Goal: Task Accomplishment & Management: Manage account settings

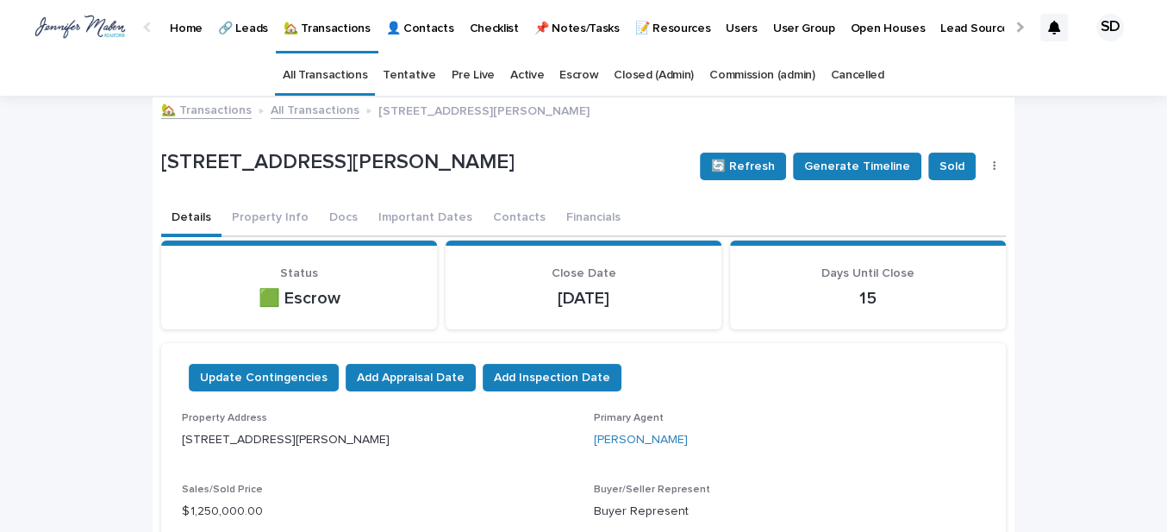
click at [182, 110] on link "🏡 Transactions" at bounding box center [206, 109] width 91 height 20
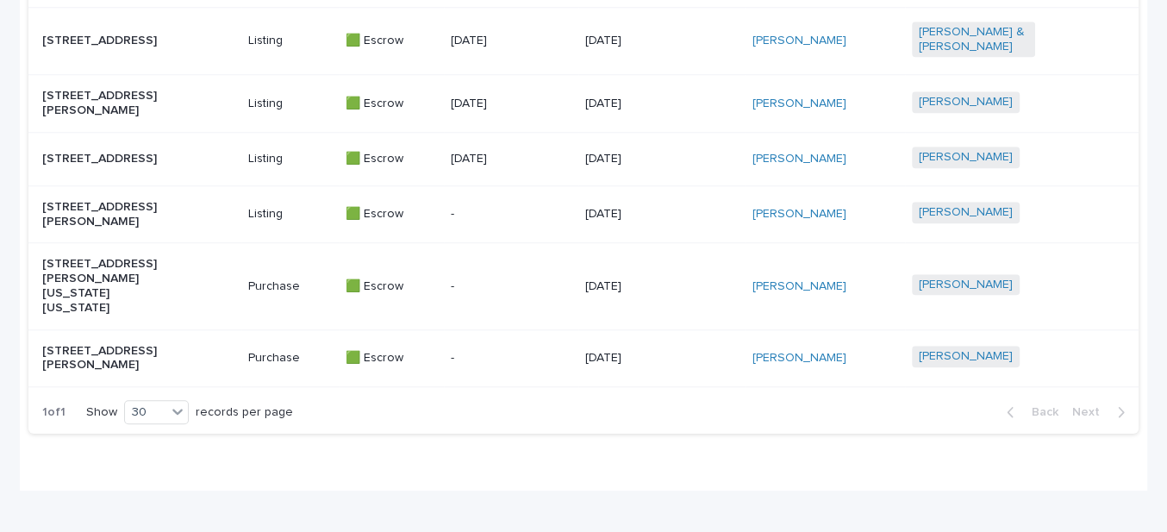
scroll to position [1175, 0]
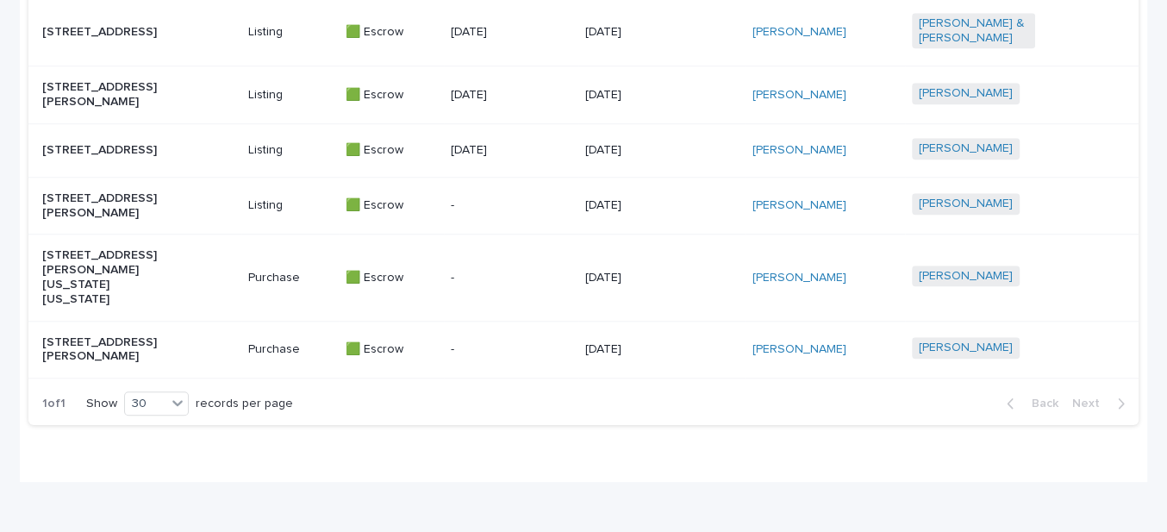
click at [119, 158] on p "[STREET_ADDRESS]" at bounding box center [103, 150] width 123 height 15
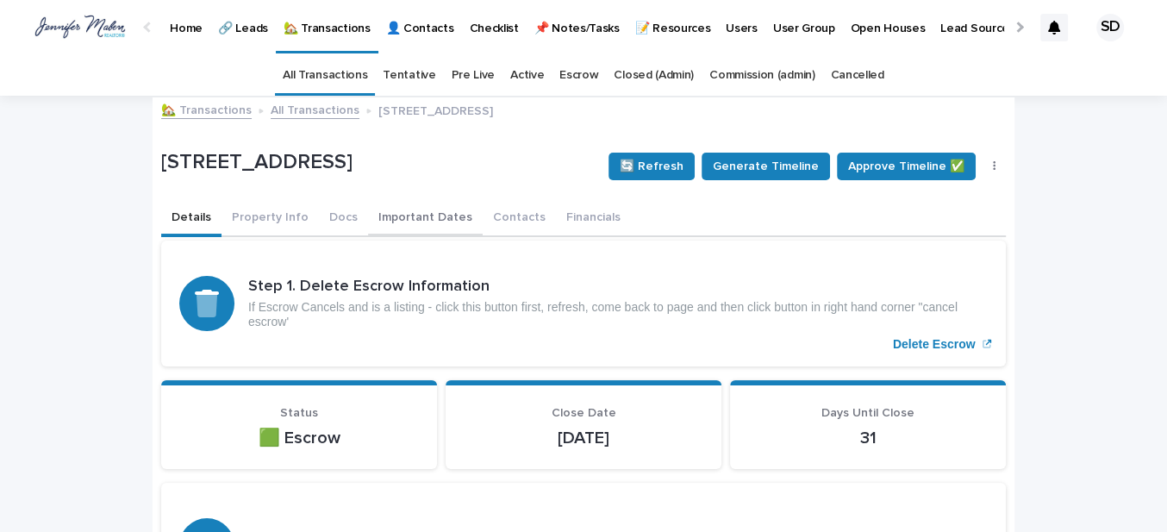
click at [491, 217] on button "Contacts" at bounding box center [519, 219] width 73 height 36
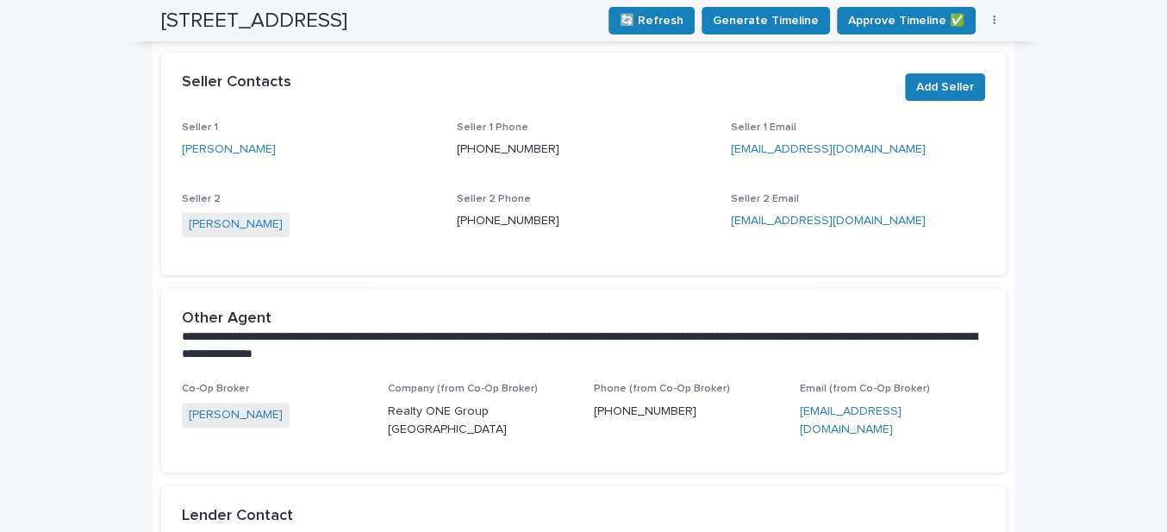
scroll to position [470, 0]
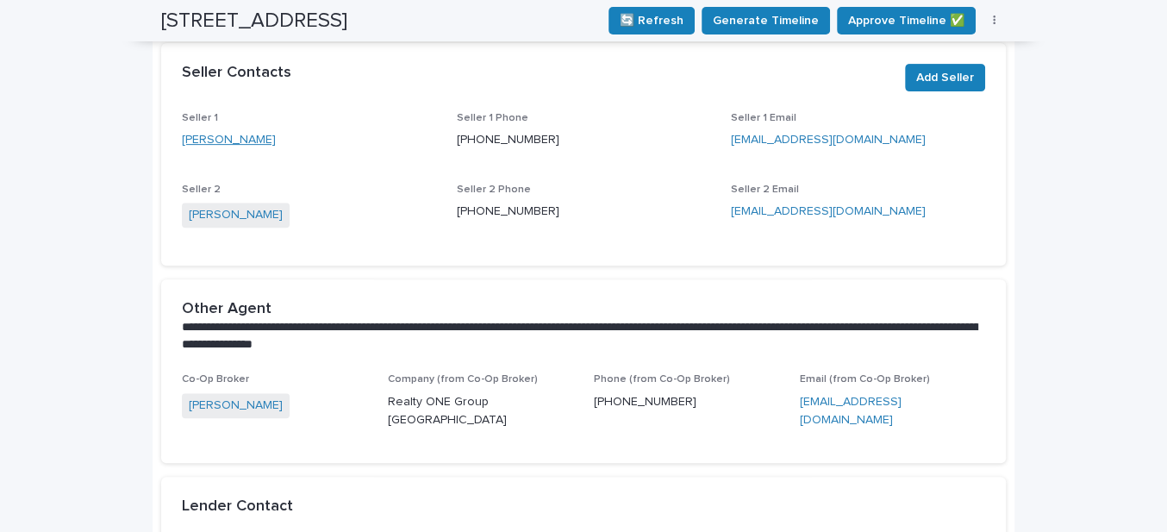
click at [222, 136] on link "[PERSON_NAME]" at bounding box center [229, 140] width 94 height 18
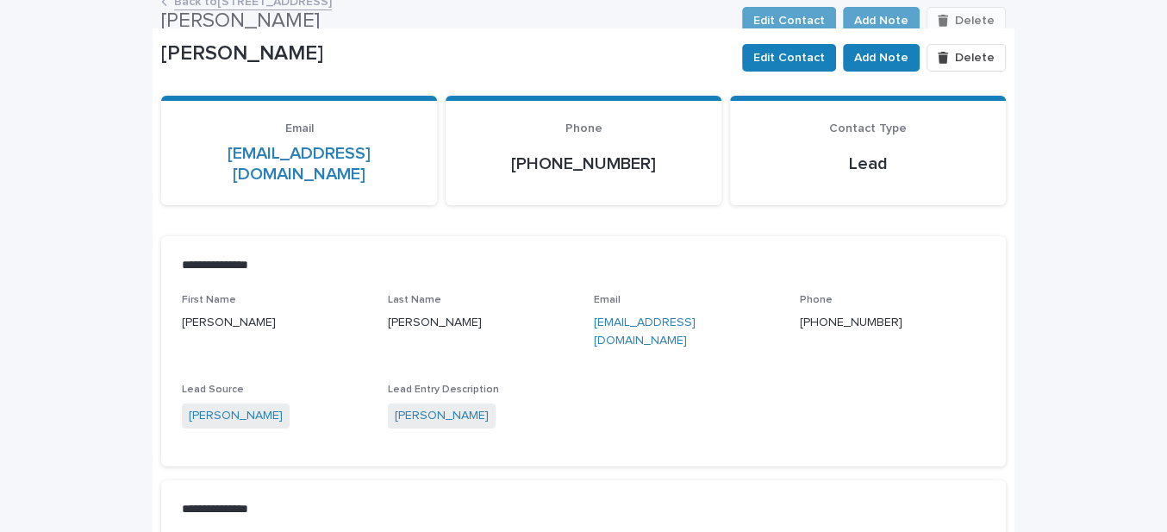
scroll to position [80, 0]
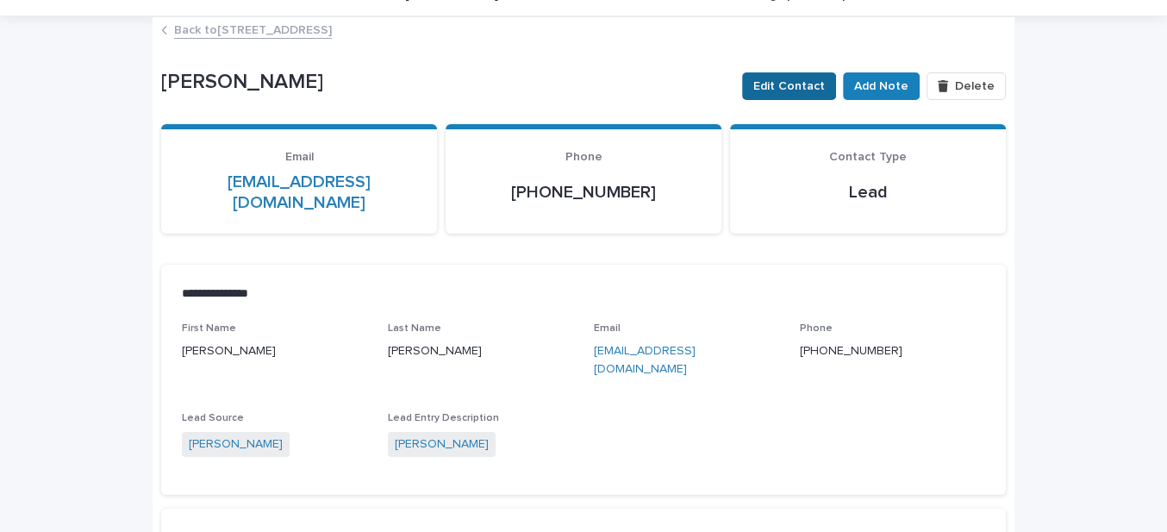
click at [802, 84] on span "Edit Contact" at bounding box center [789, 86] width 72 height 17
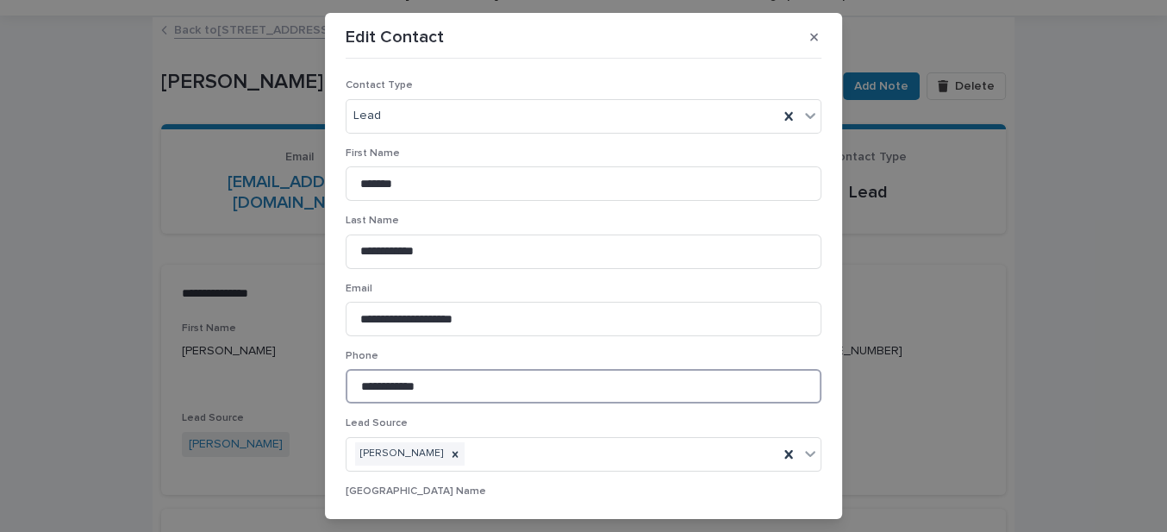
drag, startPoint x: 446, startPoint y: 387, endPoint x: 329, endPoint y: 384, distance: 116.4
click at [331, 385] on section "**********" at bounding box center [583, 265] width 517 height 505
click at [535, 350] on p "Phone" at bounding box center [584, 356] width 476 height 12
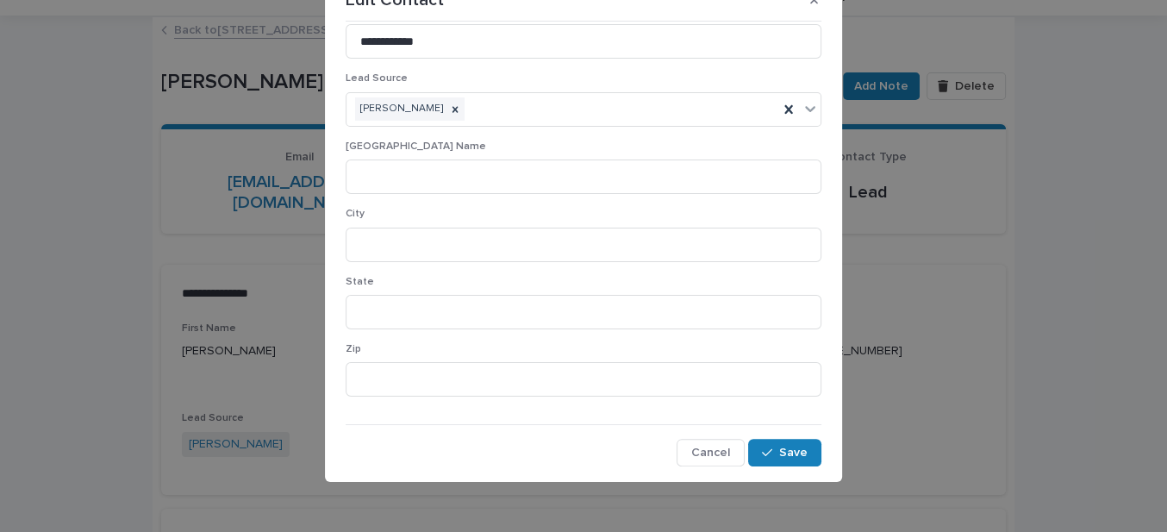
scroll to position [38, 0]
click at [779, 450] on span "Save" at bounding box center [793, 452] width 28 height 12
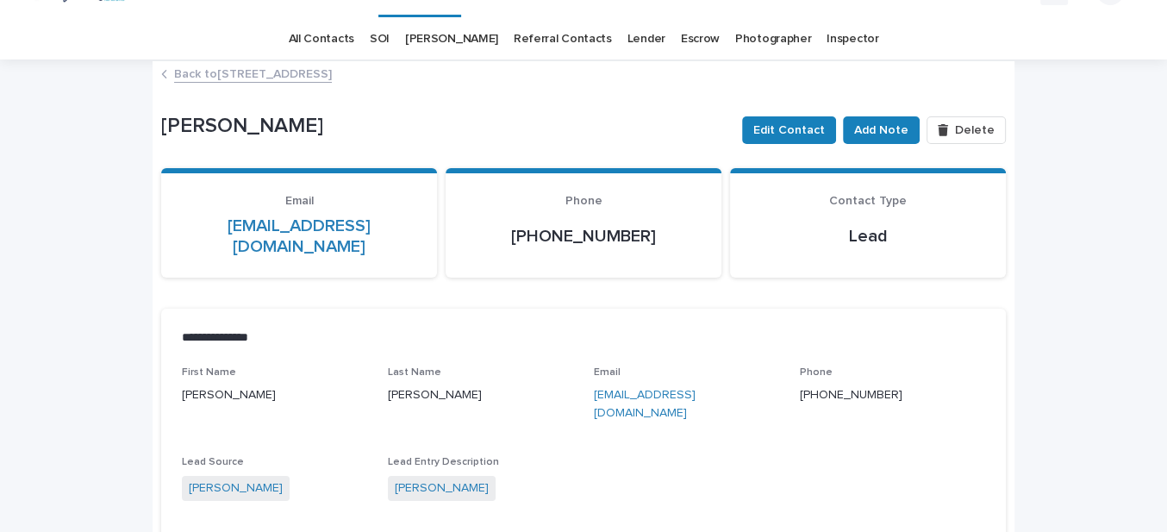
scroll to position [0, 0]
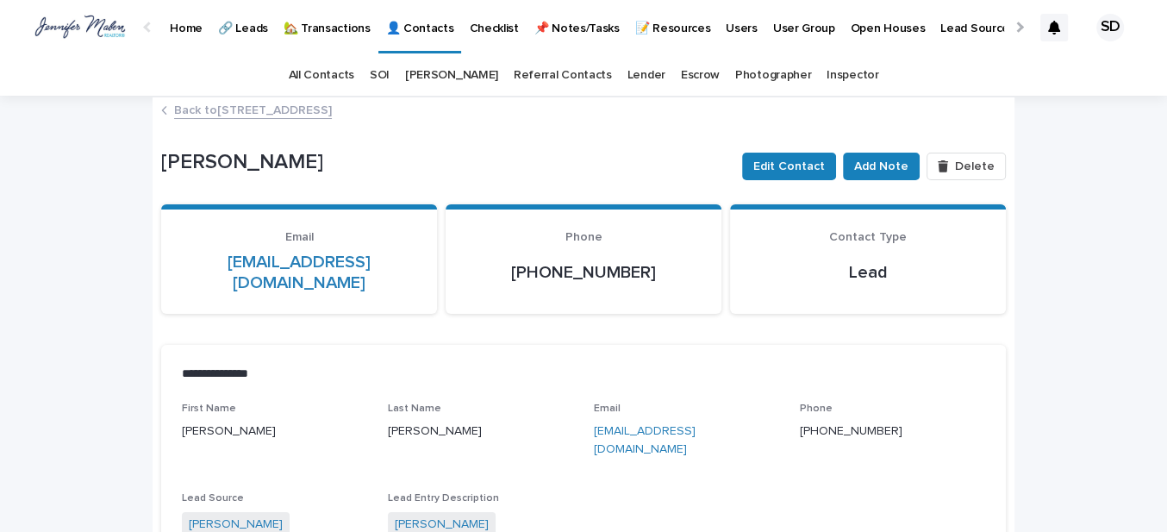
click at [232, 109] on link "Back to [STREET_ADDRESS]" at bounding box center [253, 109] width 158 height 20
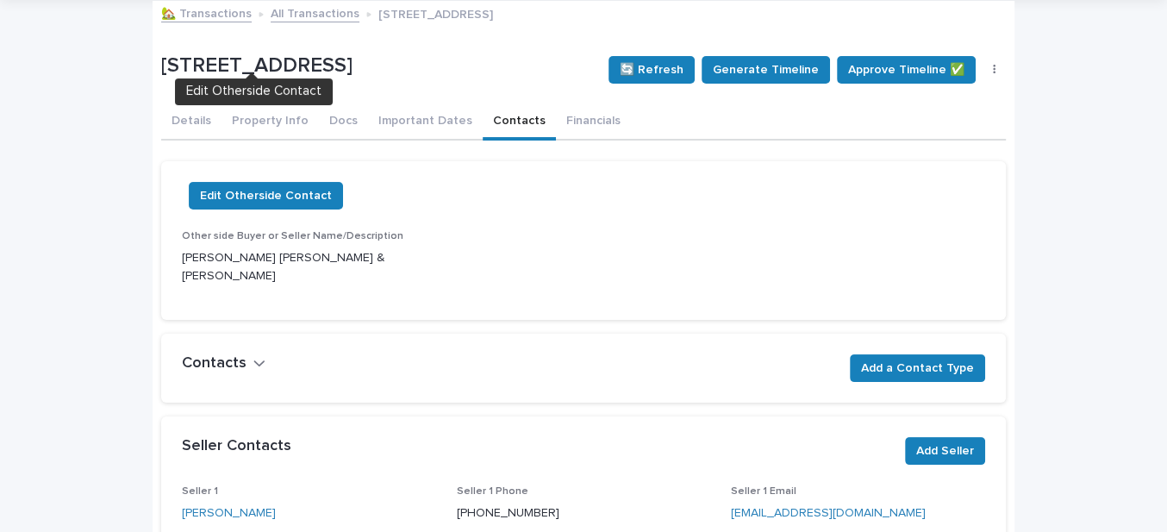
scroll to position [368, 0]
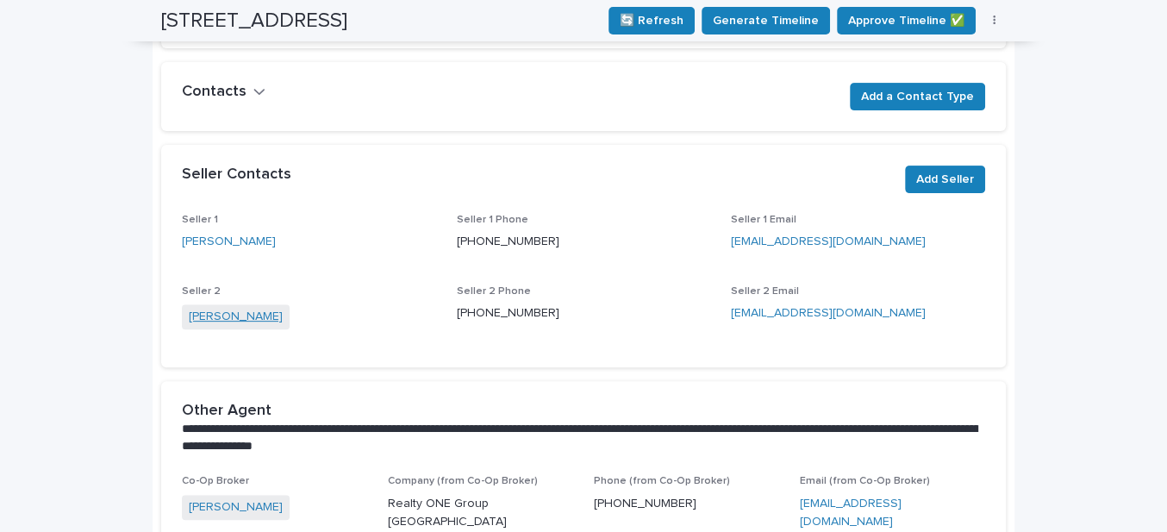
click at [211, 316] on link "[PERSON_NAME]" at bounding box center [236, 317] width 94 height 18
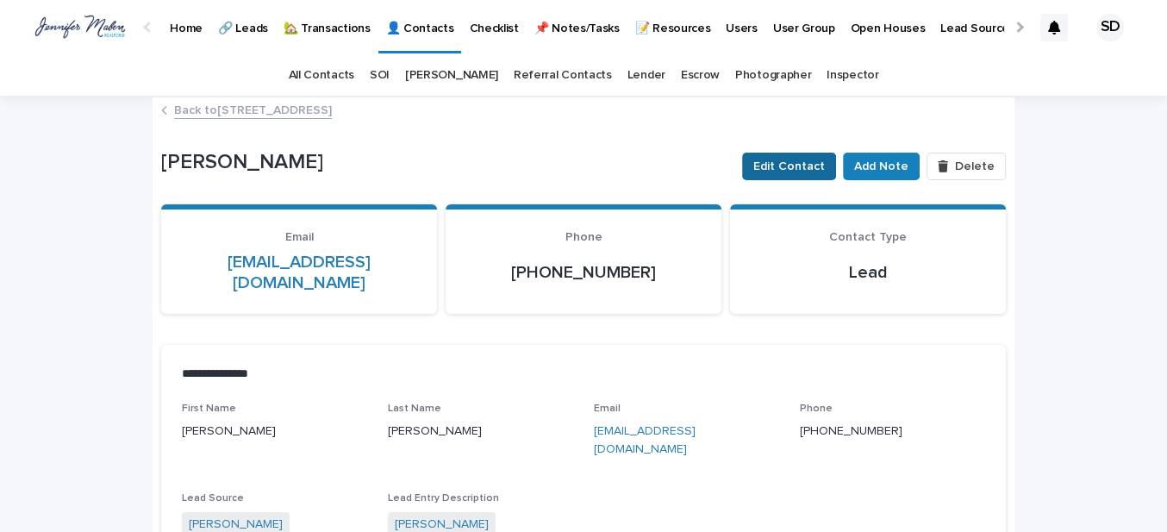
click at [784, 167] on span "Edit Contact" at bounding box center [789, 166] width 72 height 17
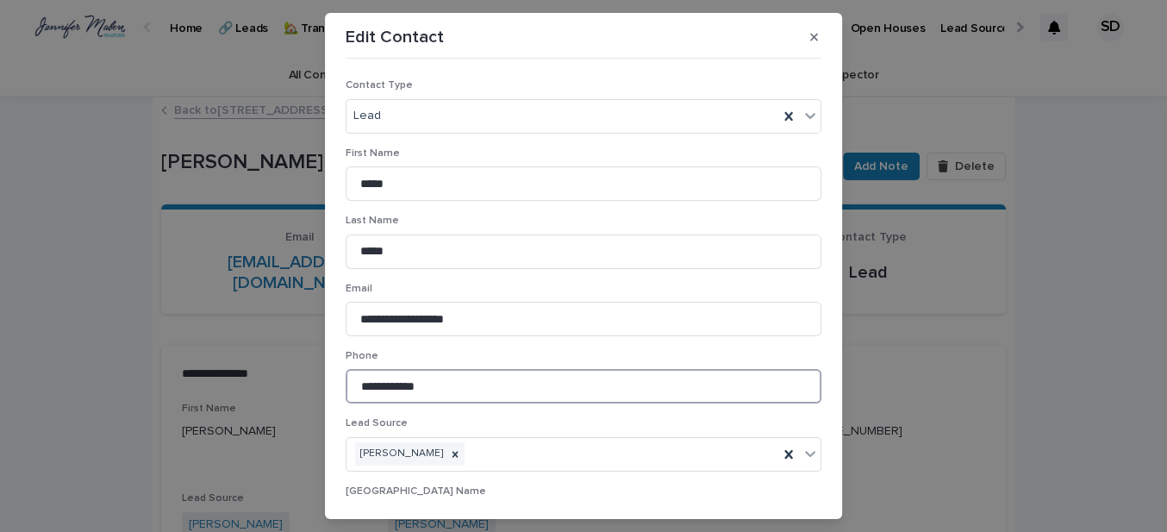
drag, startPoint x: 446, startPoint y: 380, endPoint x: 352, endPoint y: 388, distance: 94.3
click at [352, 388] on input "**********" at bounding box center [584, 386] width 476 height 34
type input "**********"
click at [582, 356] on p "Phone" at bounding box center [584, 356] width 476 height 12
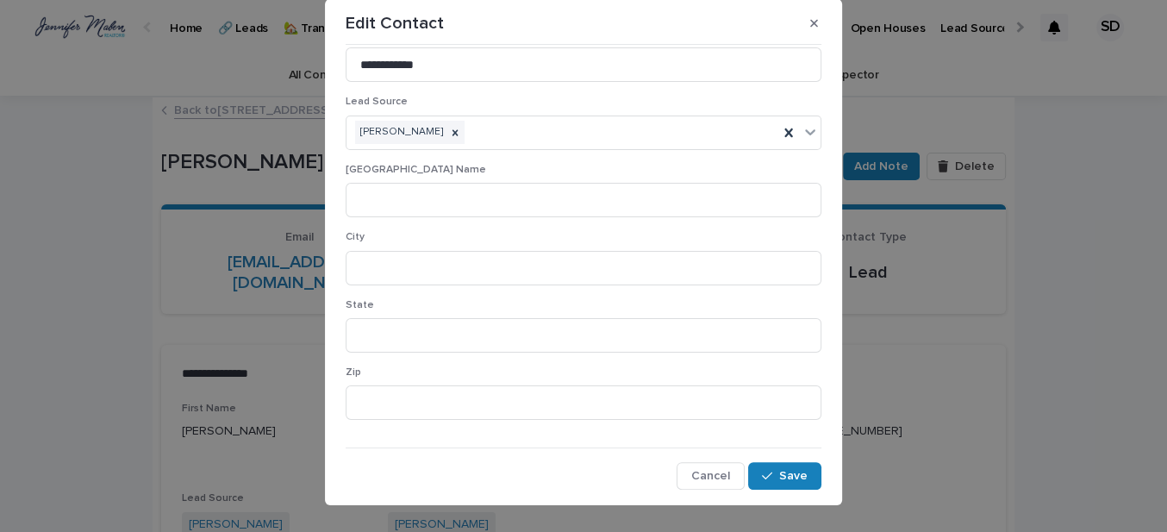
scroll to position [38, 0]
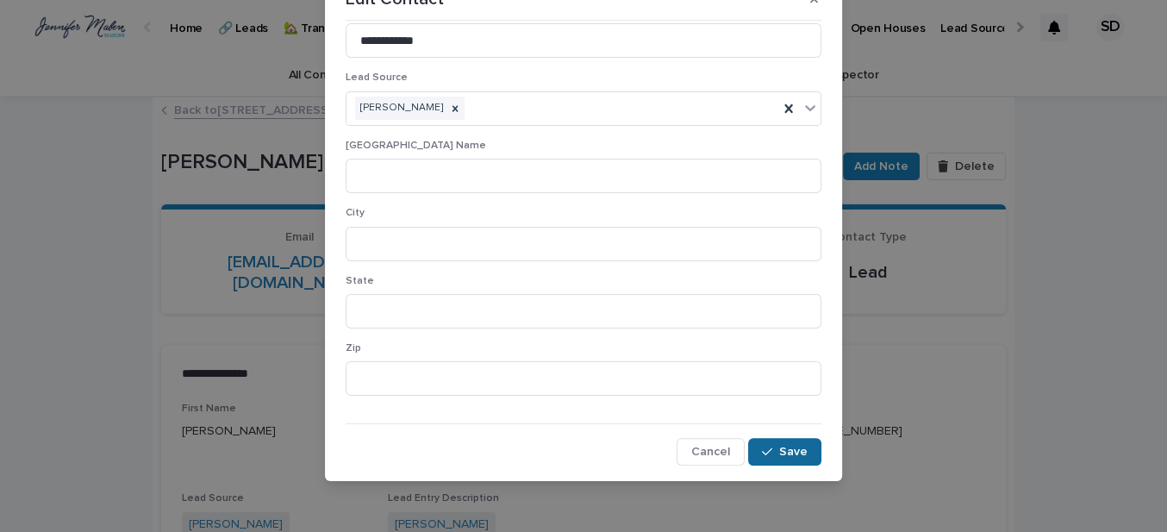
click at [779, 453] on span "Save" at bounding box center [793, 452] width 28 height 12
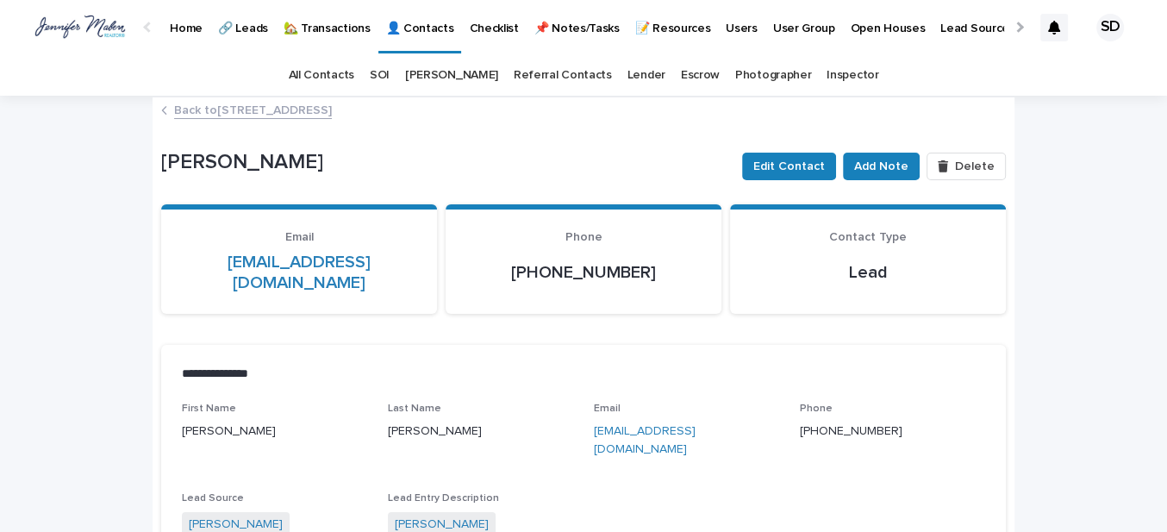
click at [298, 112] on link "Back to [STREET_ADDRESS]" at bounding box center [253, 109] width 158 height 20
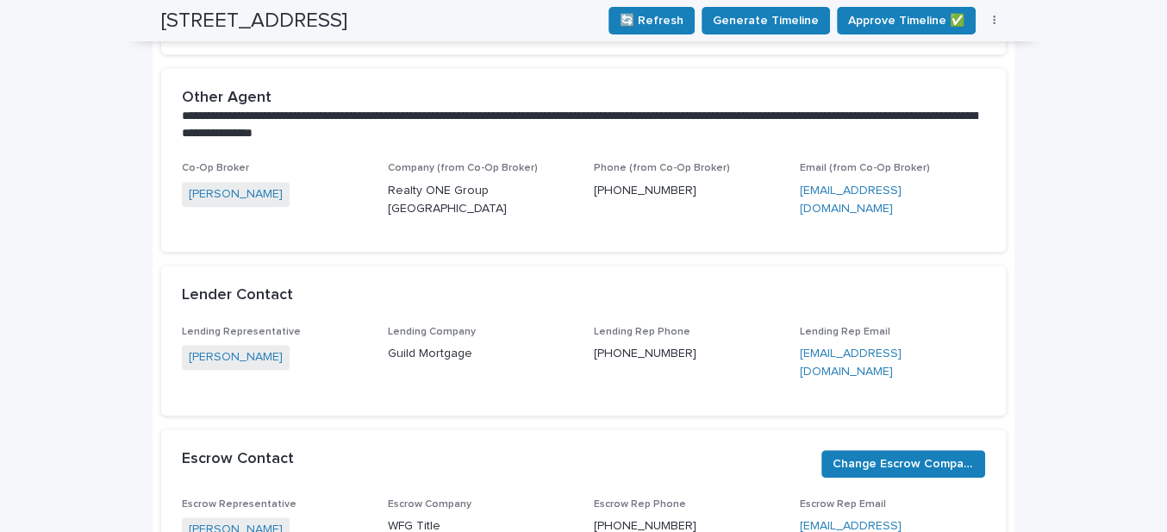
scroll to position [627, 0]
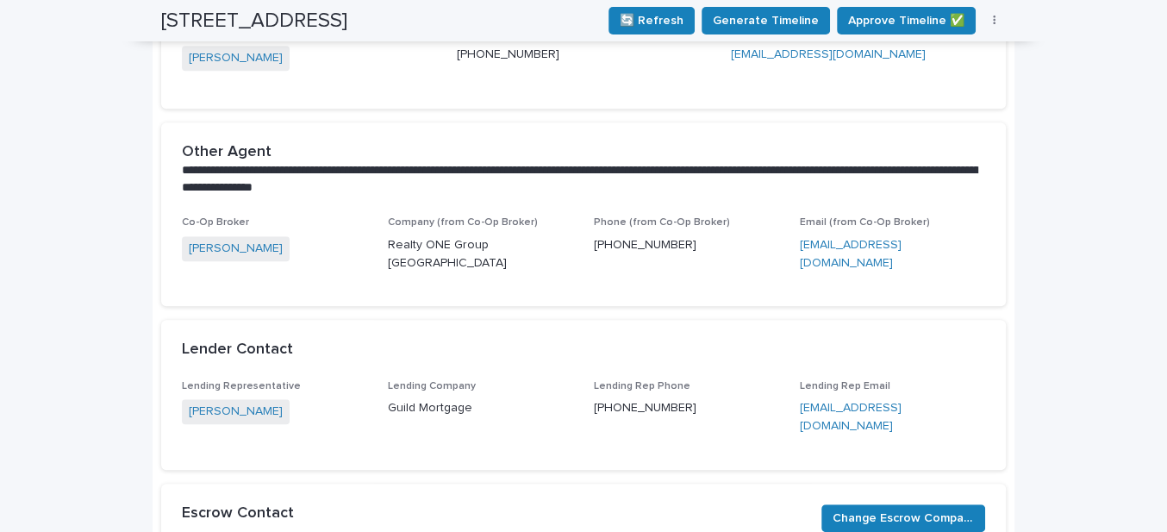
click at [245, 250] on span "[PERSON_NAME]" at bounding box center [236, 248] width 108 height 25
click at [409, 245] on p "Realty ONE Group [GEOGRAPHIC_DATA]" at bounding box center [480, 254] width 185 height 36
click at [215, 240] on link "[PERSON_NAME]" at bounding box center [236, 249] width 94 height 18
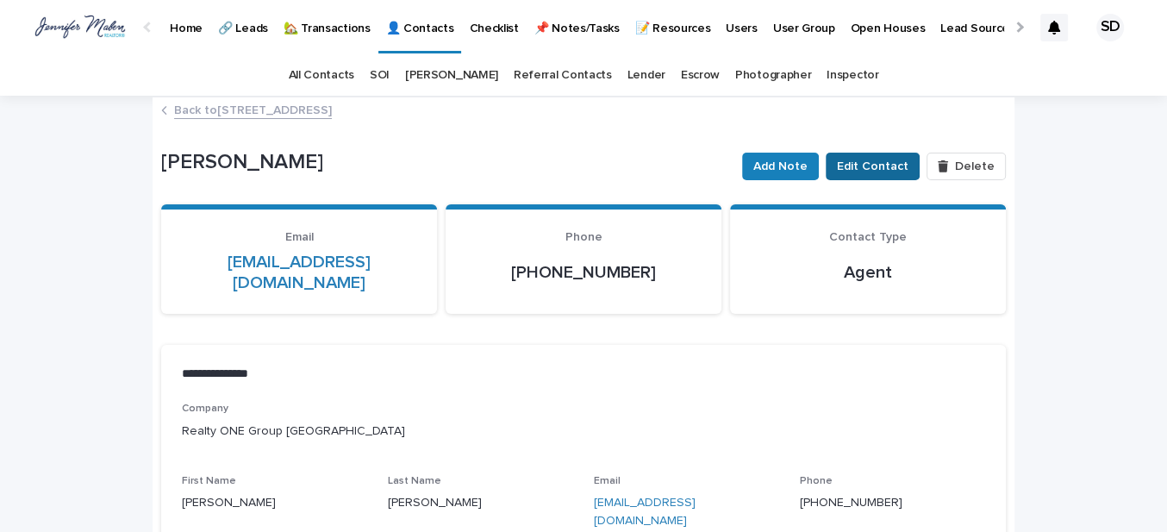
click at [861, 168] on span "Edit Contact" at bounding box center [873, 166] width 72 height 17
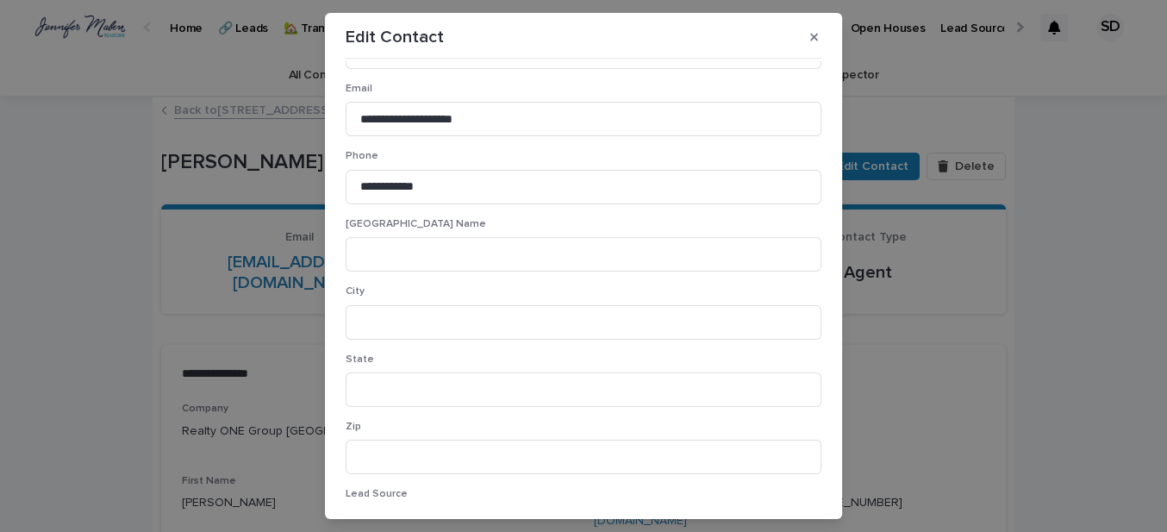
scroll to position [189, 0]
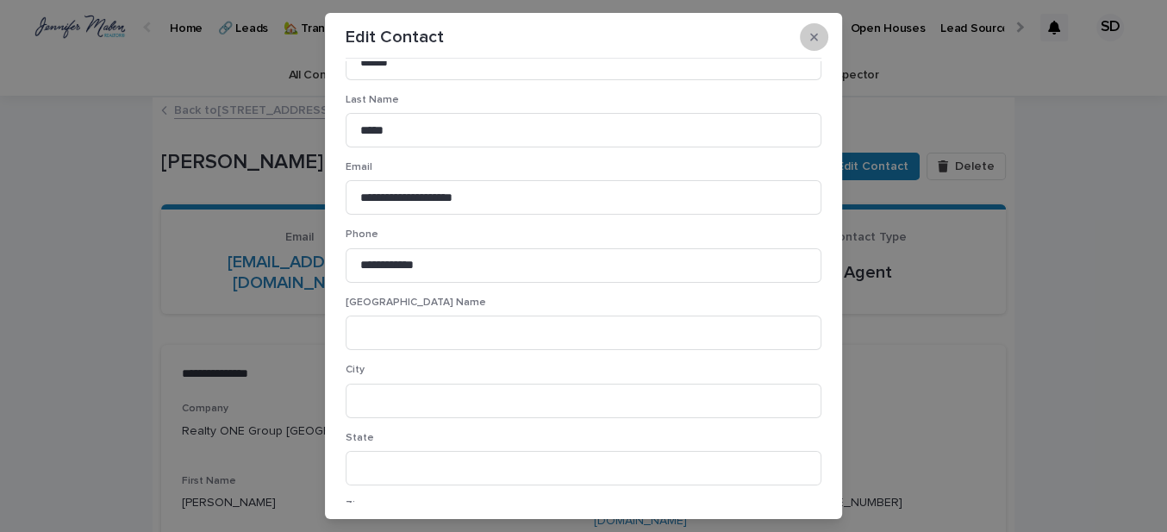
click at [815, 40] on button "button" at bounding box center [814, 37] width 28 height 28
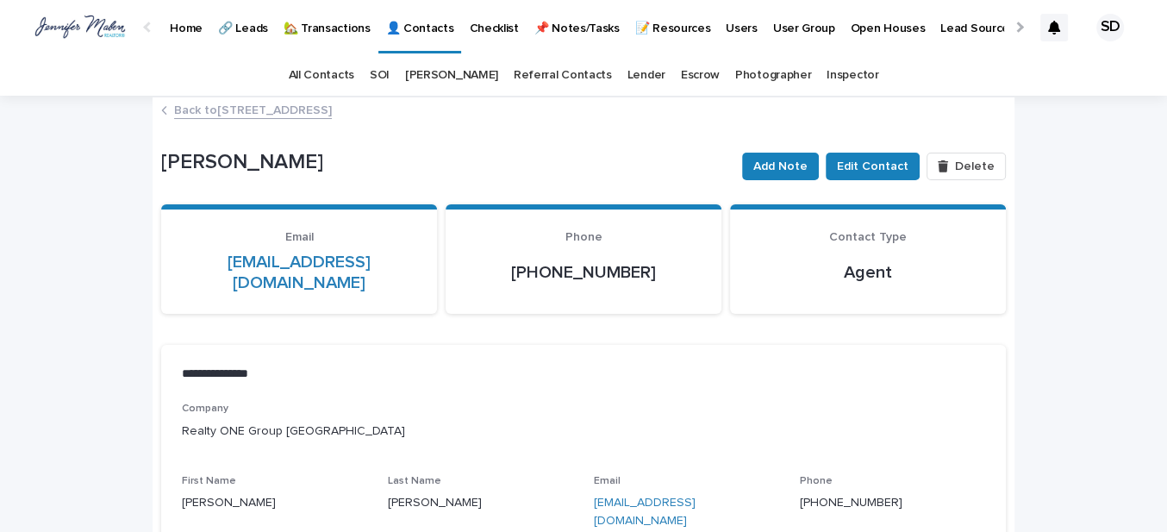
click at [267, 113] on link "Back to [STREET_ADDRESS]" at bounding box center [253, 109] width 158 height 20
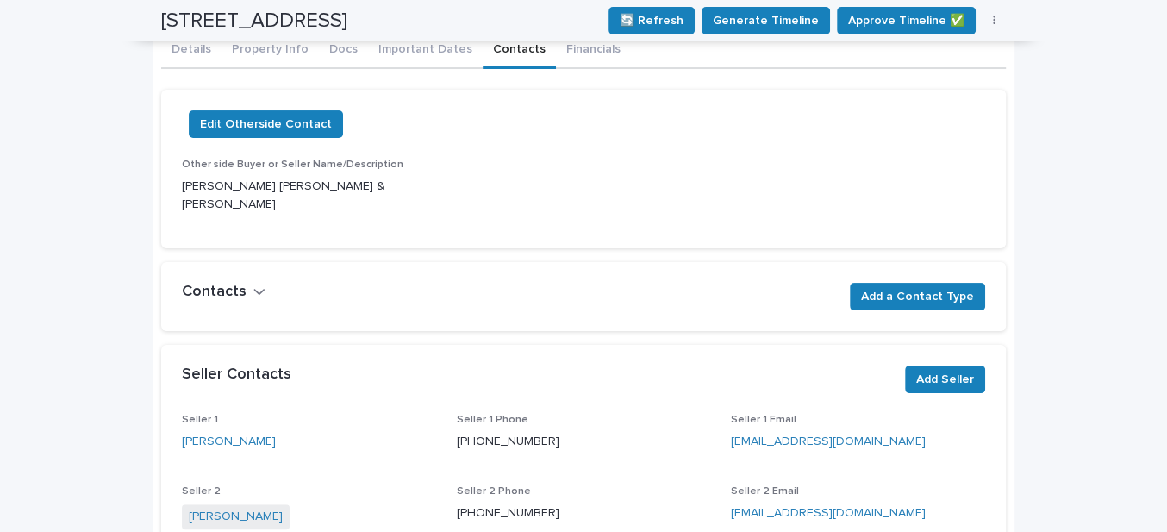
scroll to position [133, 0]
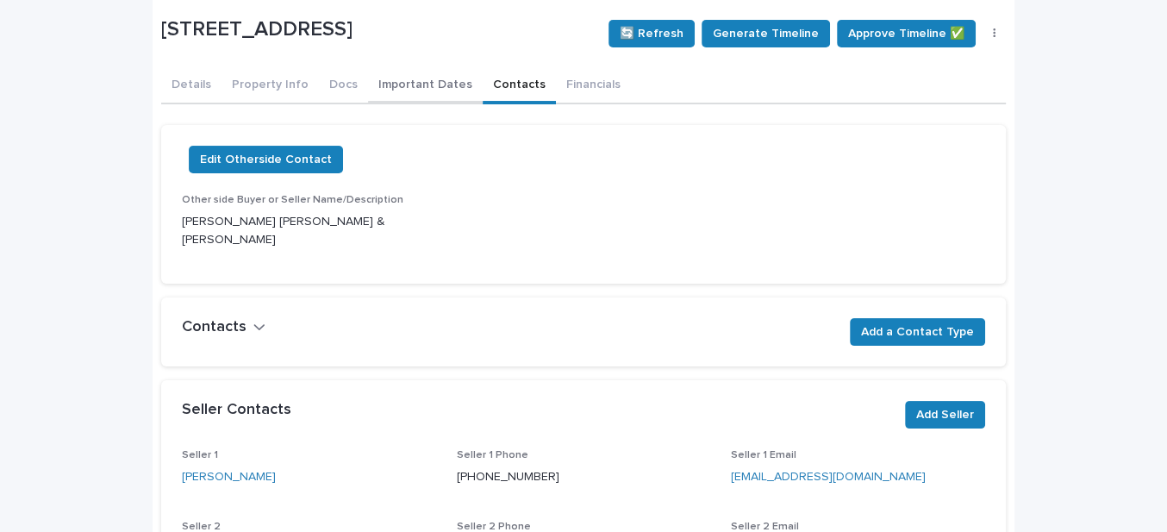
click at [402, 82] on button "Important Dates" at bounding box center [425, 86] width 115 height 36
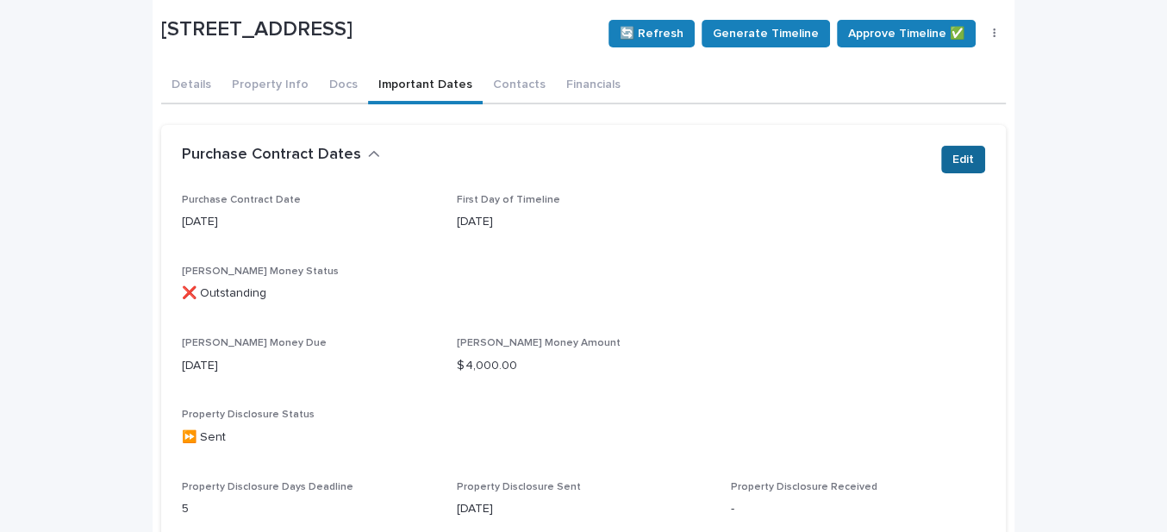
click at [953, 161] on span "Edit" at bounding box center [964, 159] width 22 height 17
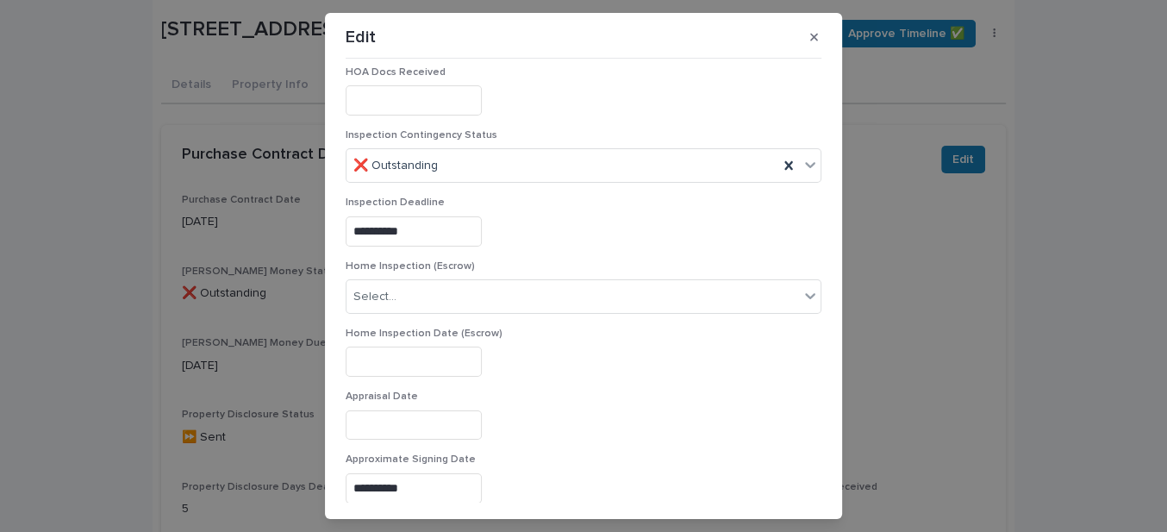
scroll to position [862, 0]
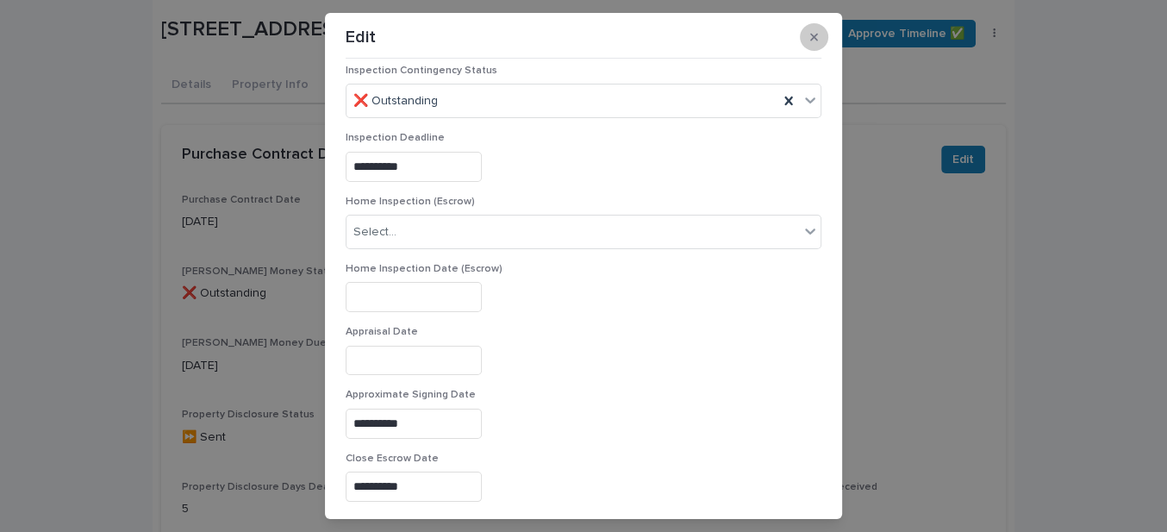
click at [810, 36] on icon "button" at bounding box center [814, 38] width 8 height 8
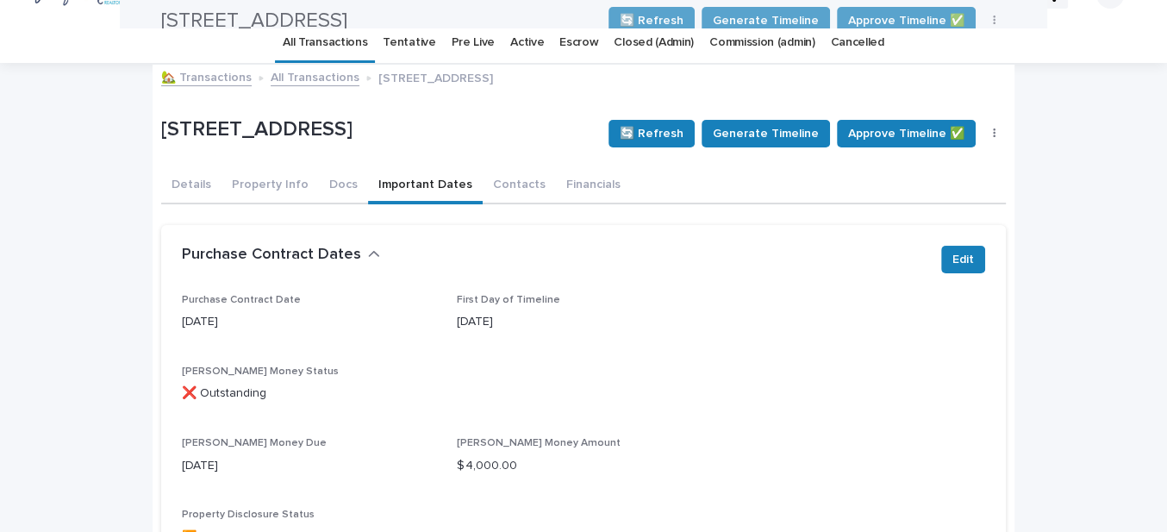
scroll to position [18, 0]
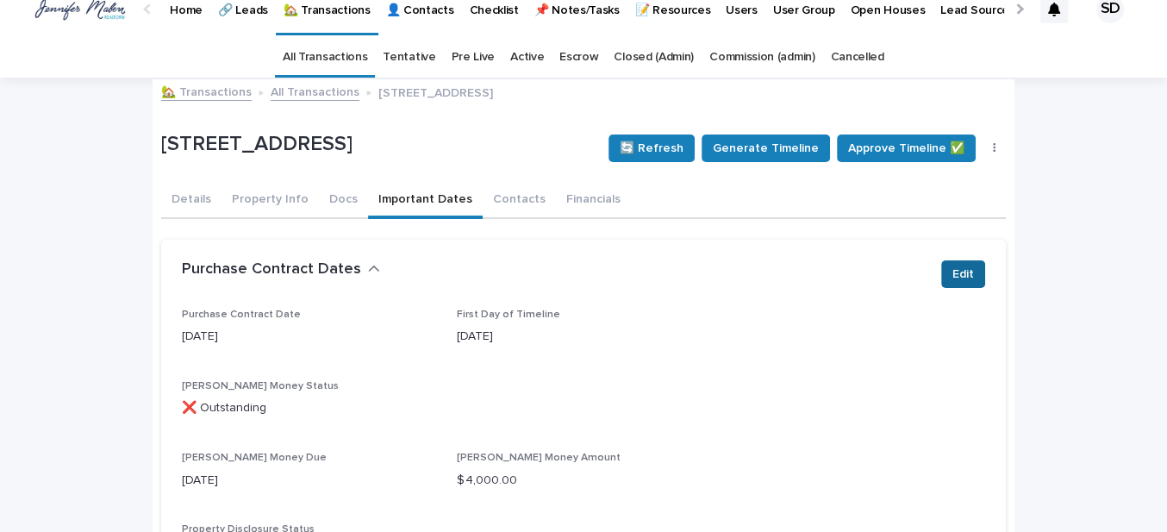
click at [958, 271] on span "Edit" at bounding box center [964, 274] width 22 height 17
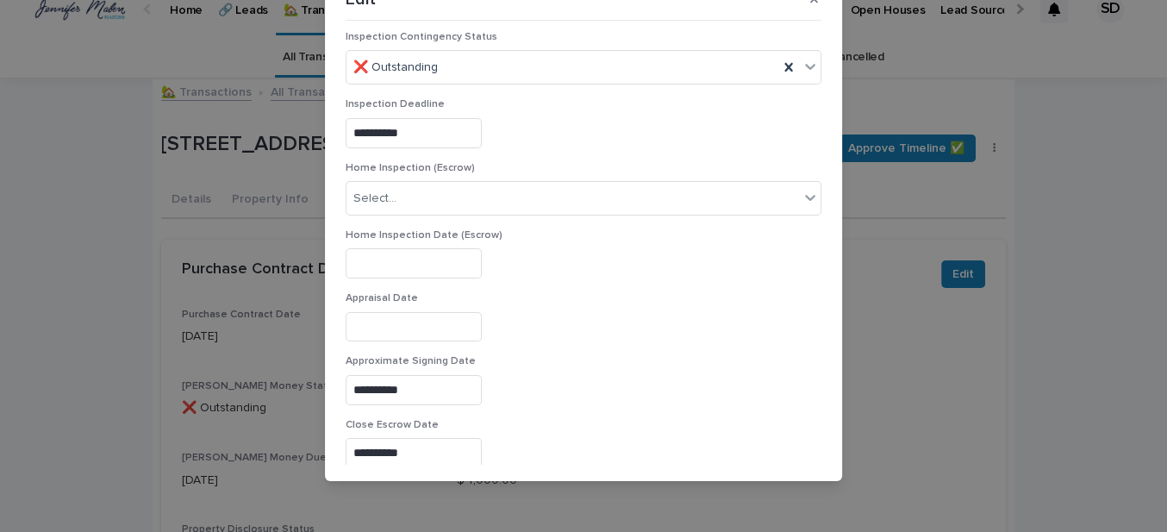
scroll to position [862, 0]
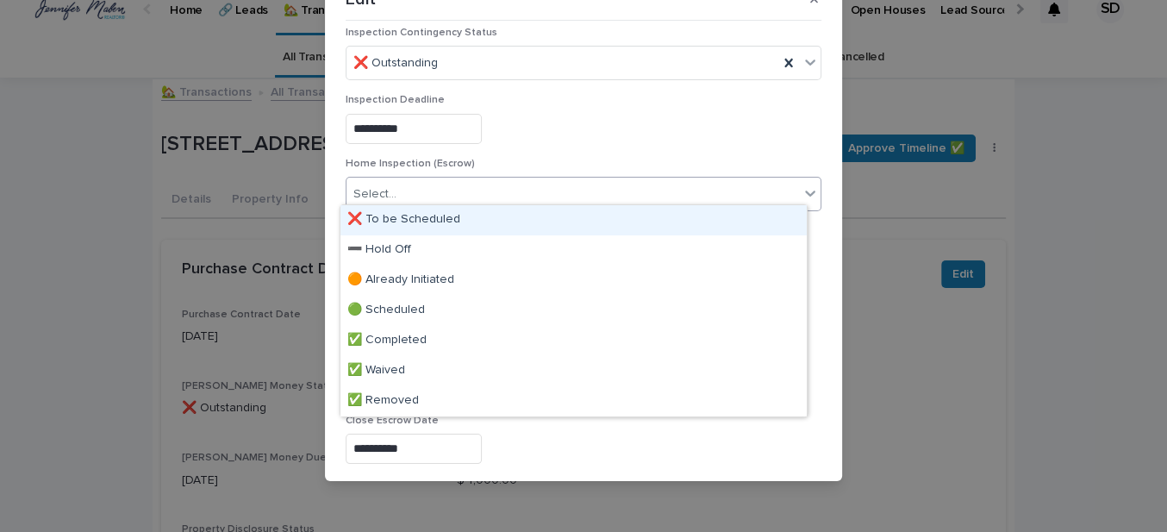
click at [805, 191] on icon at bounding box center [810, 194] width 10 height 6
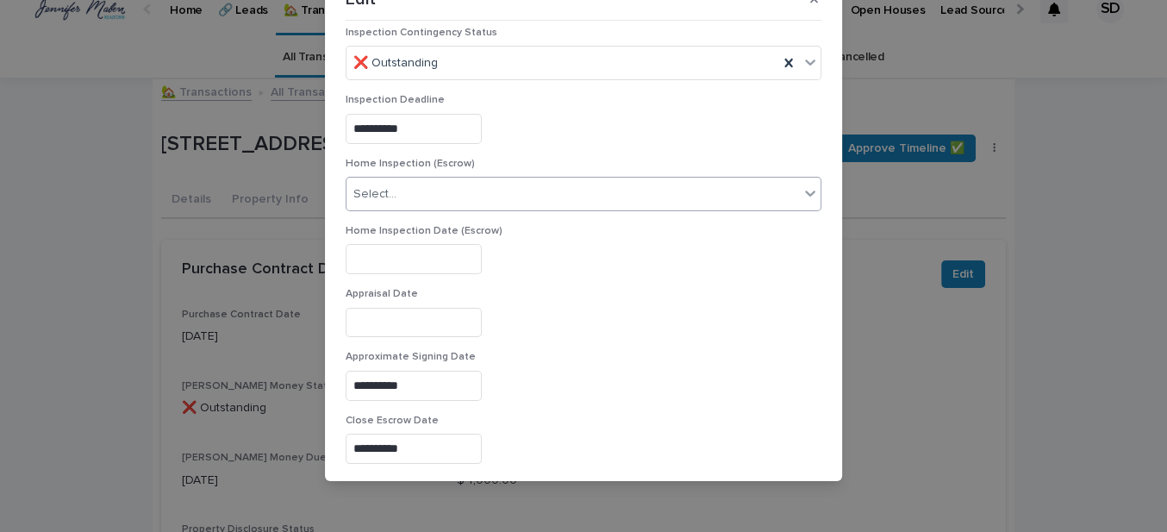
click at [805, 191] on icon at bounding box center [810, 194] width 10 height 6
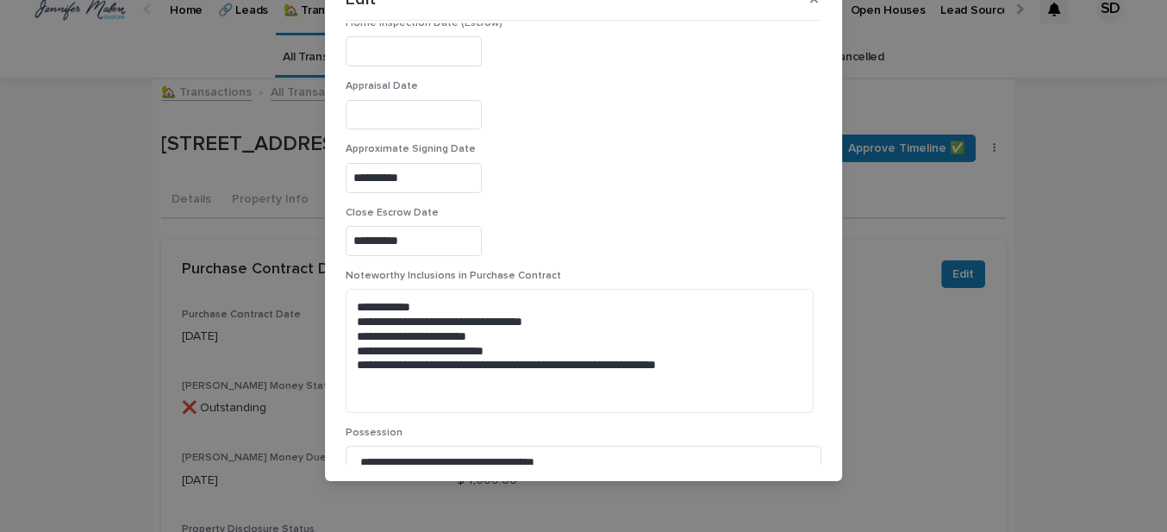
scroll to position [1097, 0]
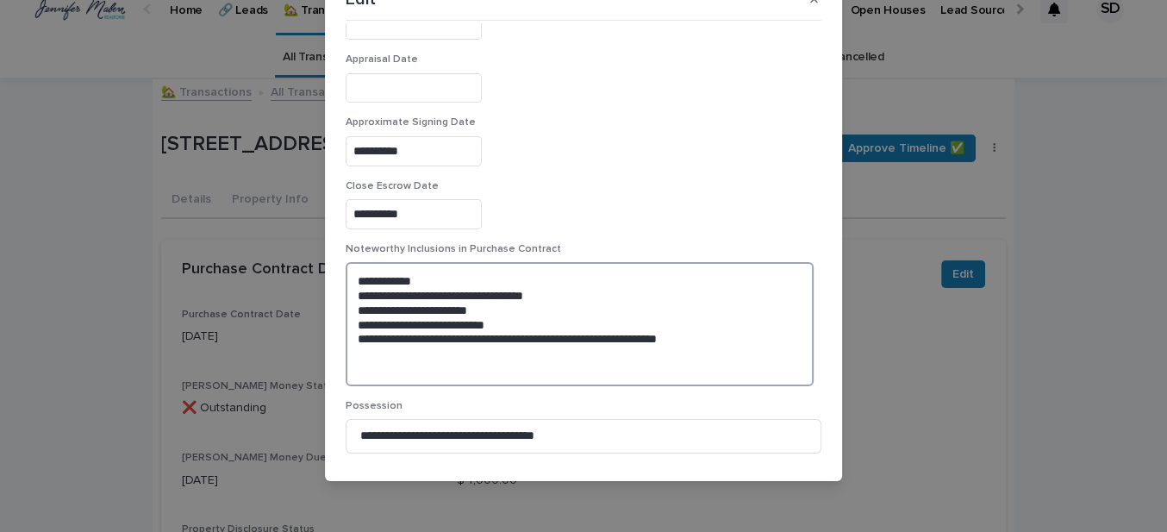
drag, startPoint x: 363, startPoint y: 347, endPoint x: 376, endPoint y: 346, distance: 13.0
click at [363, 347] on textarea "**********" at bounding box center [580, 323] width 468 height 123
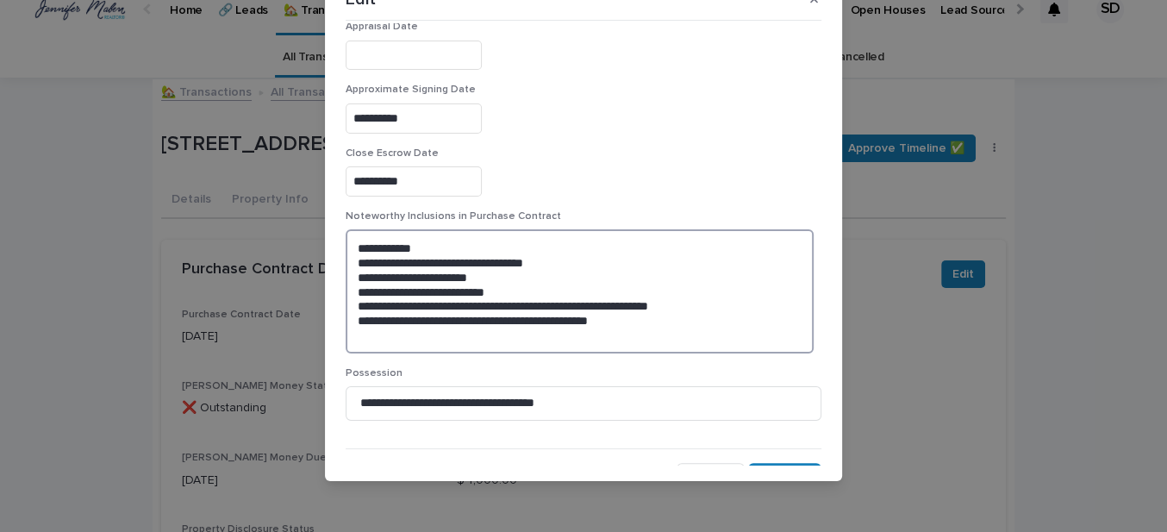
scroll to position [1146, 0]
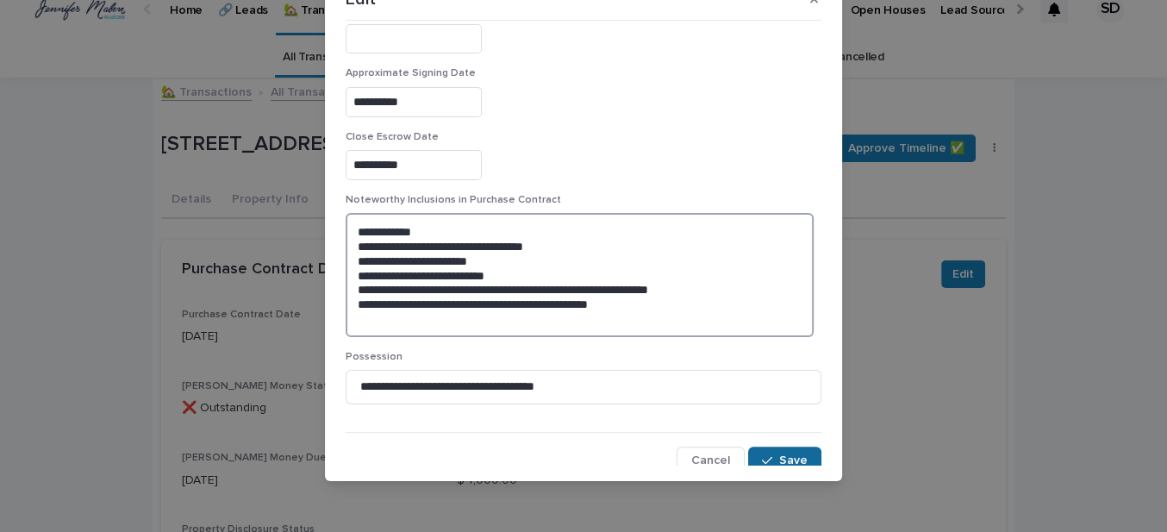
type textarea "**********"
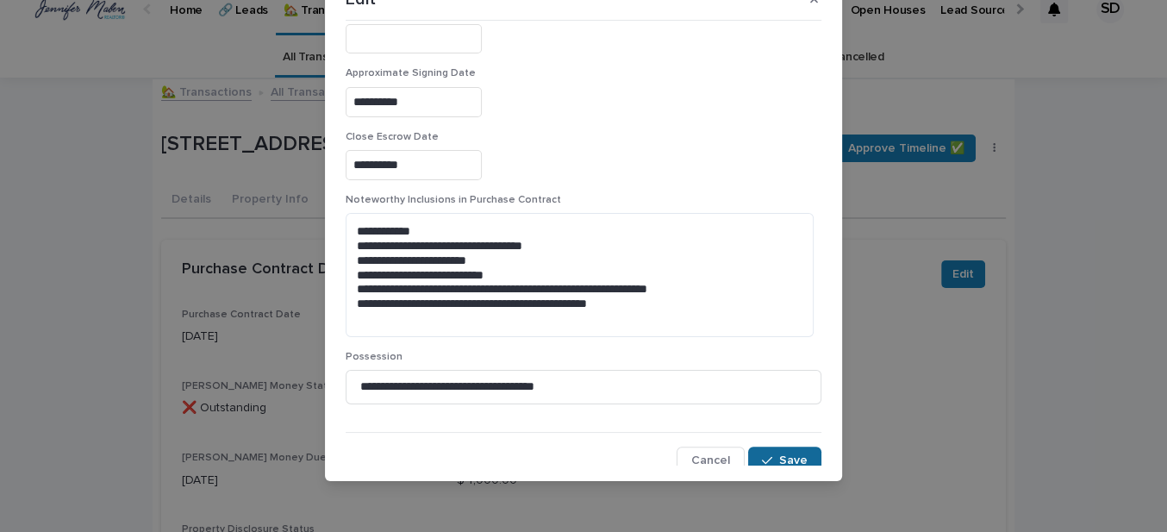
click at [779, 454] on span "Save" at bounding box center [793, 460] width 28 height 12
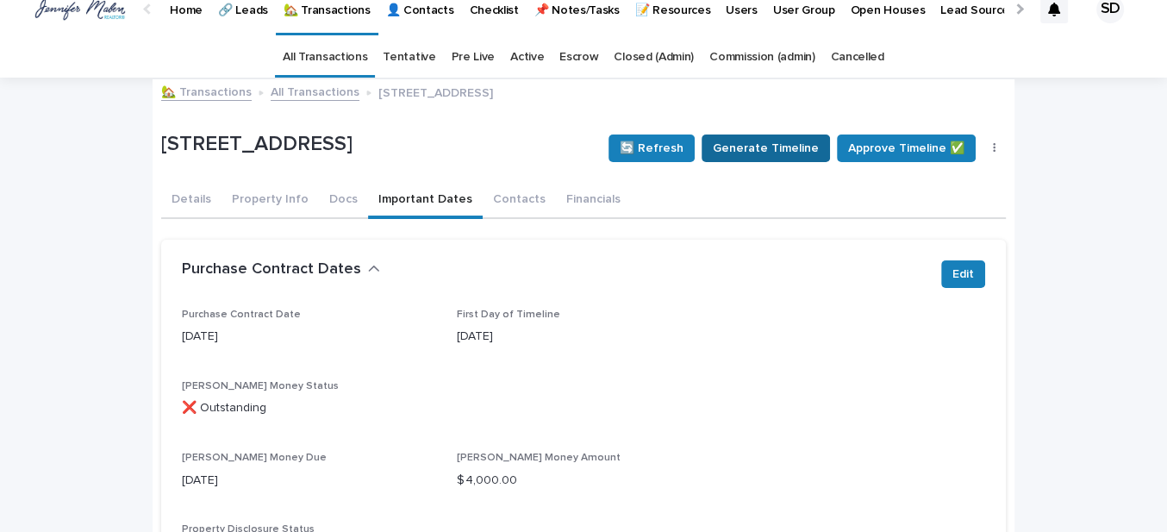
click at [758, 145] on span "Generate Timeline" at bounding box center [766, 148] width 106 height 17
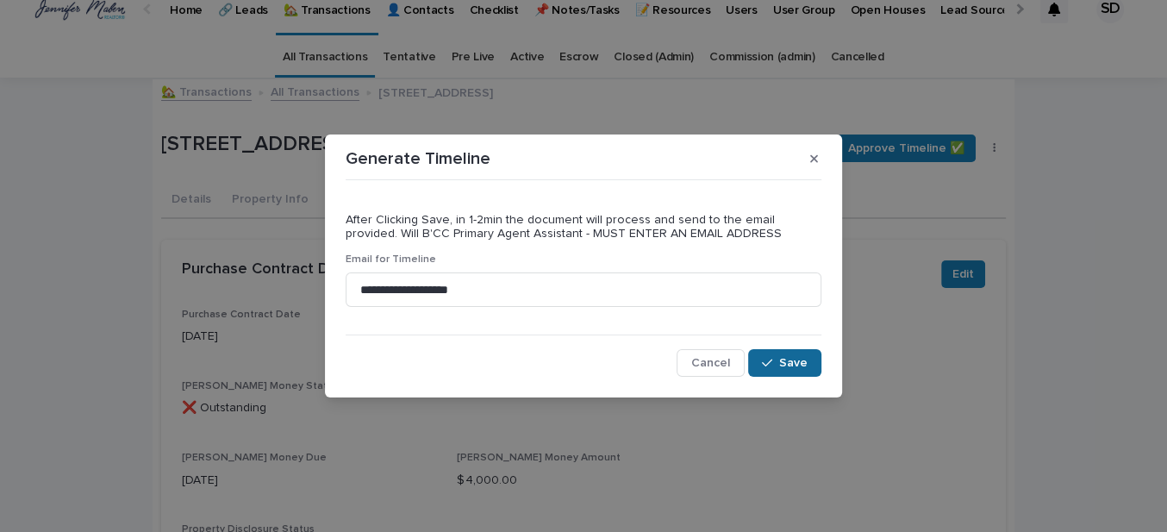
click at [781, 364] on span "Save" at bounding box center [793, 363] width 28 height 12
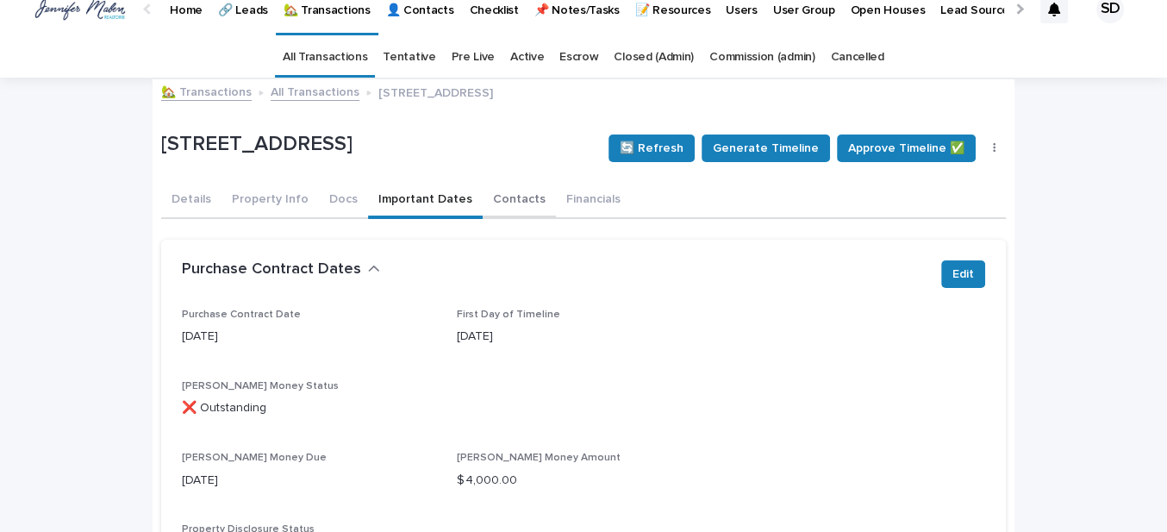
click at [497, 197] on button "Contacts" at bounding box center [519, 201] width 73 height 36
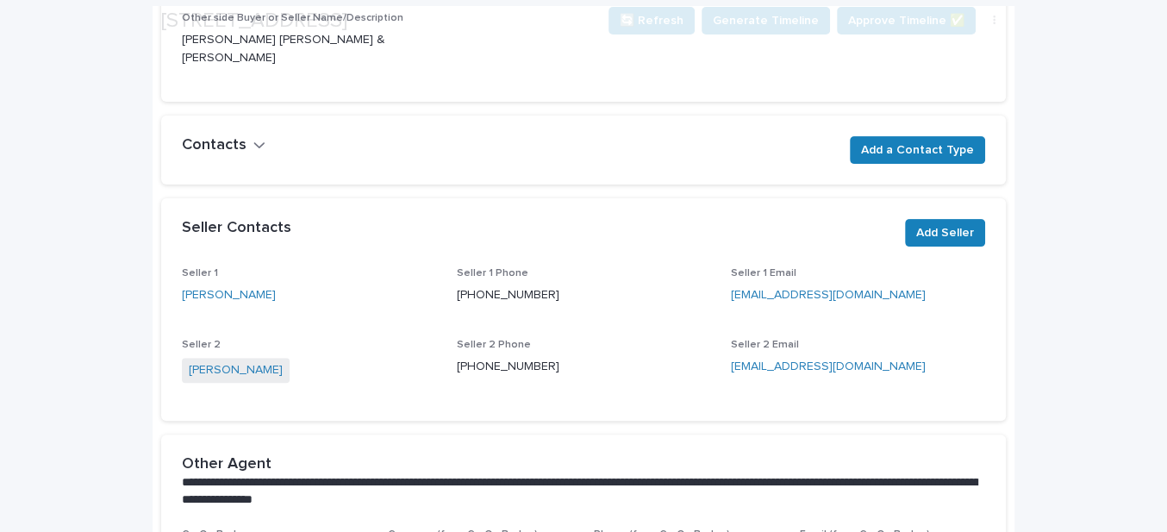
scroll to position [332, 0]
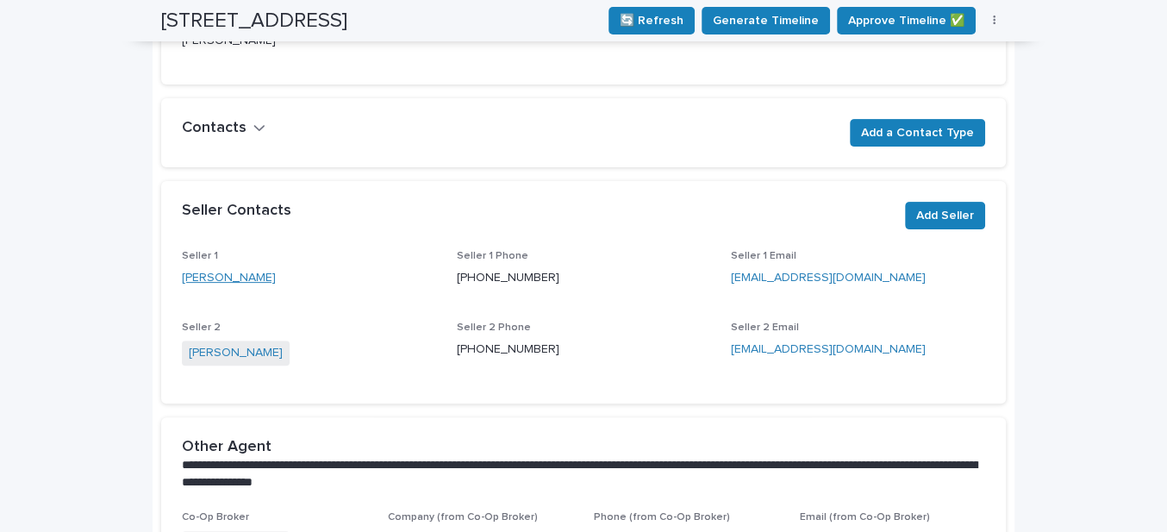
click at [238, 275] on link "[PERSON_NAME]" at bounding box center [229, 278] width 94 height 18
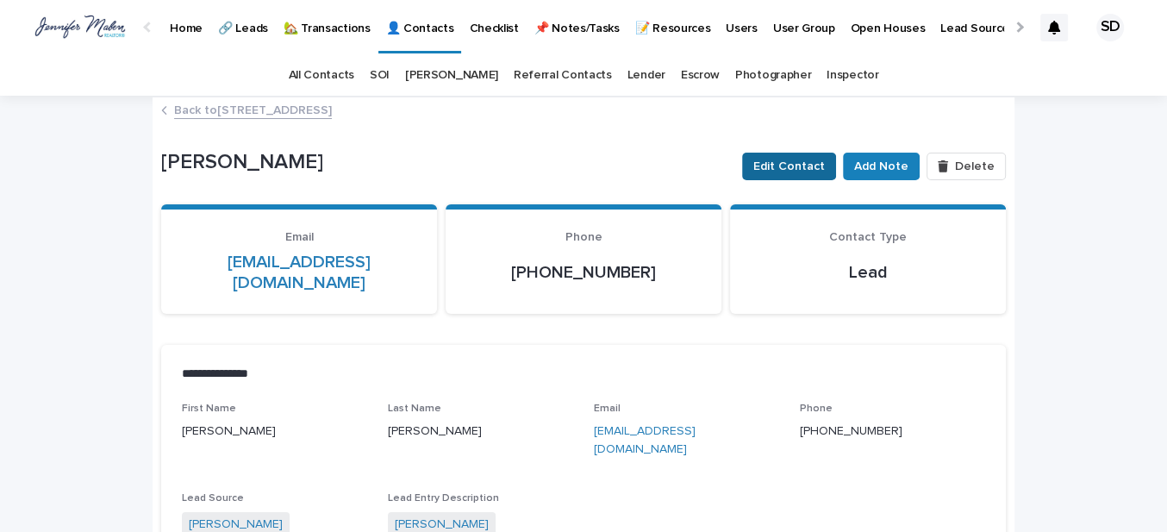
click at [804, 156] on button "Edit Contact" at bounding box center [789, 167] width 94 height 28
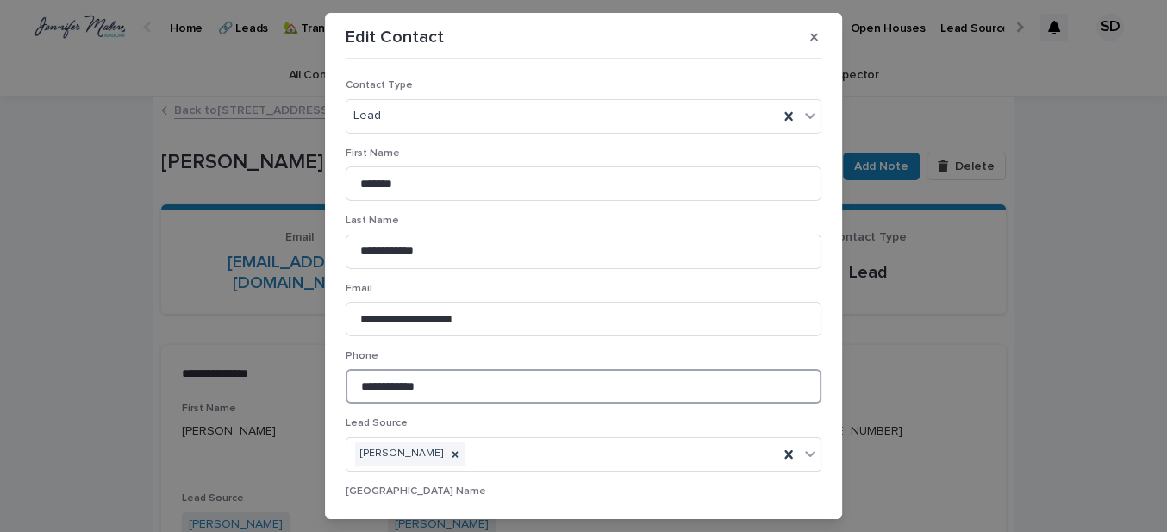
drag, startPoint x: 372, startPoint y: 384, endPoint x: 347, endPoint y: 375, distance: 27.3
click at [346, 385] on input "**********" at bounding box center [584, 386] width 476 height 34
type input "**********"
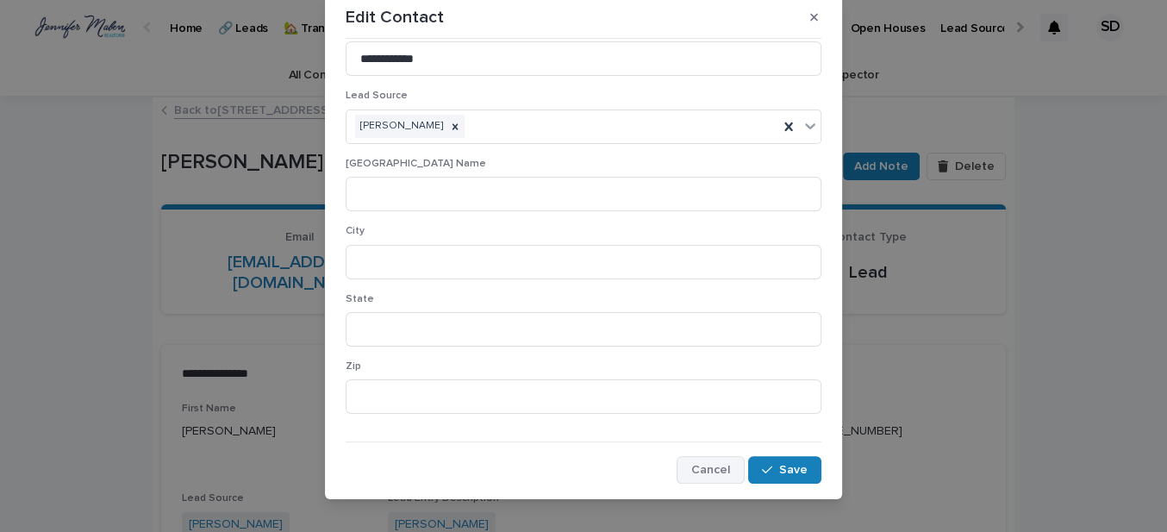
scroll to position [38, 0]
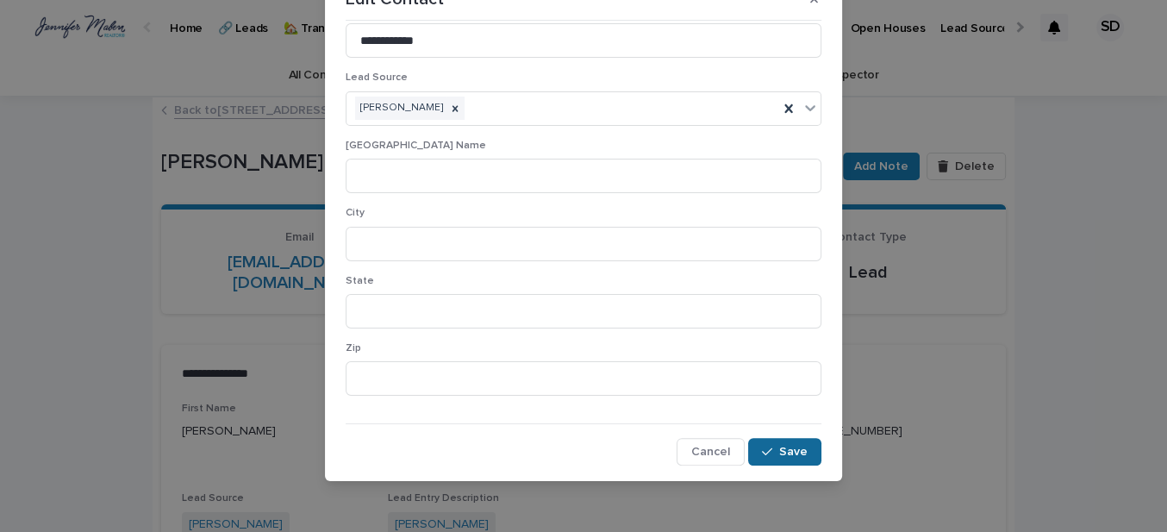
click at [779, 446] on span "Save" at bounding box center [793, 452] width 28 height 12
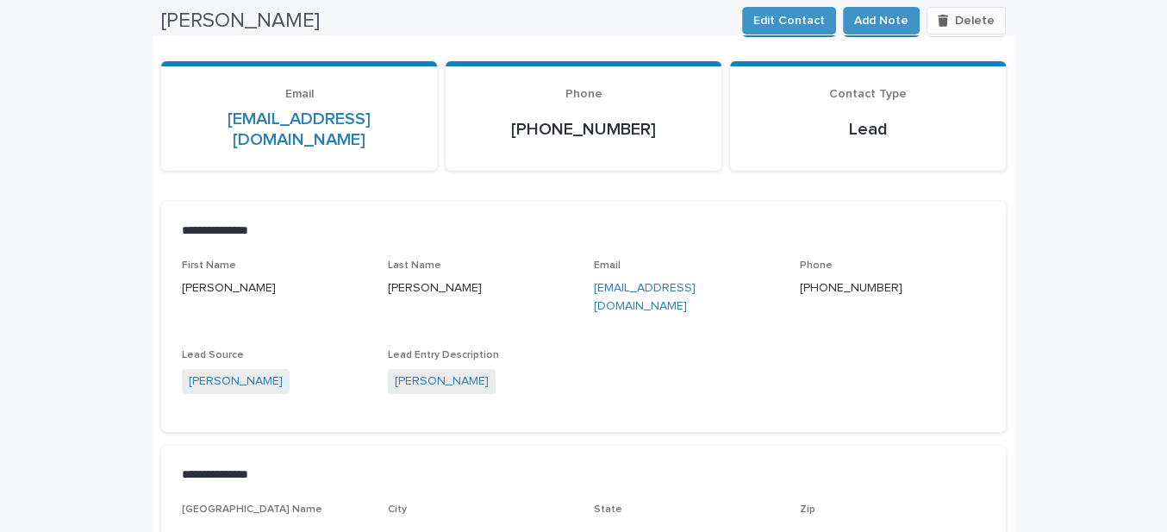
scroll to position [0, 0]
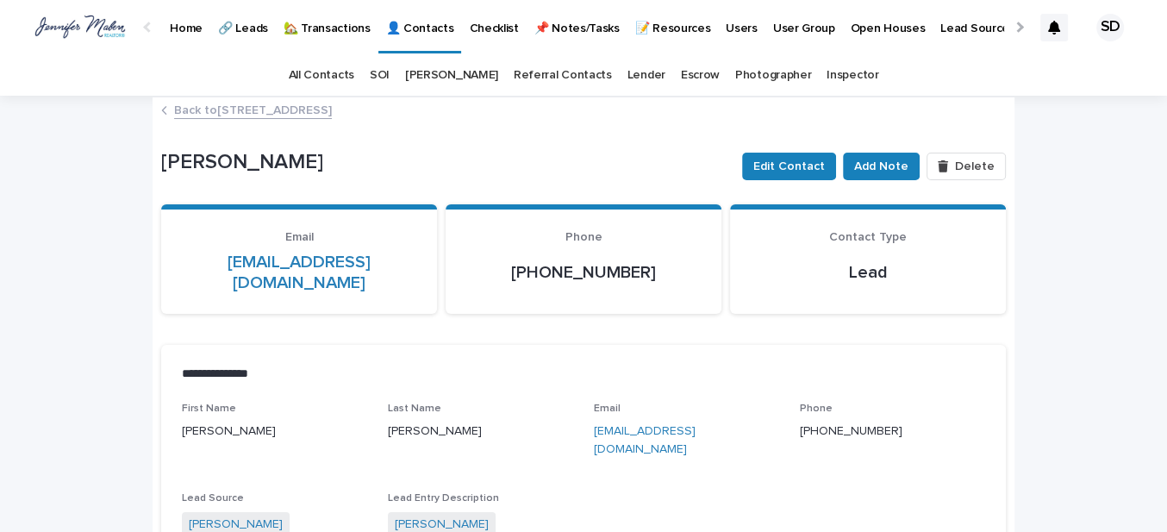
click at [311, 108] on link "Back to [STREET_ADDRESS]" at bounding box center [253, 109] width 158 height 20
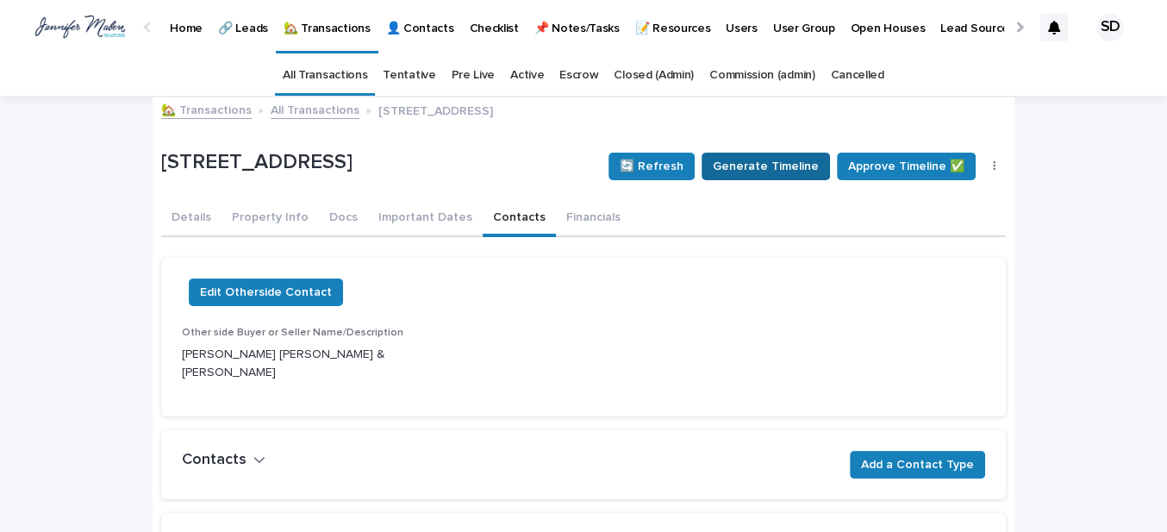
click at [767, 160] on span "Generate Timeline" at bounding box center [766, 166] width 106 height 17
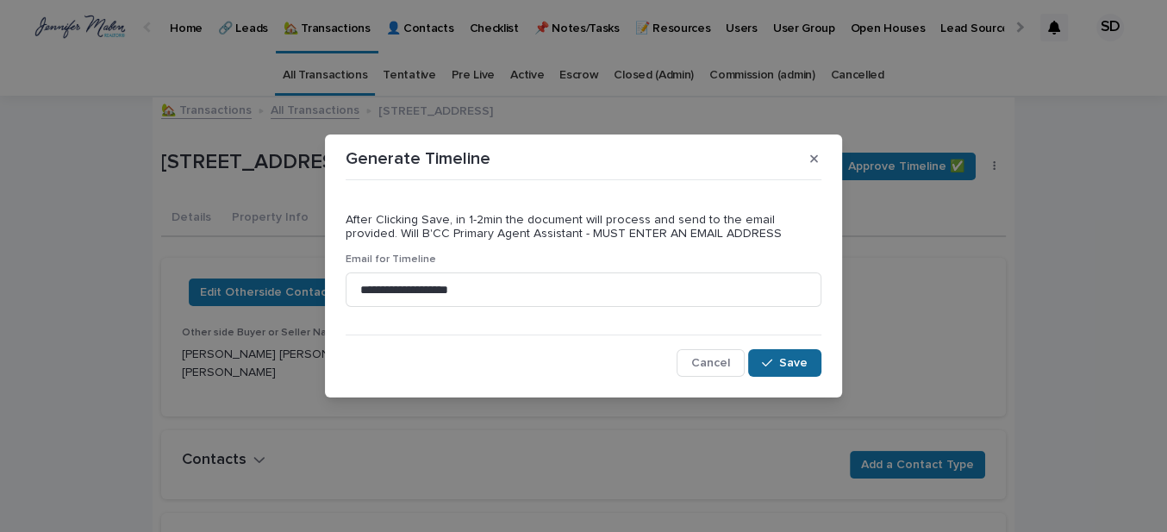
click at [779, 358] on button "Save" at bounding box center [784, 363] width 73 height 28
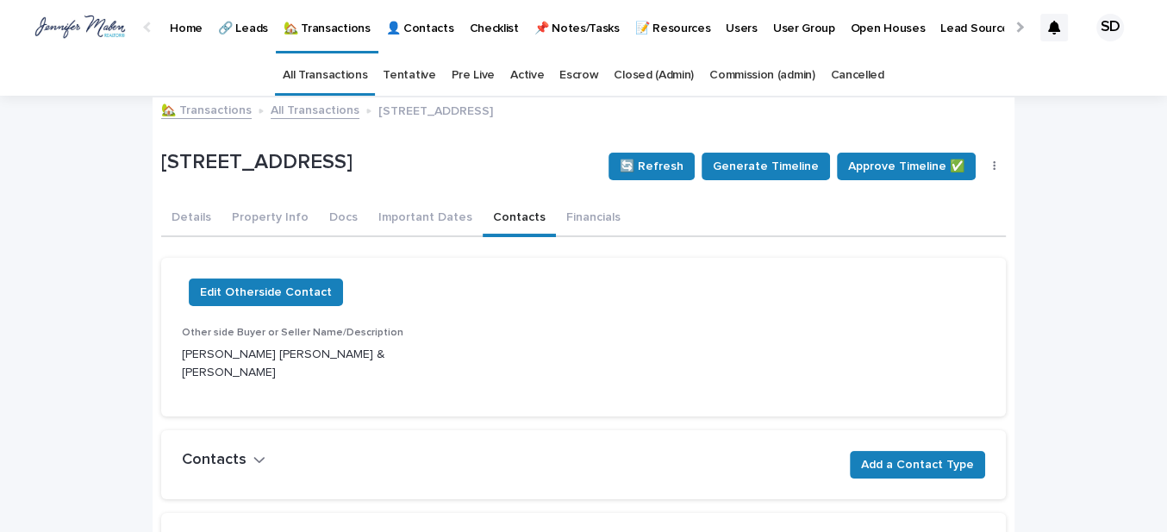
click at [179, 108] on link "🏡 Transactions" at bounding box center [206, 109] width 91 height 20
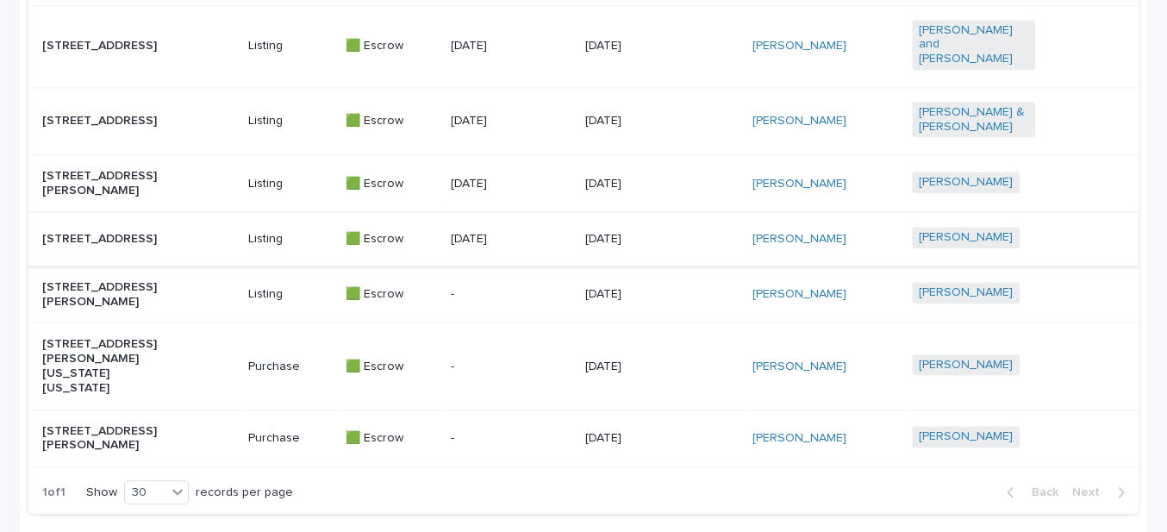
scroll to position [1008, 0]
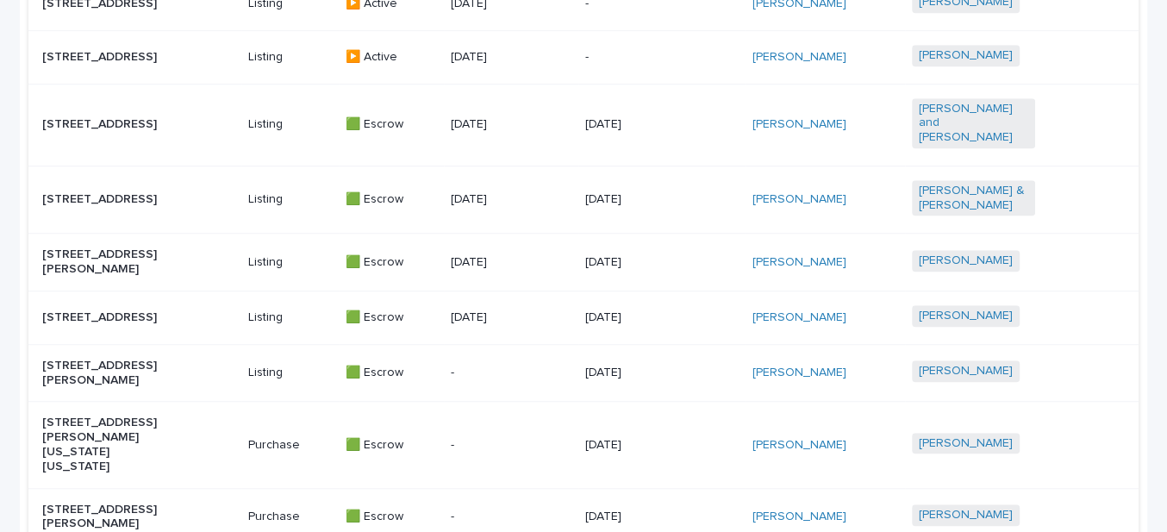
click at [113, 325] on p "[STREET_ADDRESS]" at bounding box center [103, 317] width 123 height 15
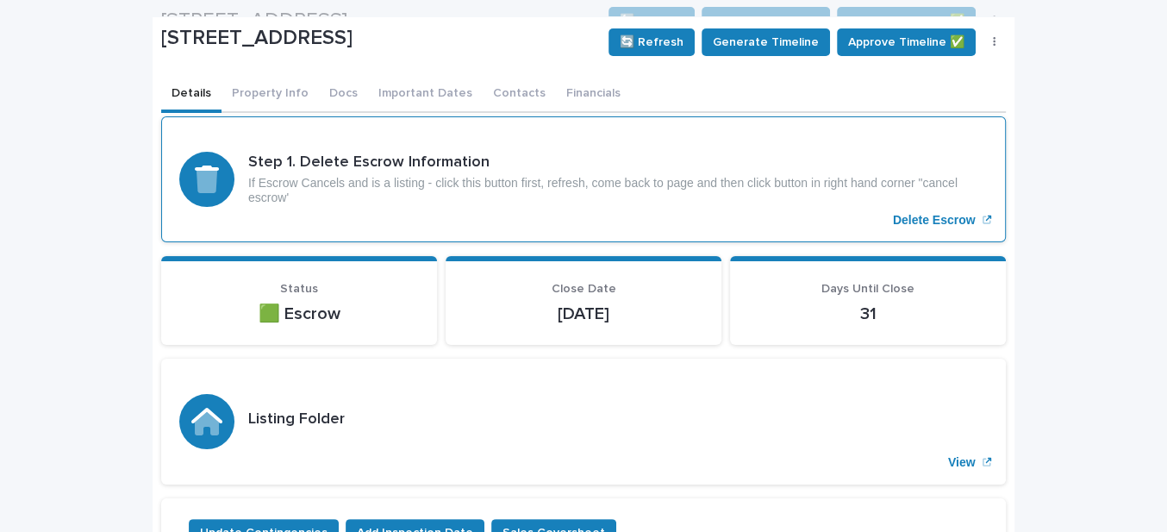
scroll to position [54, 0]
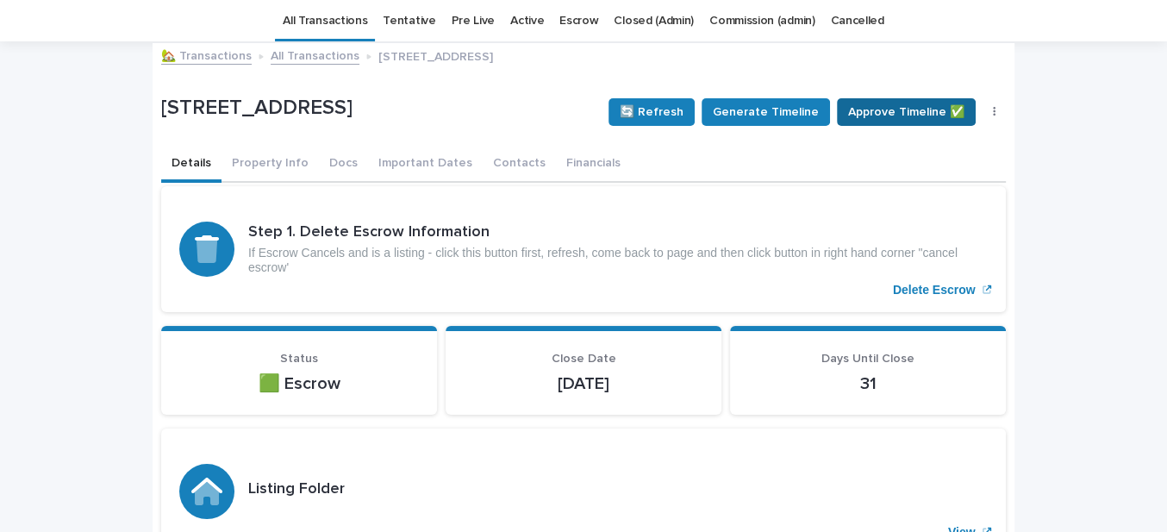
click at [891, 115] on span "Approve Timeline ✅" at bounding box center [906, 111] width 116 height 17
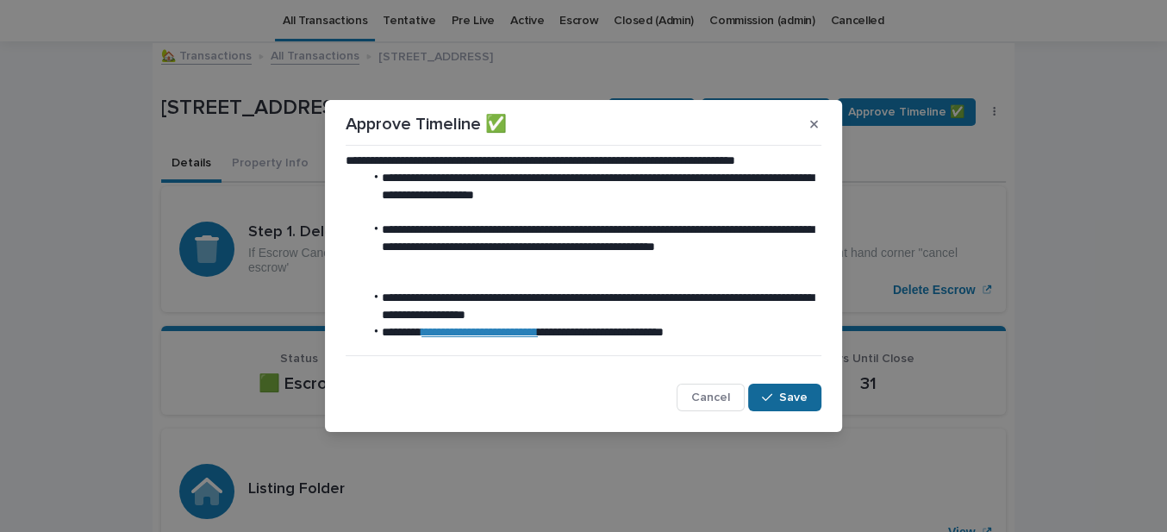
click at [796, 399] on span "Save" at bounding box center [793, 397] width 28 height 12
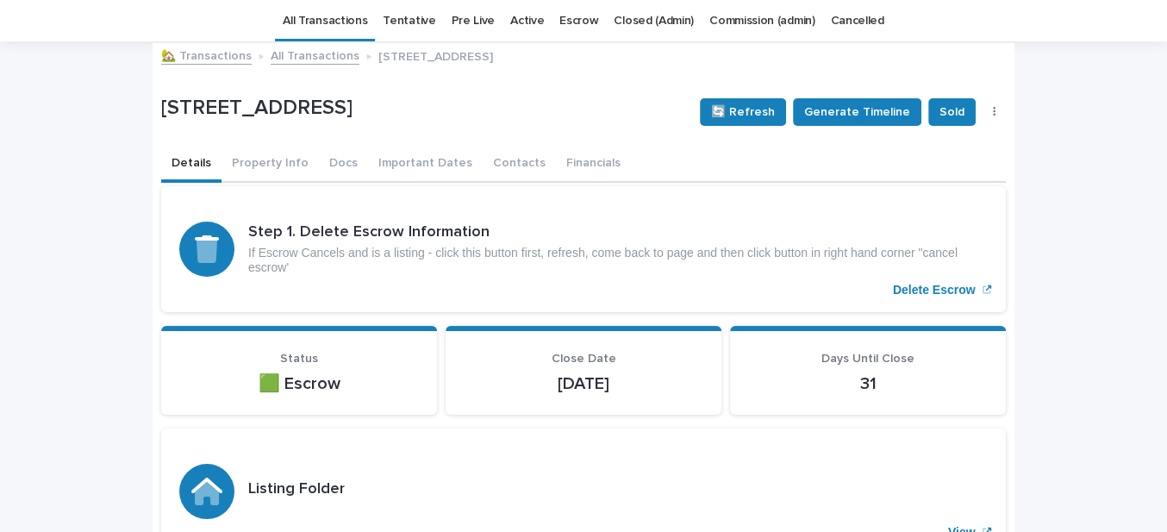
scroll to position [0, 0]
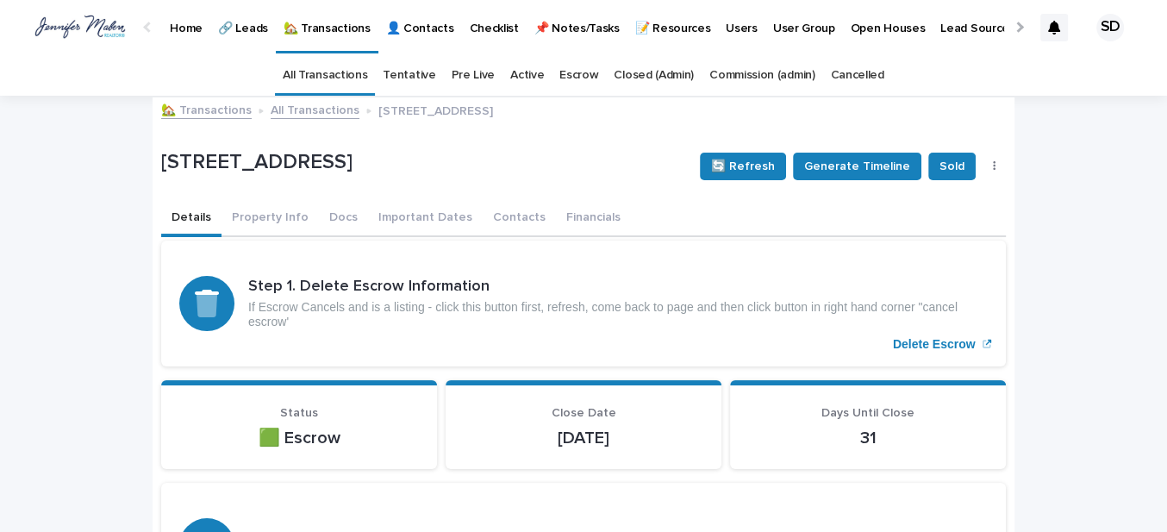
click at [212, 110] on link "🏡 Transactions" at bounding box center [206, 109] width 91 height 20
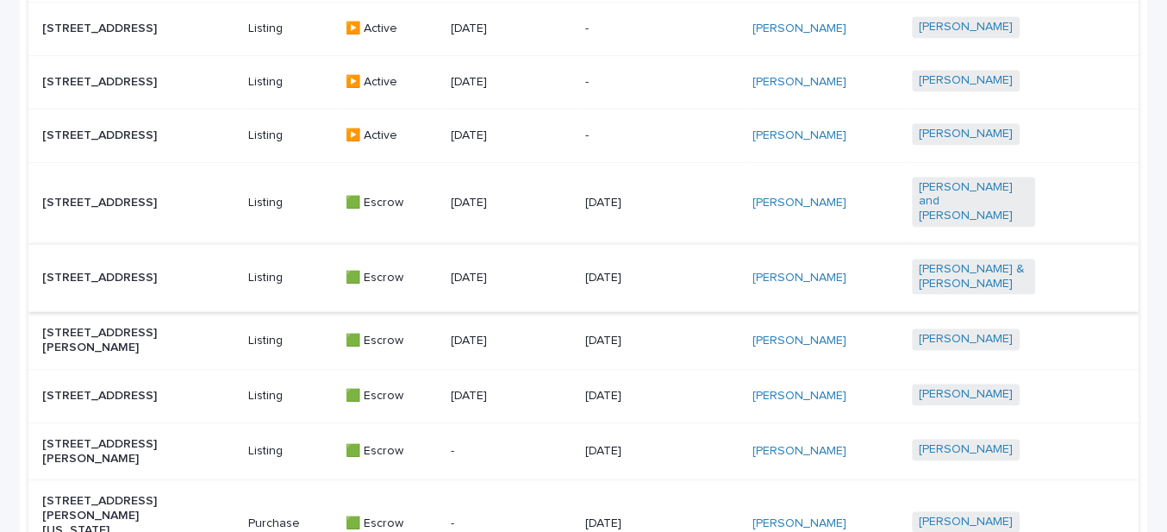
scroll to position [851, 0]
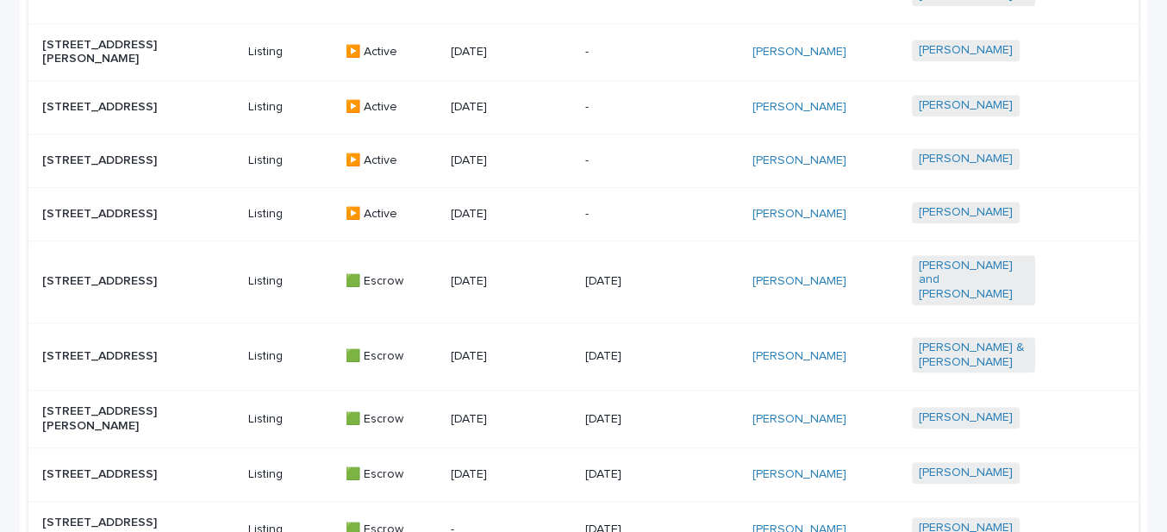
click at [91, 274] on p "[STREET_ADDRESS]" at bounding box center [103, 281] width 123 height 15
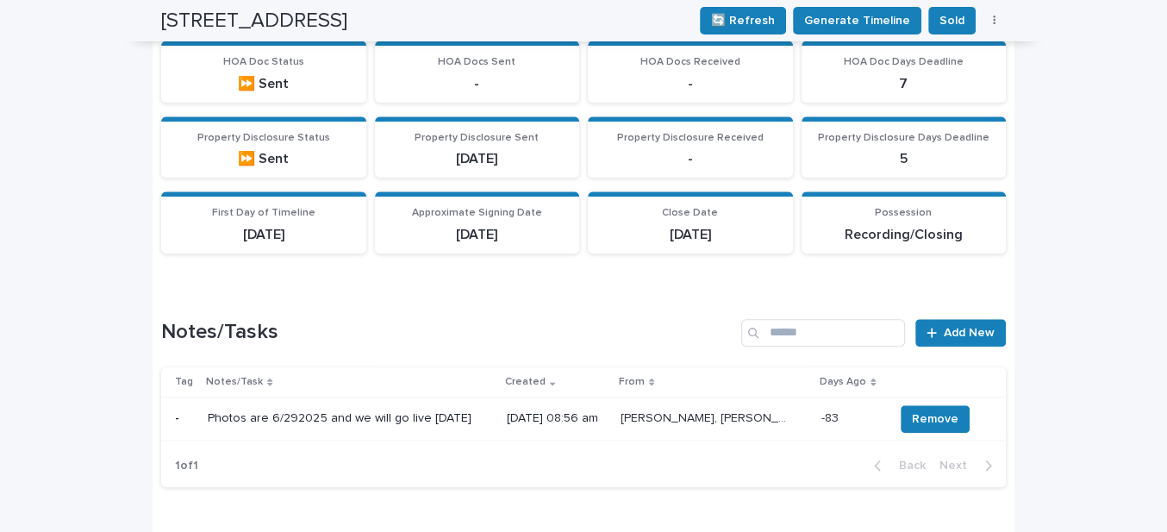
scroll to position [1410, 0]
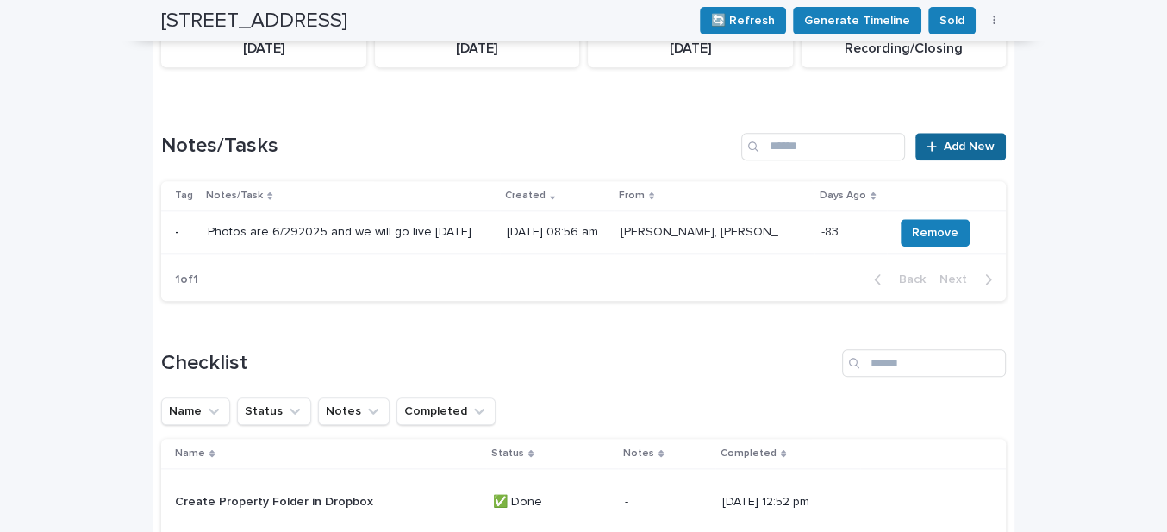
click at [960, 153] on span "Add New" at bounding box center [969, 147] width 51 height 12
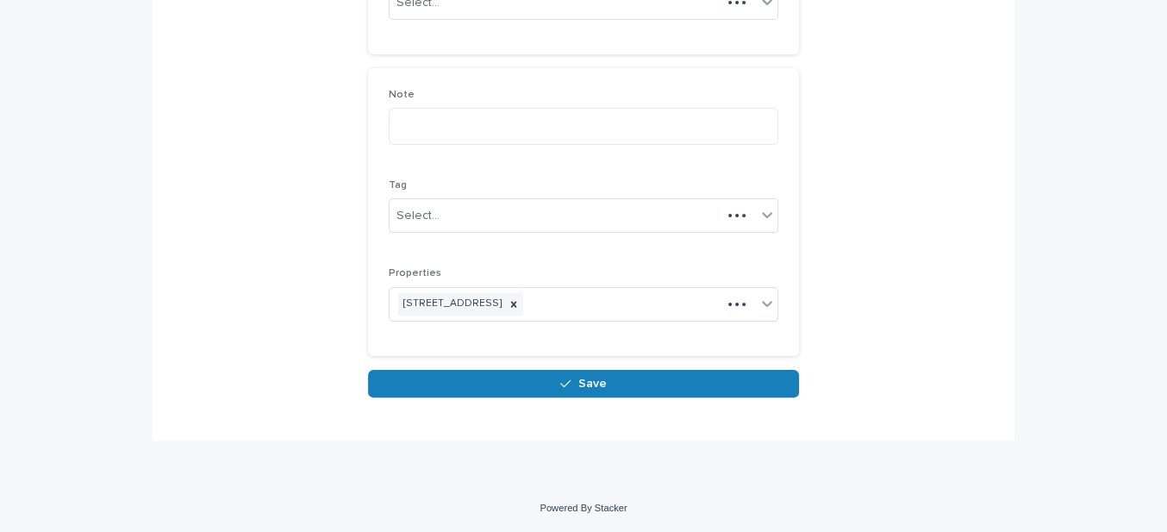
scroll to position [247, 0]
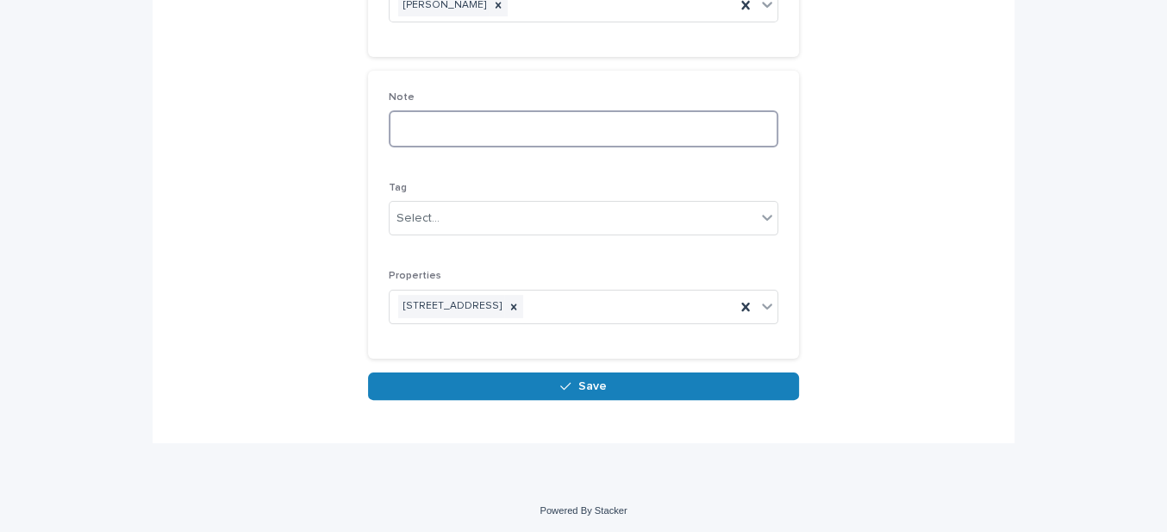
click at [437, 122] on textarea at bounding box center [584, 128] width 390 height 36
paste textarea "**********"
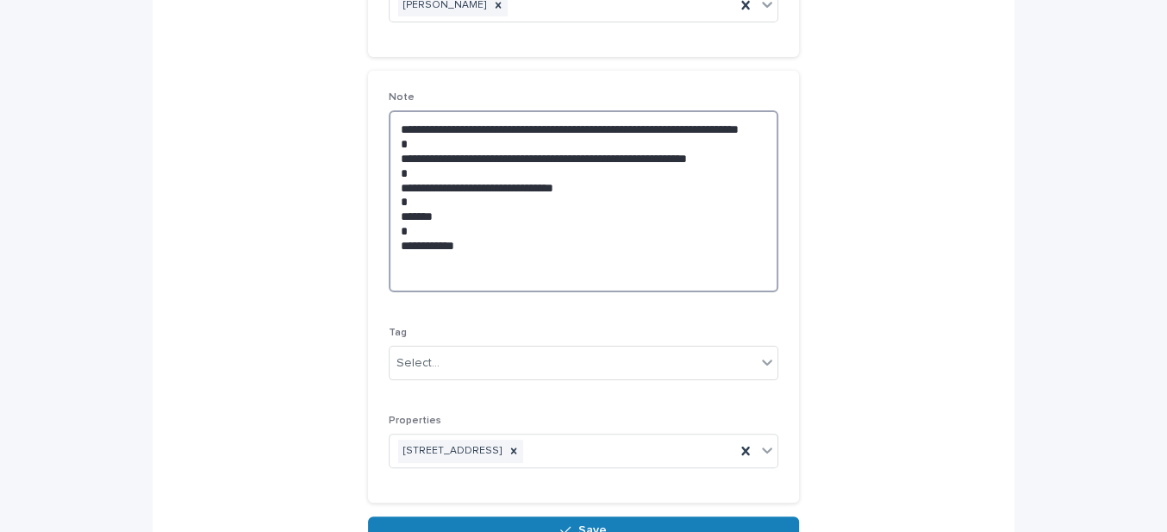
click at [450, 141] on textarea "**********" at bounding box center [584, 200] width 390 height 181
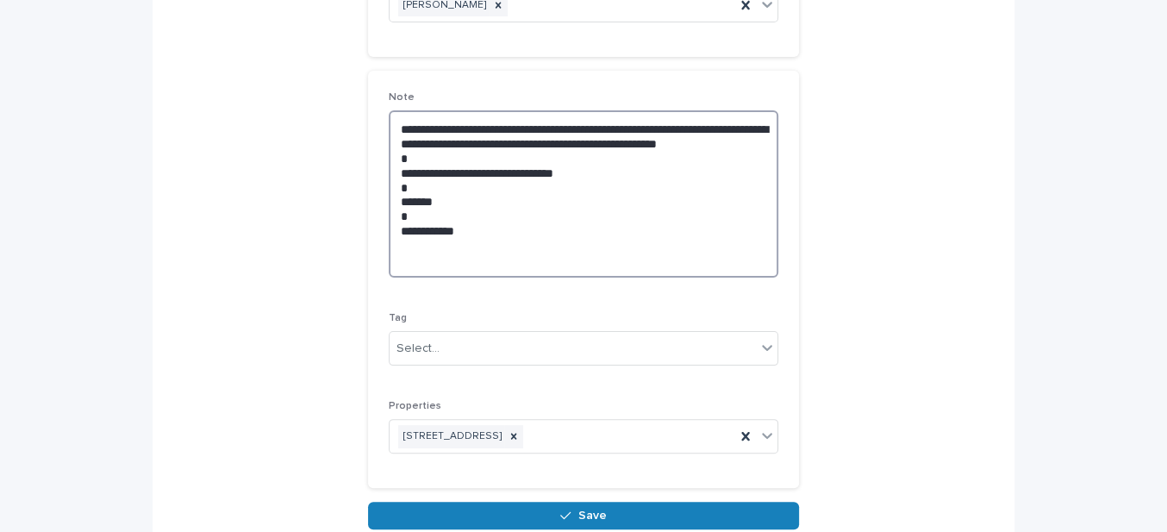
drag, startPoint x: 397, startPoint y: 214, endPoint x: 452, endPoint y: 215, distance: 55.2
click at [452, 215] on textarea "**********" at bounding box center [584, 193] width 390 height 166
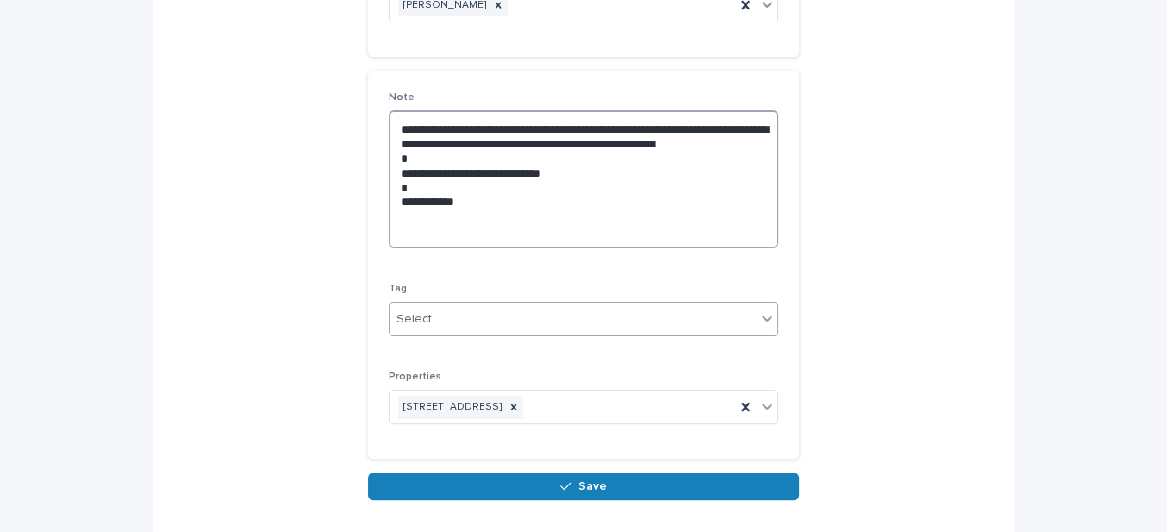
type textarea "**********"
click at [765, 322] on icon at bounding box center [767, 317] width 17 height 17
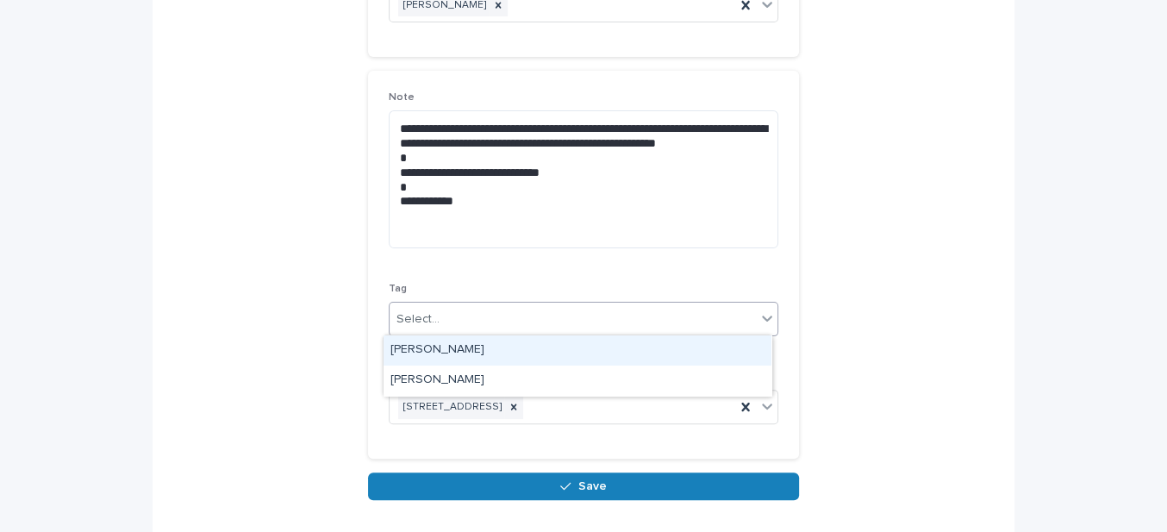
drag, startPoint x: 449, startPoint y: 366, endPoint x: 437, endPoint y: 348, distance: 21.0
click at [437, 348] on div "[PERSON_NAME]" at bounding box center [578, 350] width 388 height 30
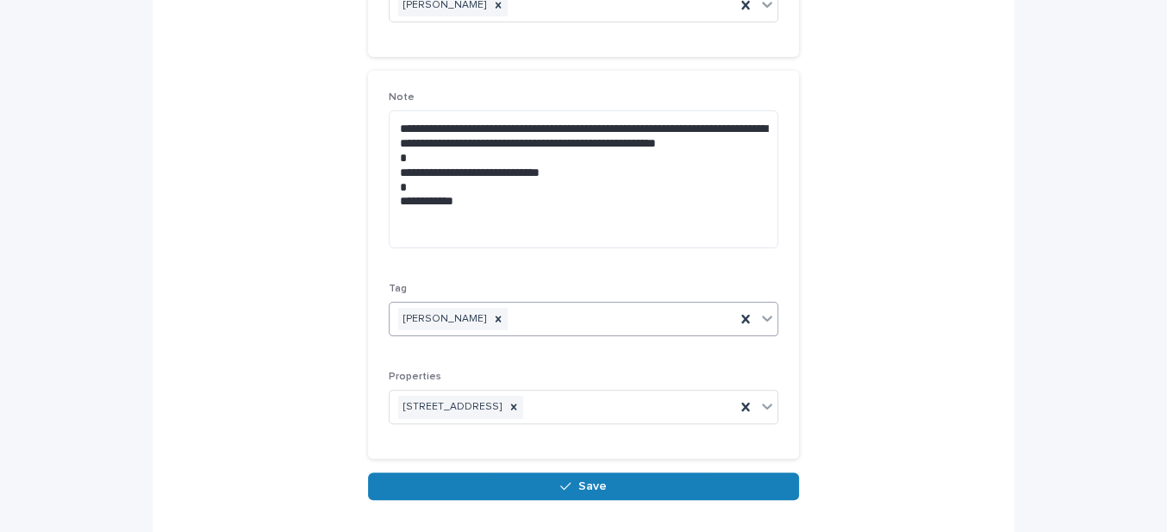
drag, startPoint x: 556, startPoint y: 491, endPoint x: 419, endPoint y: 448, distance: 143.7
click at [555, 491] on button "Save" at bounding box center [583, 486] width 431 height 28
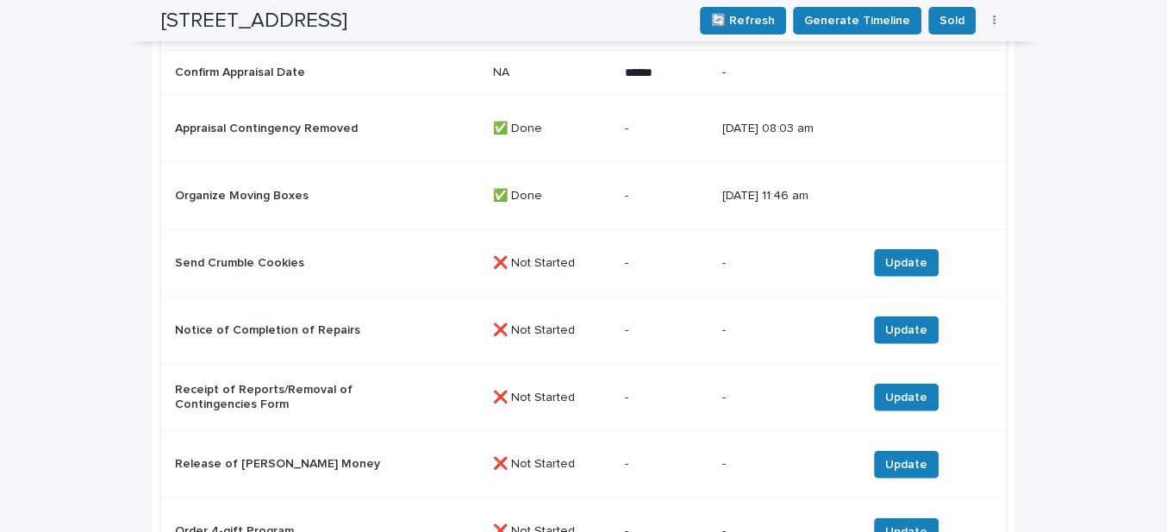
scroll to position [3112, 0]
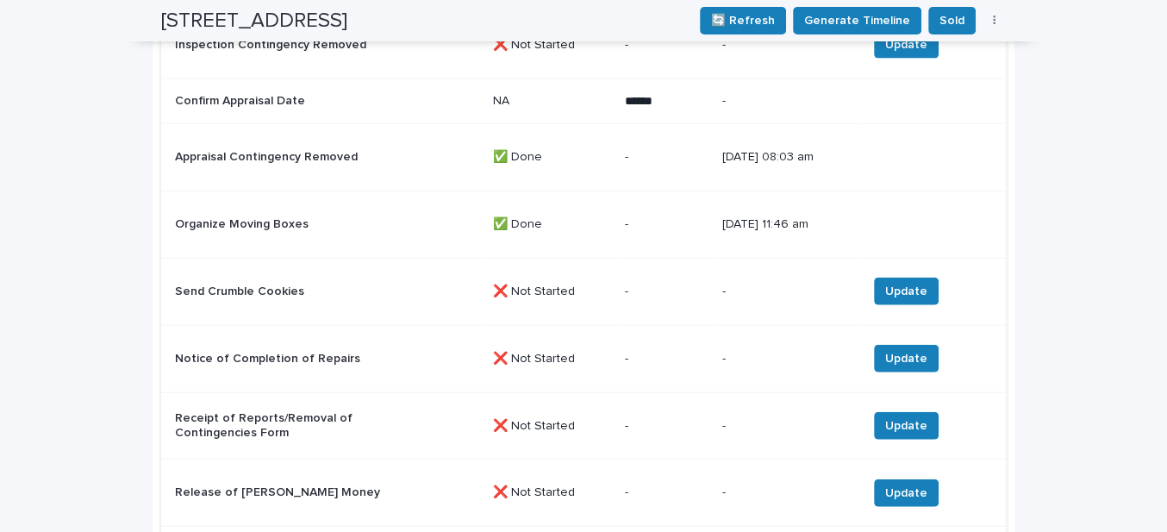
click at [450, 219] on div "Organize Moving Boxes" at bounding box center [327, 224] width 304 height 28
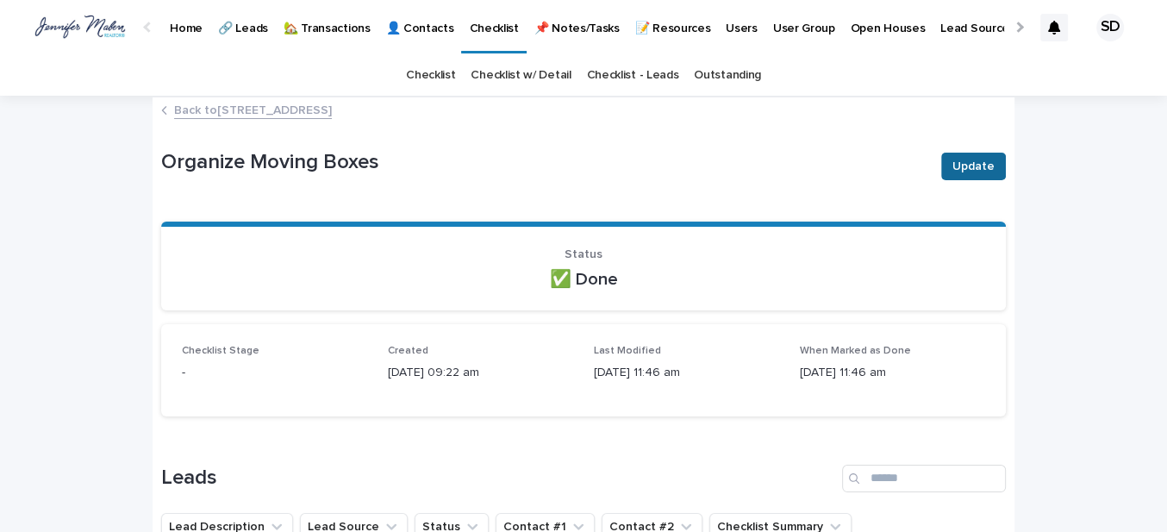
click at [960, 166] on span "Update" at bounding box center [974, 166] width 42 height 17
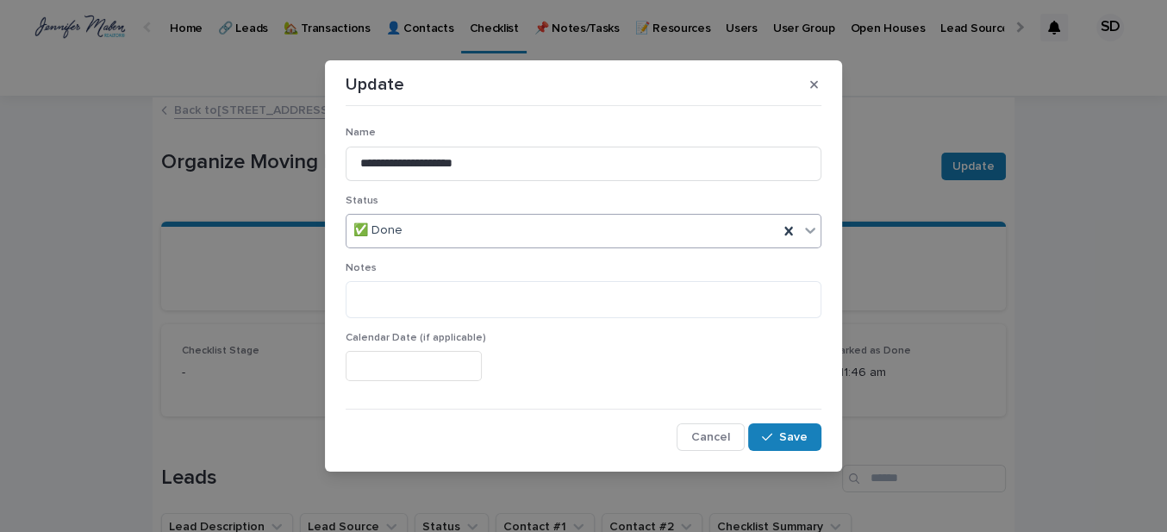
click at [515, 231] on div "✅ Done" at bounding box center [563, 230] width 432 height 28
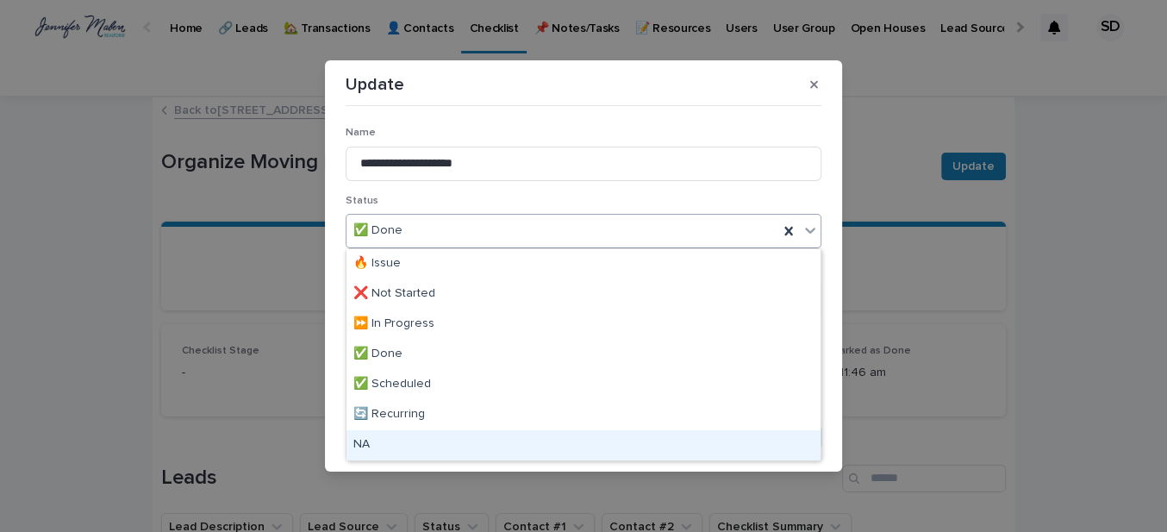
drag, startPoint x: 371, startPoint y: 444, endPoint x: 424, endPoint y: 444, distance: 53.4
click at [372, 444] on div "NA" at bounding box center [584, 445] width 474 height 30
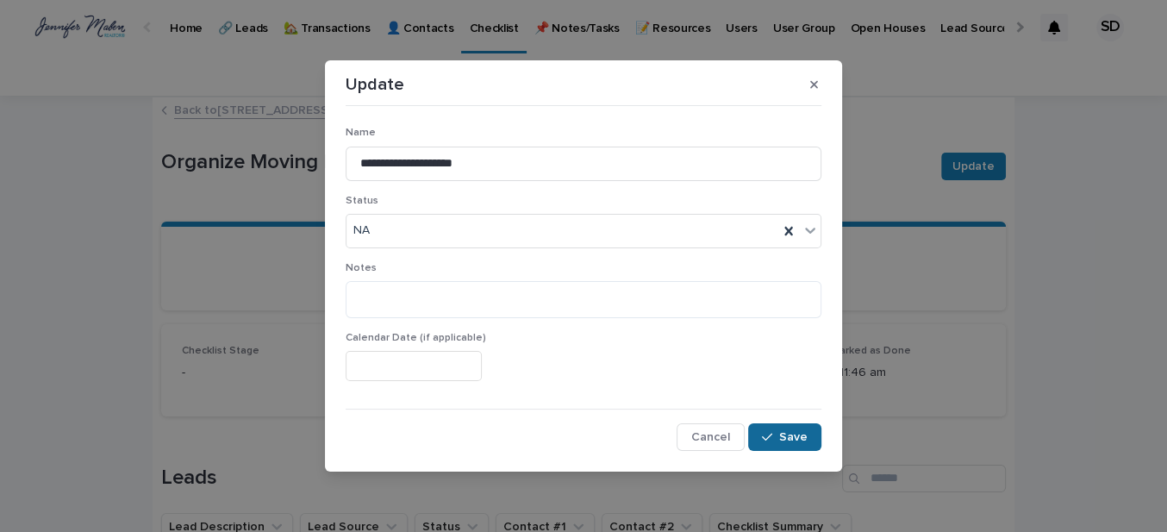
click at [778, 436] on div "button" at bounding box center [770, 437] width 17 height 12
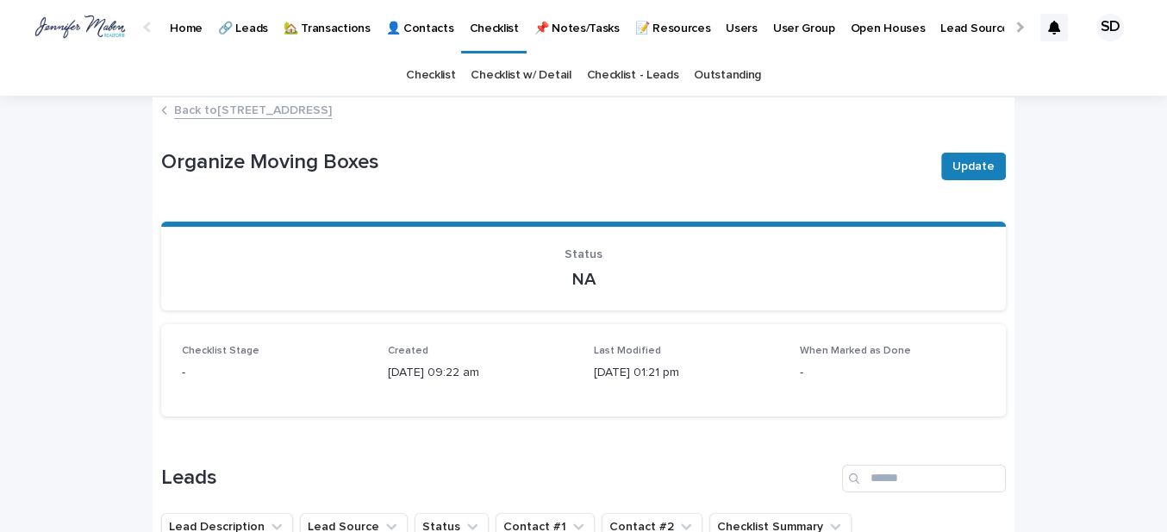
click at [236, 106] on link "Back to [STREET_ADDRESS]" at bounding box center [253, 109] width 158 height 20
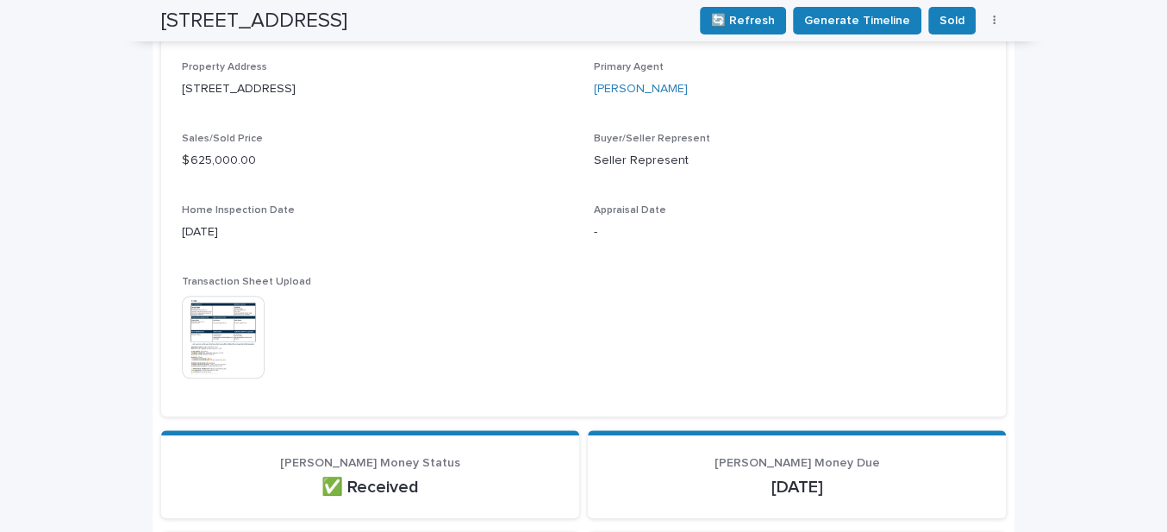
scroll to position [627, 0]
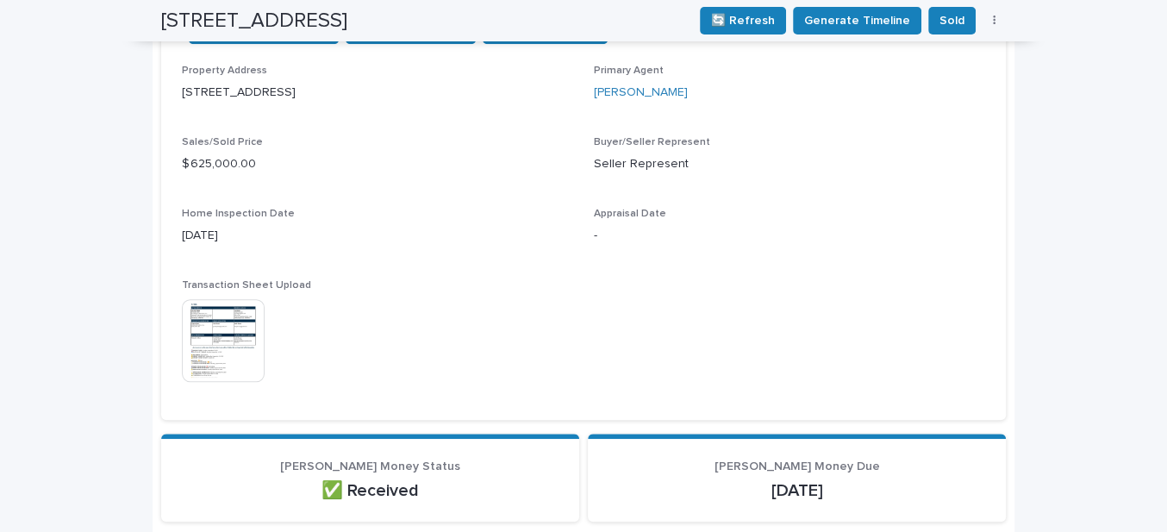
click at [218, 367] on img at bounding box center [223, 340] width 83 height 83
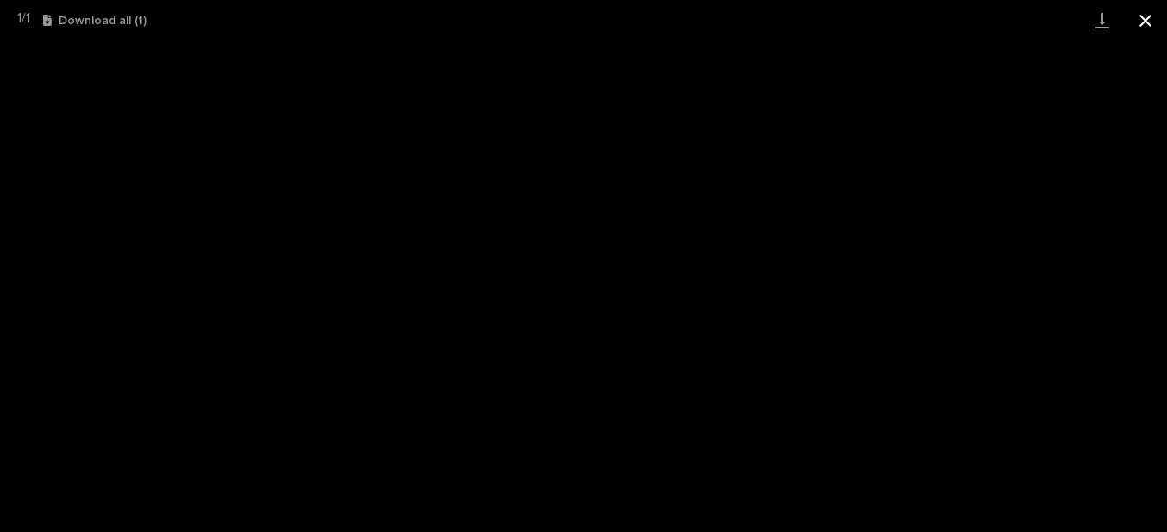
click at [1142, 16] on button "Close gallery" at bounding box center [1145, 20] width 43 height 41
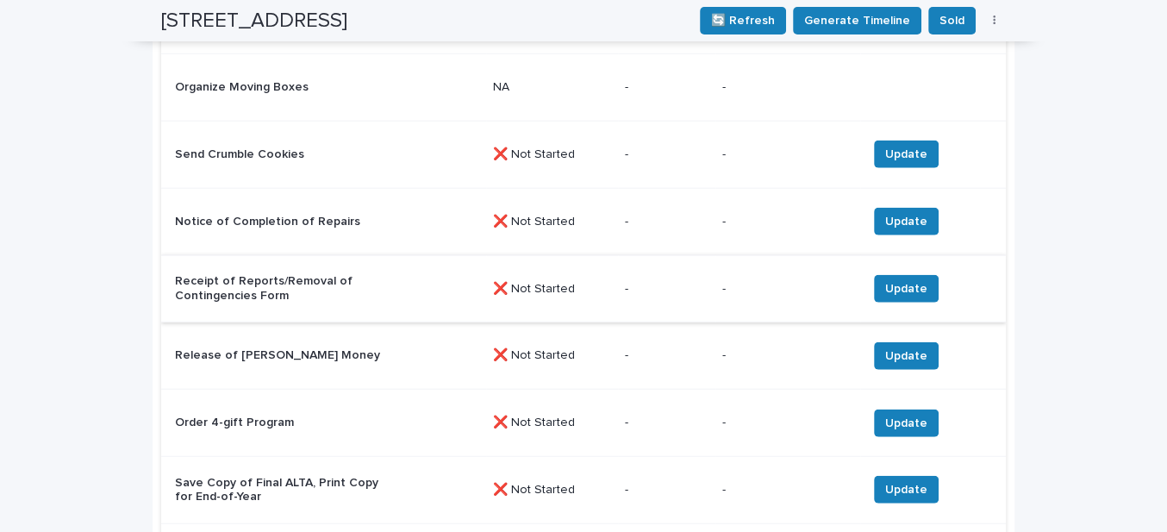
scroll to position [3213, 0]
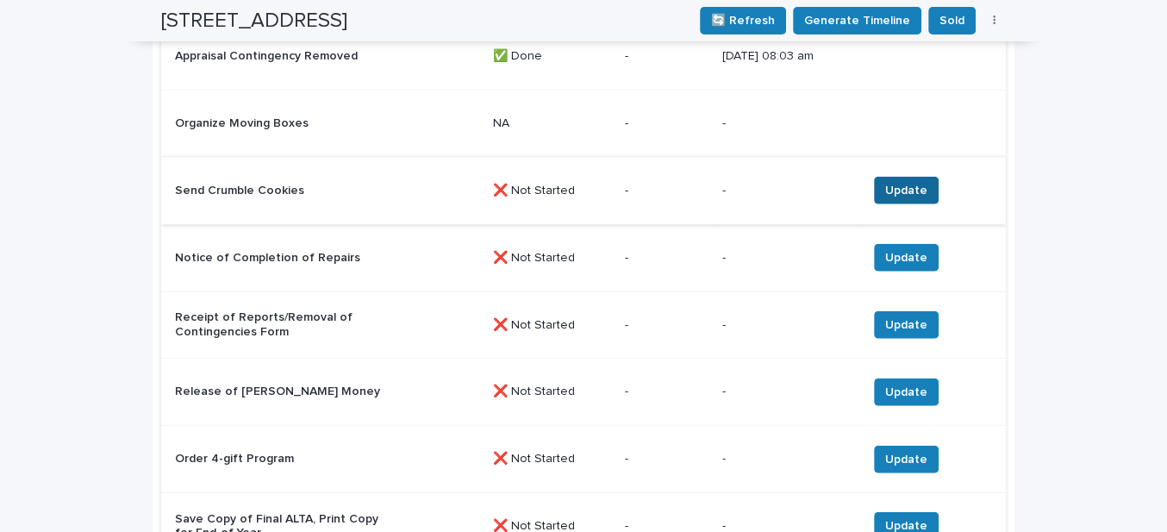
click at [909, 184] on span "Update" at bounding box center [906, 190] width 42 height 17
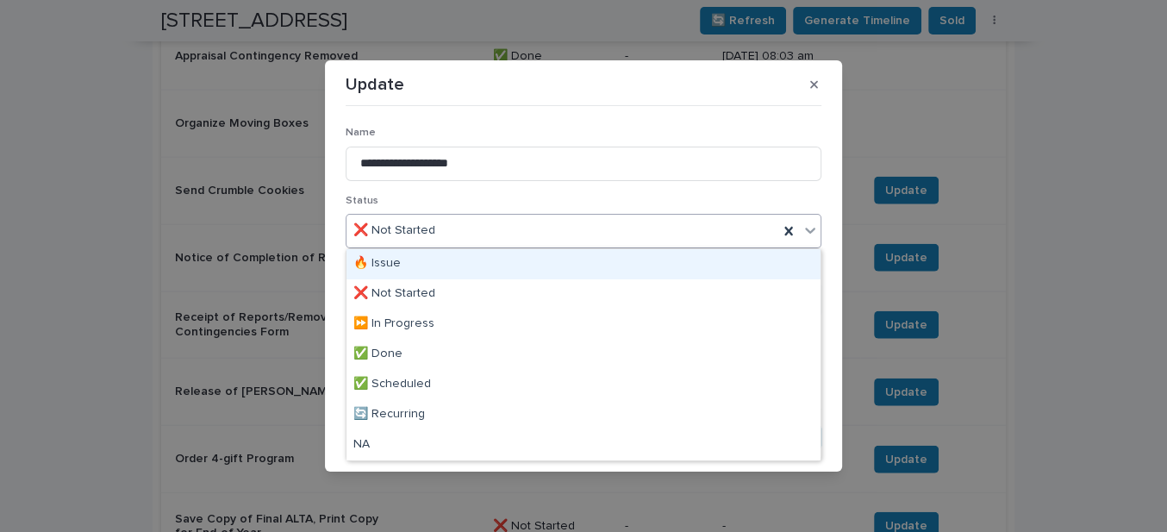
drag, startPoint x: 469, startPoint y: 234, endPoint x: 466, endPoint y: 272, distance: 38.0
click at [469, 234] on div "❌ Not Started" at bounding box center [563, 230] width 432 height 28
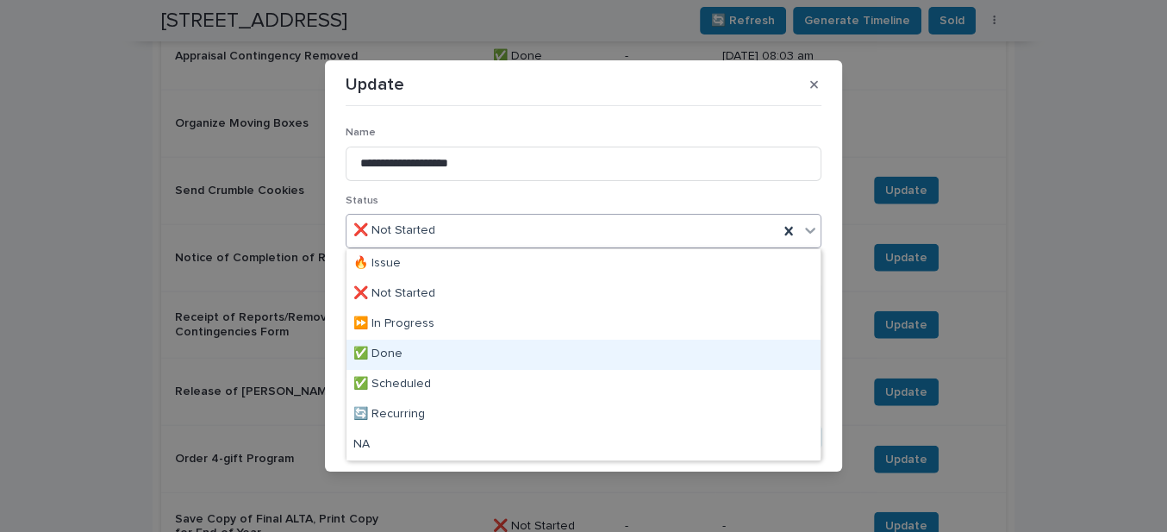
click at [397, 353] on div "✅ Done" at bounding box center [584, 355] width 474 height 30
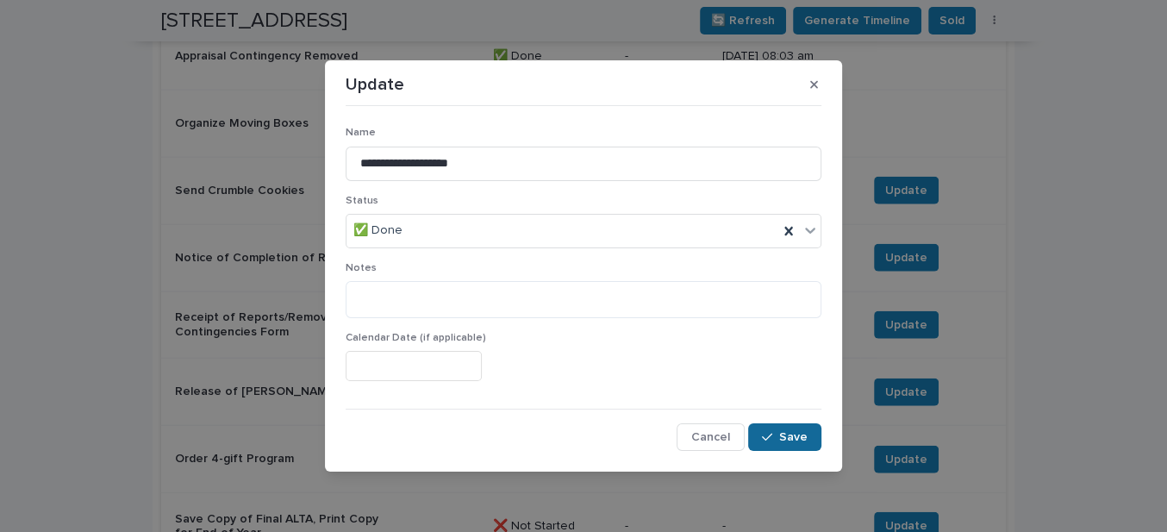
drag, startPoint x: 796, startPoint y: 445, endPoint x: 625, endPoint y: 367, distance: 187.5
click at [796, 445] on button "Save" at bounding box center [784, 437] width 73 height 28
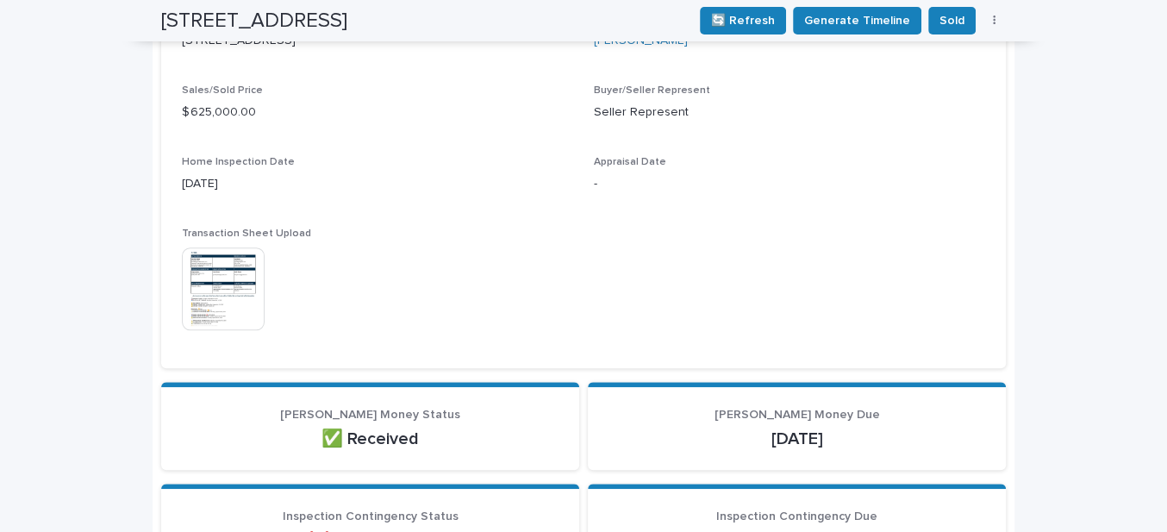
scroll to position [705, 0]
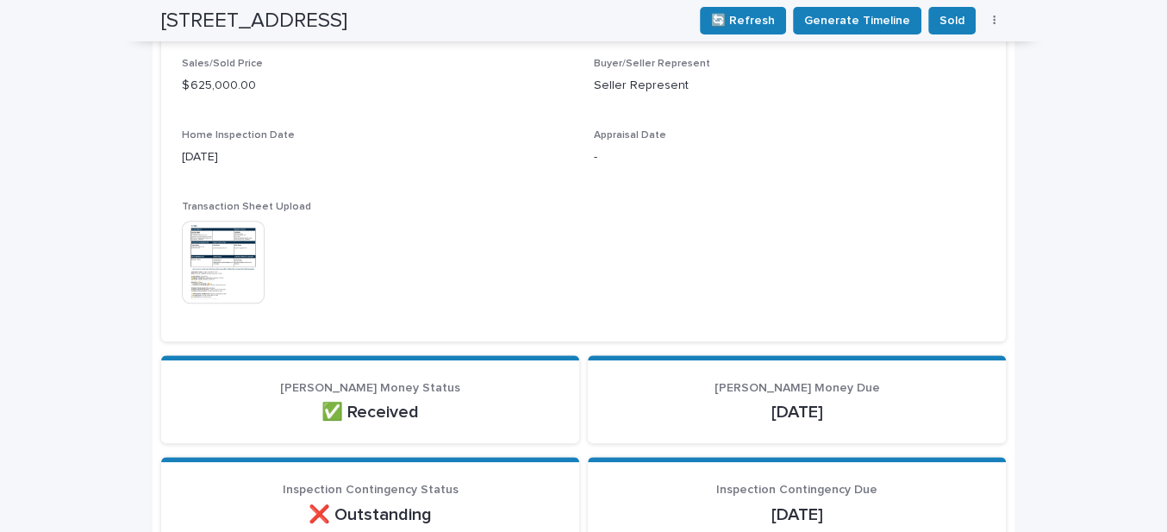
click at [233, 274] on img at bounding box center [223, 262] width 83 height 83
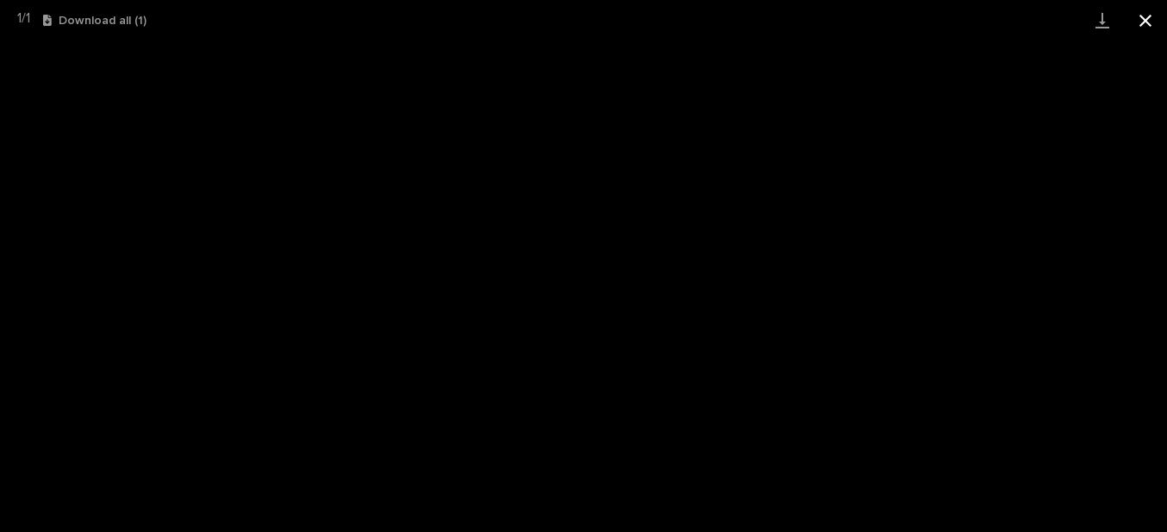
click at [1144, 20] on button "Close gallery" at bounding box center [1145, 20] width 43 height 41
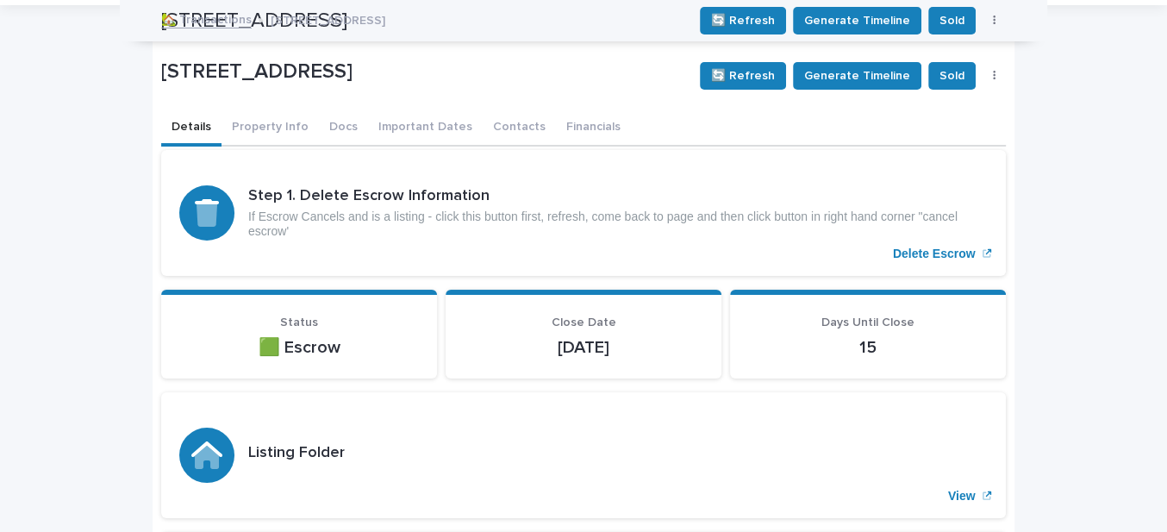
scroll to position [0, 0]
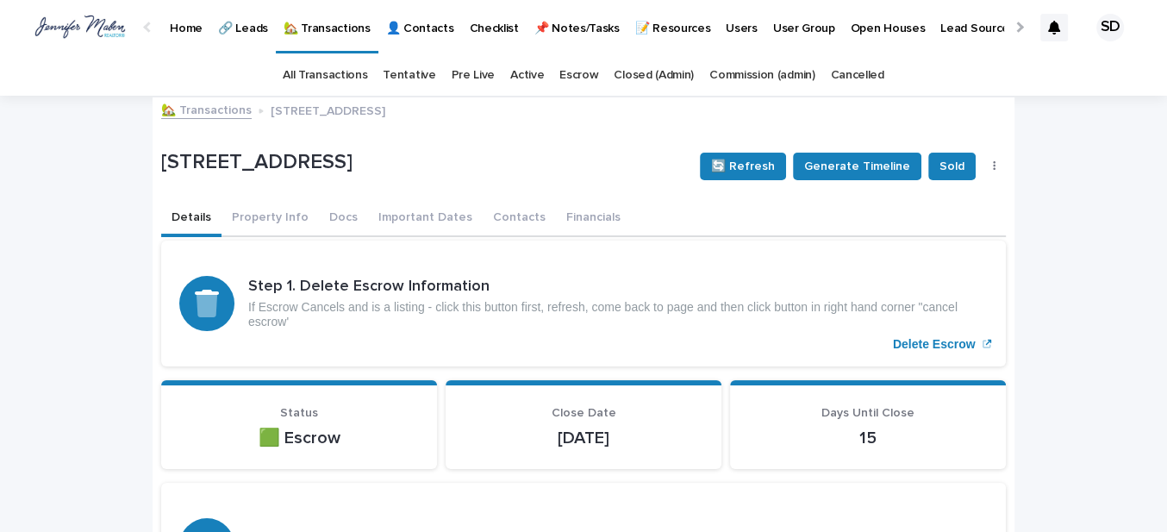
click at [205, 117] on link "🏡 Transactions" at bounding box center [206, 109] width 91 height 20
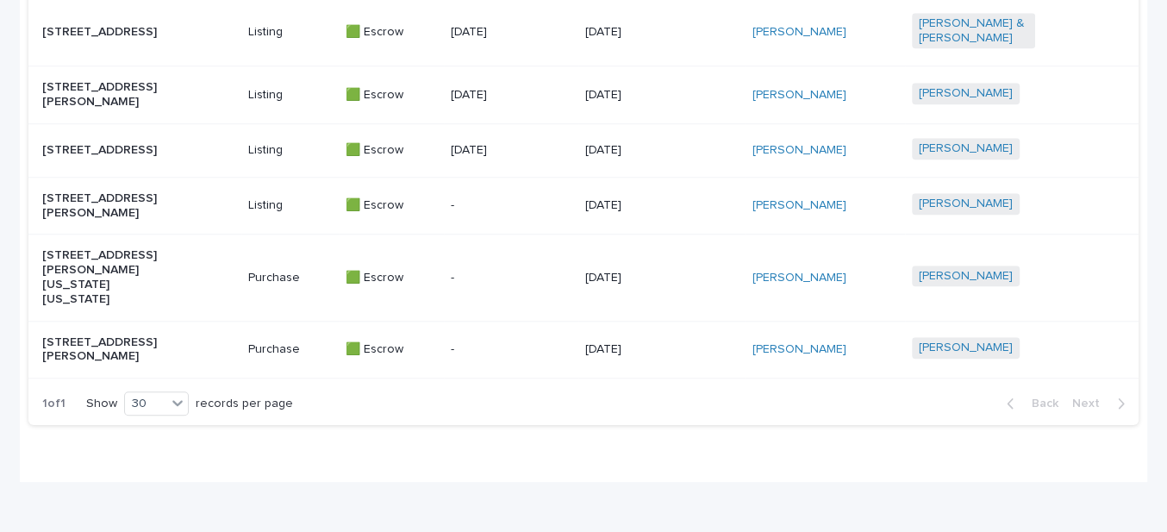
click at [63, 158] on p "[STREET_ADDRESS]" at bounding box center [103, 150] width 123 height 15
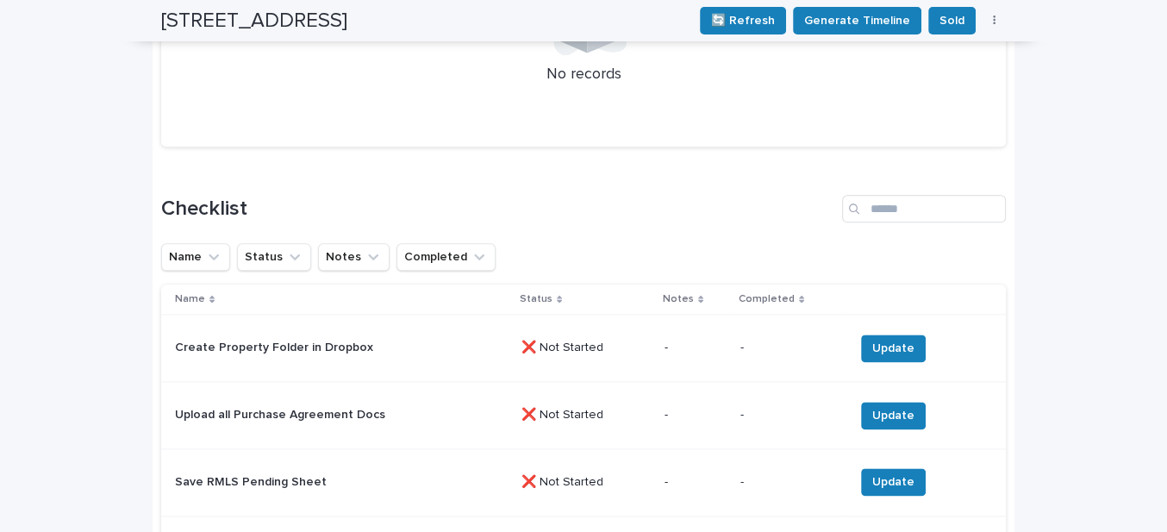
scroll to position [1700, 0]
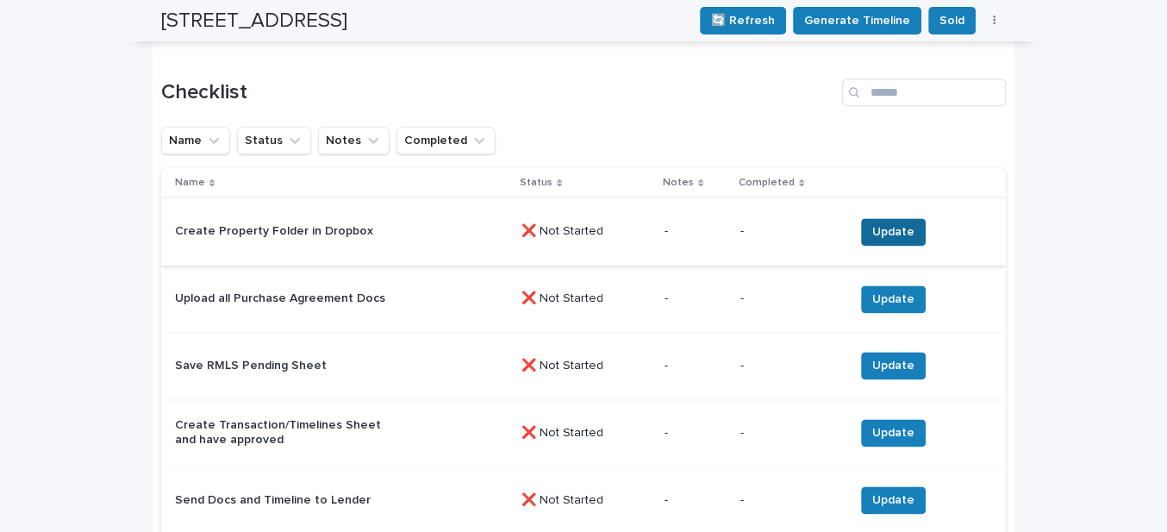
click at [908, 222] on button "Update" at bounding box center [893, 232] width 65 height 28
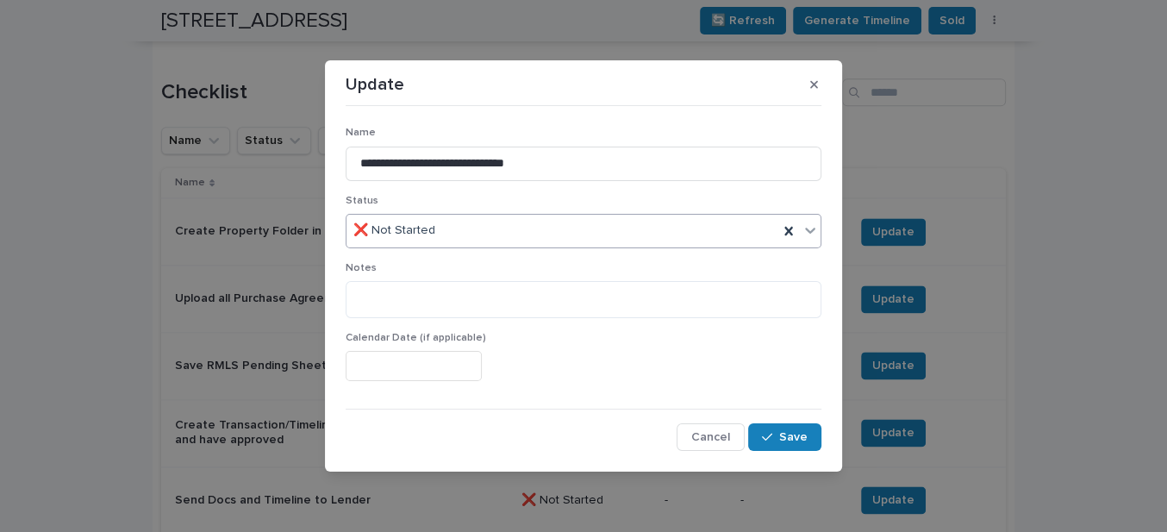
click at [441, 231] on div "❌ Not Started" at bounding box center [563, 230] width 432 height 28
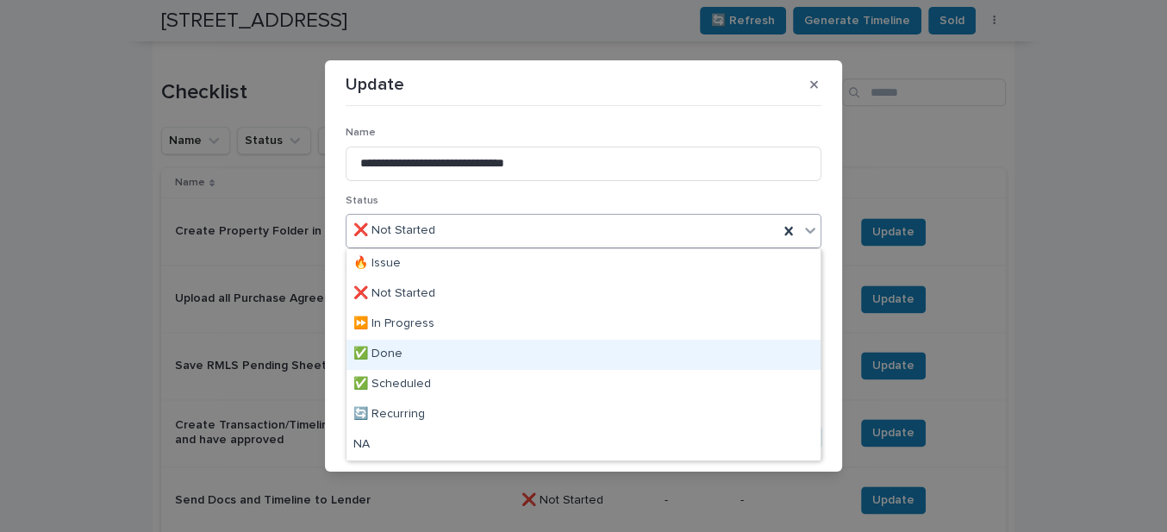
drag, startPoint x: 384, startPoint y: 335, endPoint x: 429, endPoint y: 358, distance: 50.9
click at [377, 353] on div "✅ Done" at bounding box center [584, 355] width 474 height 30
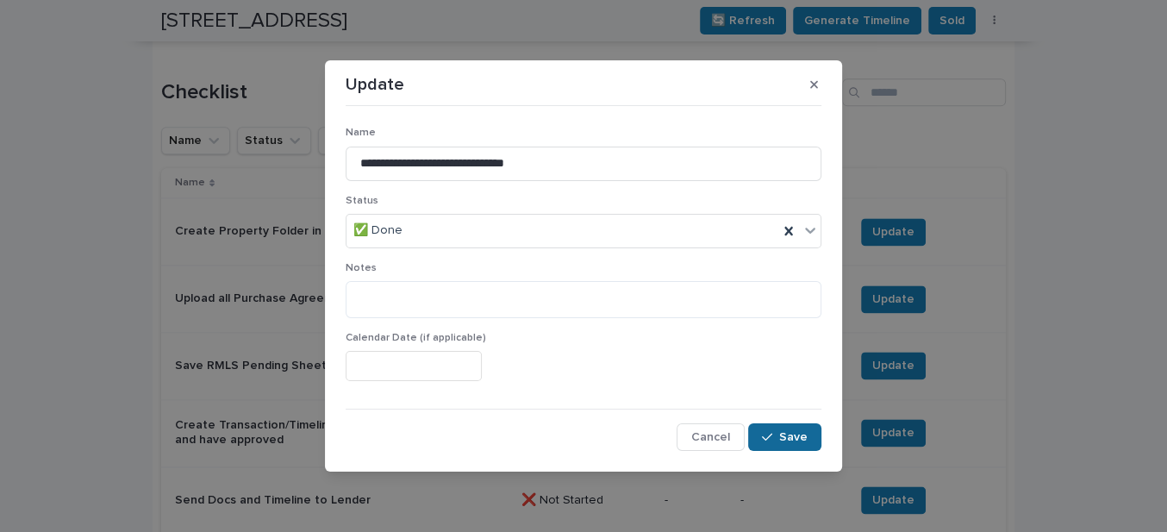
drag, startPoint x: 790, startPoint y: 433, endPoint x: 578, endPoint y: 405, distance: 213.0
click at [777, 431] on button "Save" at bounding box center [784, 437] width 73 height 28
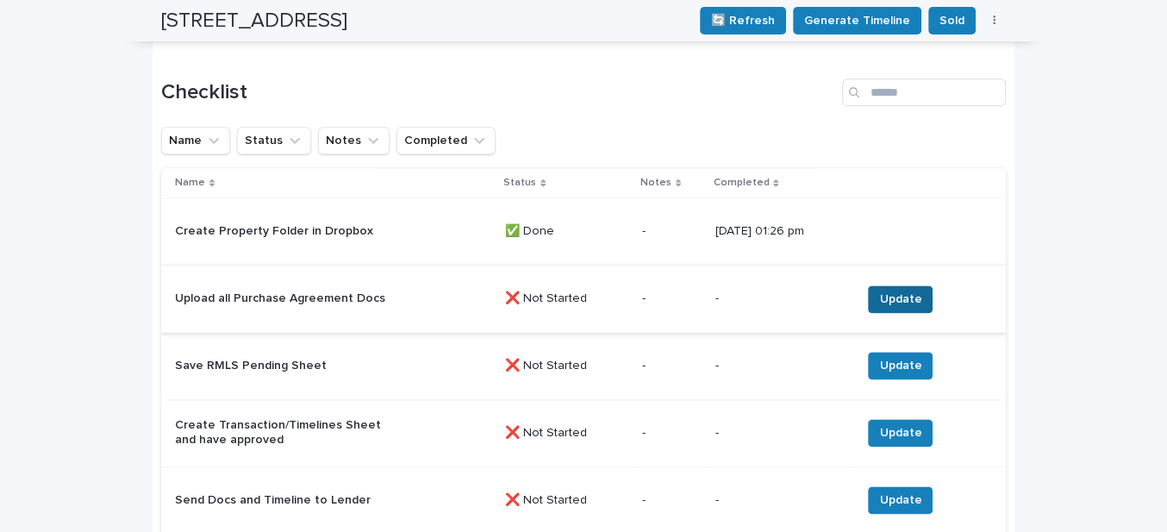
click at [916, 295] on span "Update" at bounding box center [900, 299] width 42 height 17
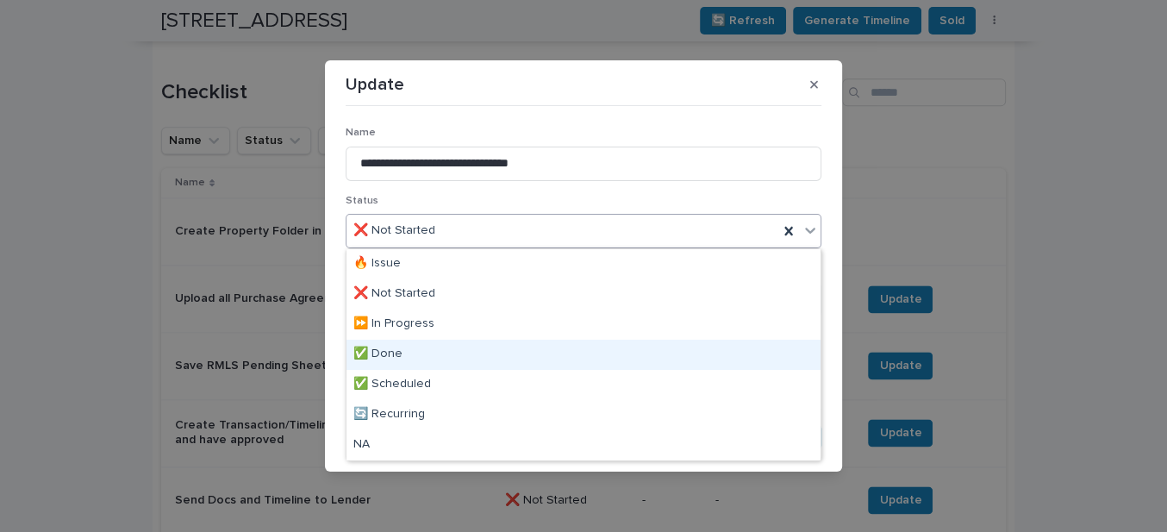
drag, startPoint x: 388, startPoint y: 353, endPoint x: 406, endPoint y: 358, distance: 18.8
click at [391, 353] on div "✅ Done" at bounding box center [584, 355] width 474 height 30
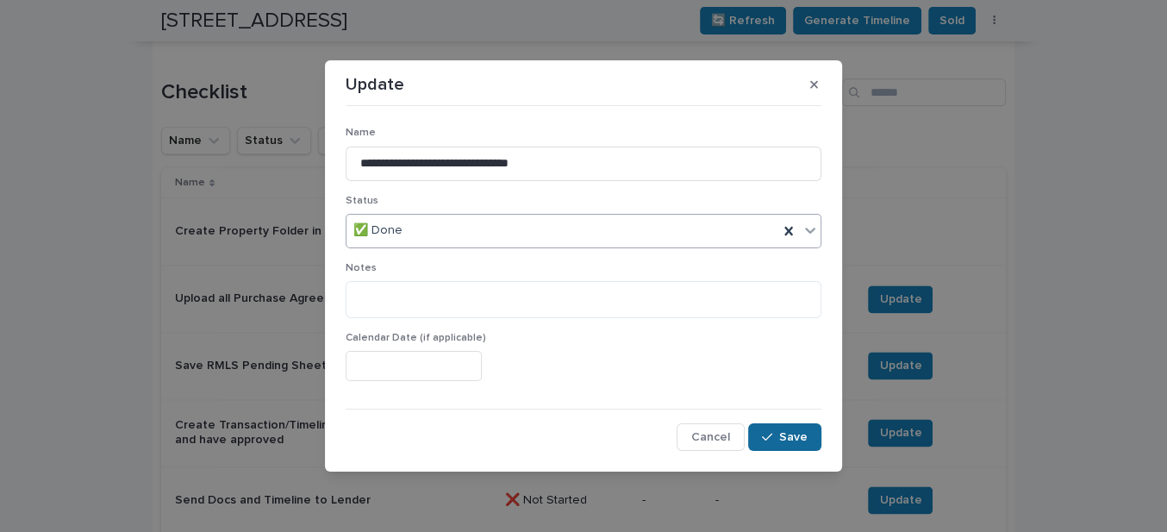
click at [798, 438] on span "Save" at bounding box center [793, 437] width 28 height 12
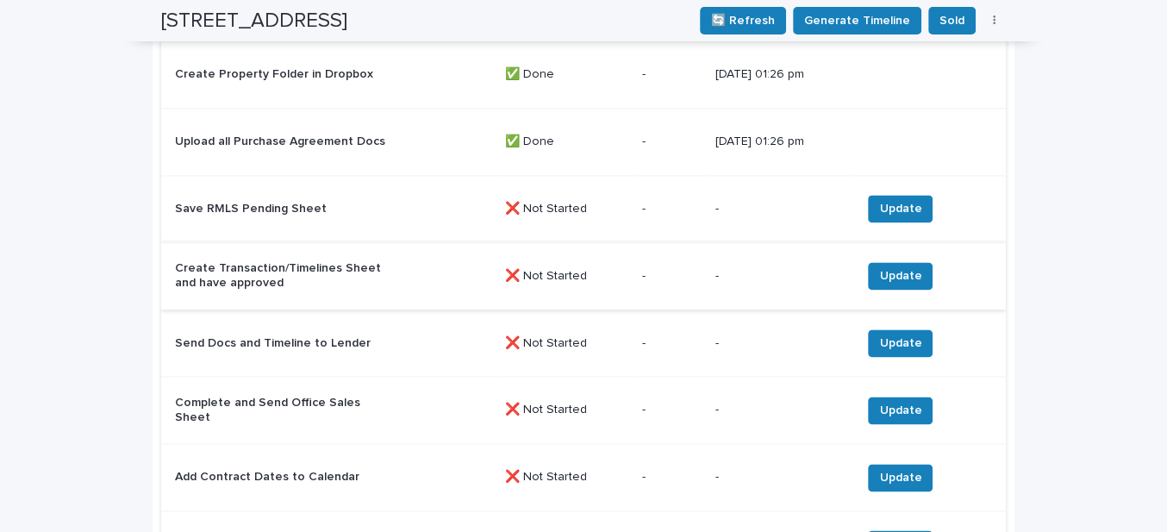
scroll to position [1935, 0]
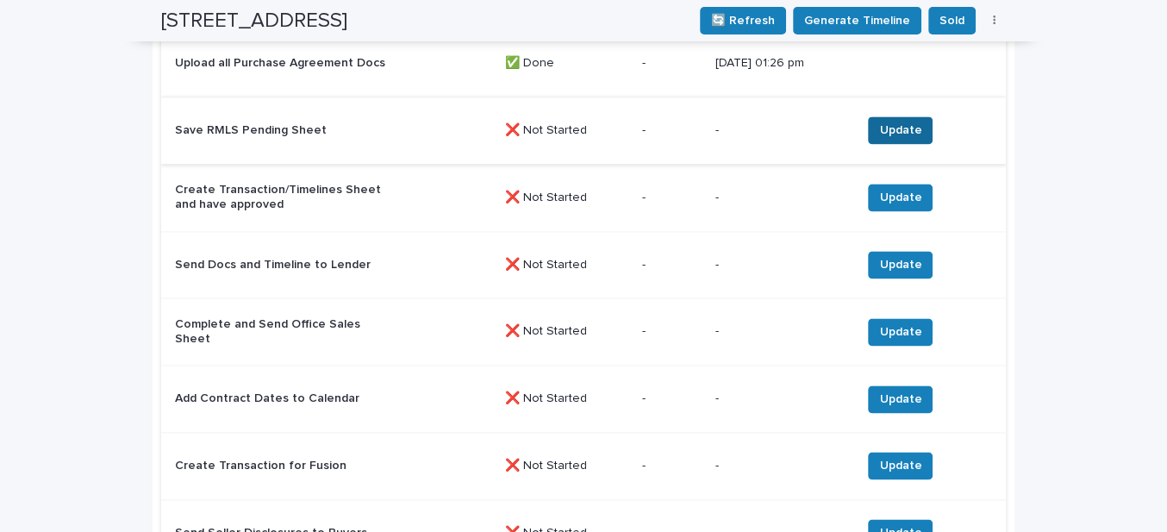
click at [887, 129] on span "Update" at bounding box center [900, 130] width 42 height 17
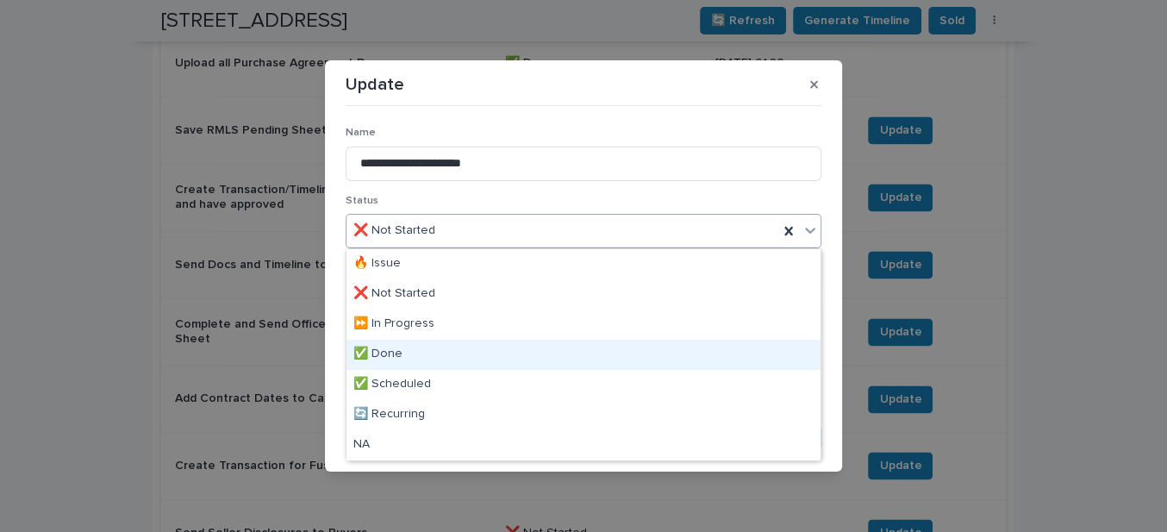
drag, startPoint x: 392, startPoint y: 353, endPoint x: 425, endPoint y: 358, distance: 33.0
click at [395, 354] on div "✅ Done" at bounding box center [584, 355] width 474 height 30
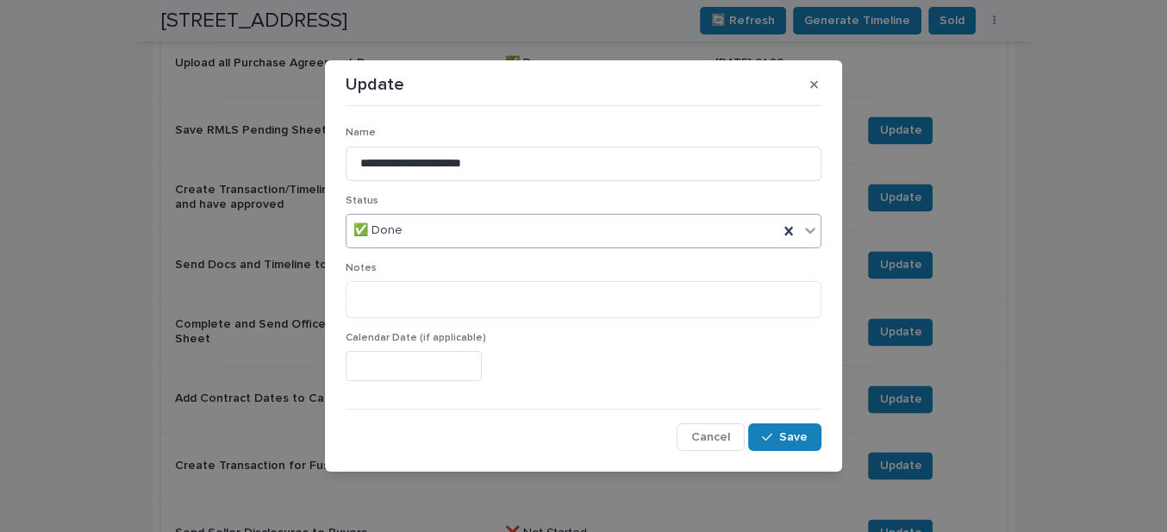
drag, startPoint x: 781, startPoint y: 438, endPoint x: 654, endPoint y: 406, distance: 130.7
click at [781, 437] on span "Save" at bounding box center [793, 437] width 28 height 12
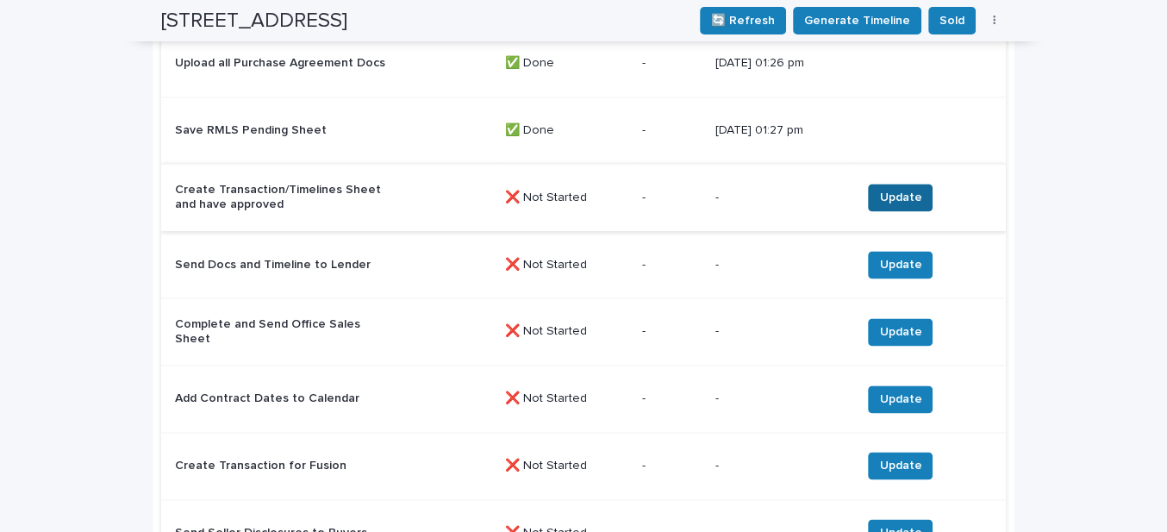
click at [905, 191] on span "Update" at bounding box center [900, 197] width 42 height 17
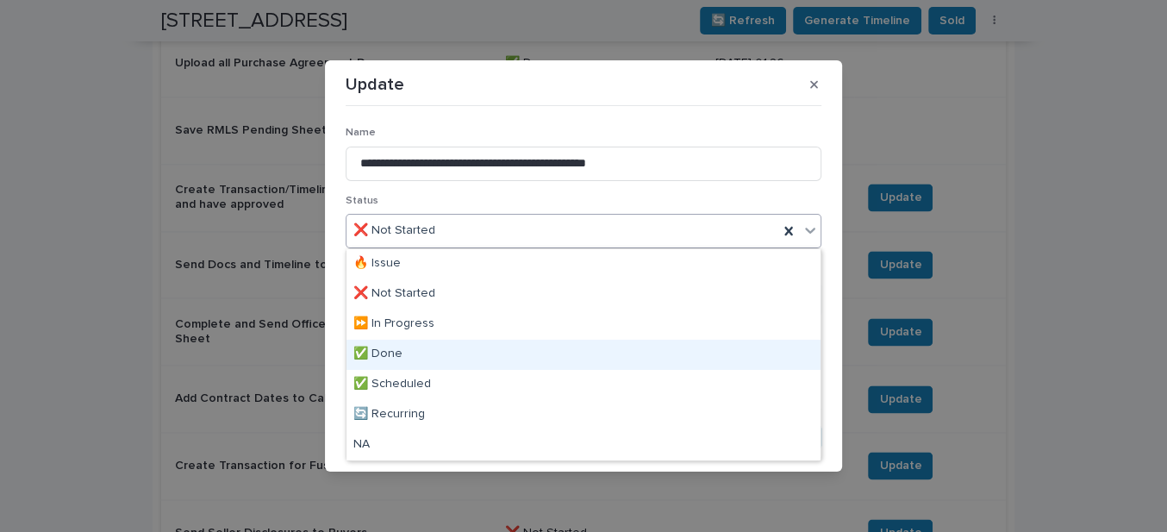
click at [399, 349] on div "✅ Done" at bounding box center [584, 355] width 474 height 30
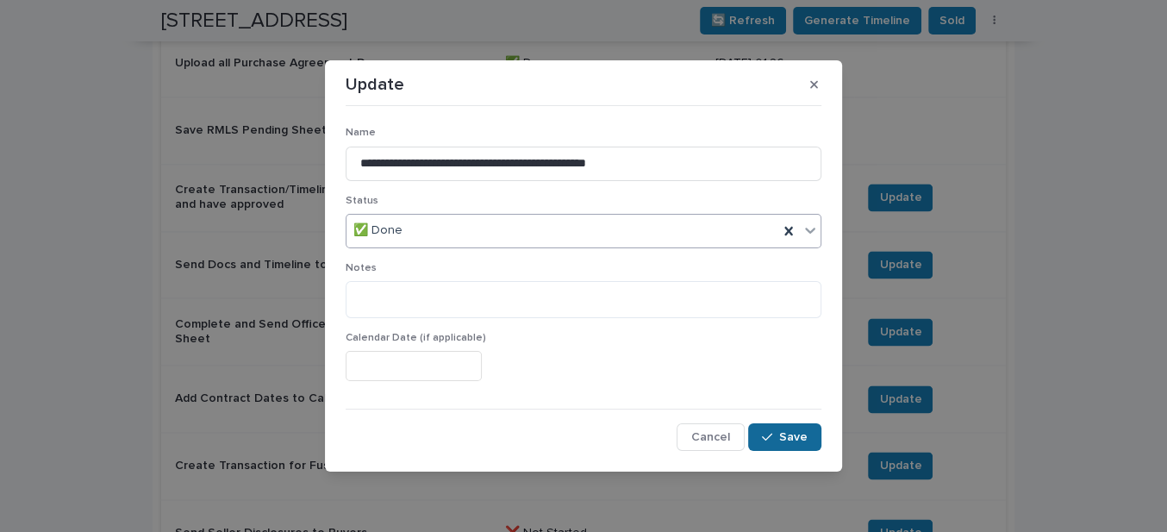
click at [809, 437] on button "Save" at bounding box center [784, 437] width 73 height 28
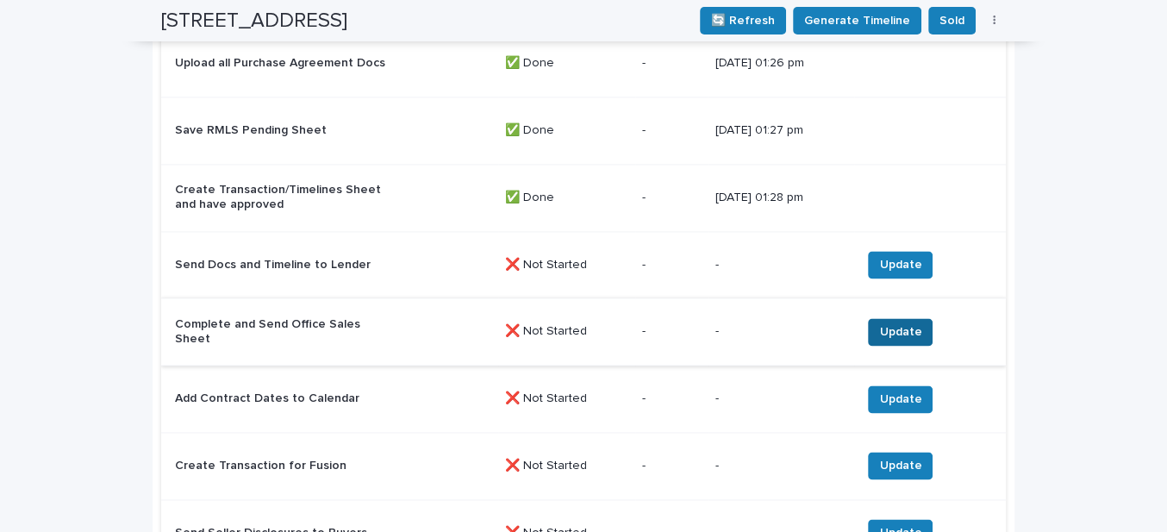
click at [904, 324] on span "Update" at bounding box center [900, 331] width 42 height 17
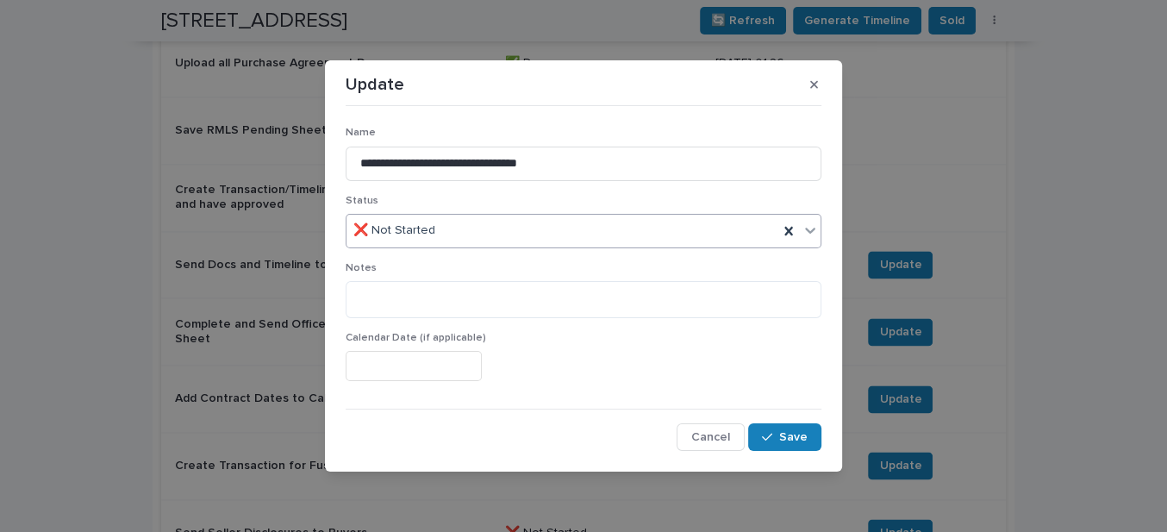
drag, startPoint x: 434, startPoint y: 230, endPoint x: 434, endPoint y: 241, distance: 11.2
click at [437, 233] on input "text" at bounding box center [438, 230] width 2 height 15
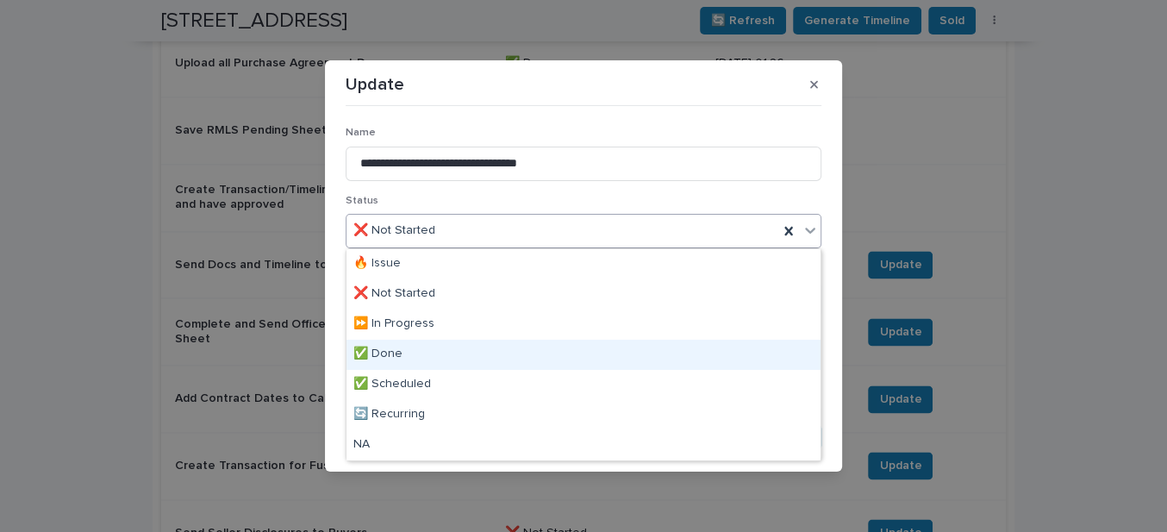
drag, startPoint x: 402, startPoint y: 351, endPoint x: 482, endPoint y: 372, distance: 82.8
click at [403, 350] on div "✅ Done" at bounding box center [584, 355] width 474 height 30
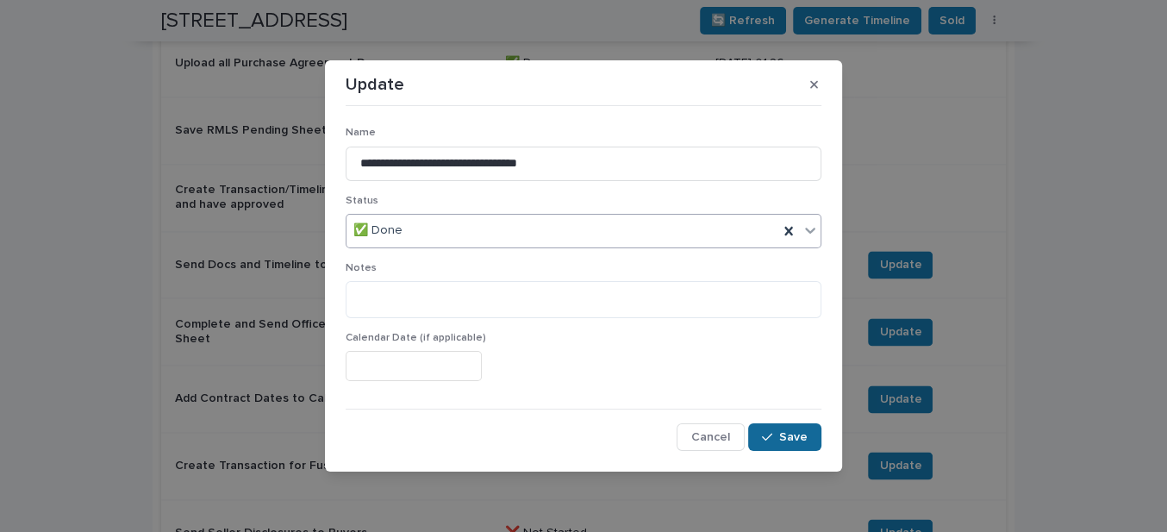
click at [780, 427] on button "Save" at bounding box center [784, 437] width 73 height 28
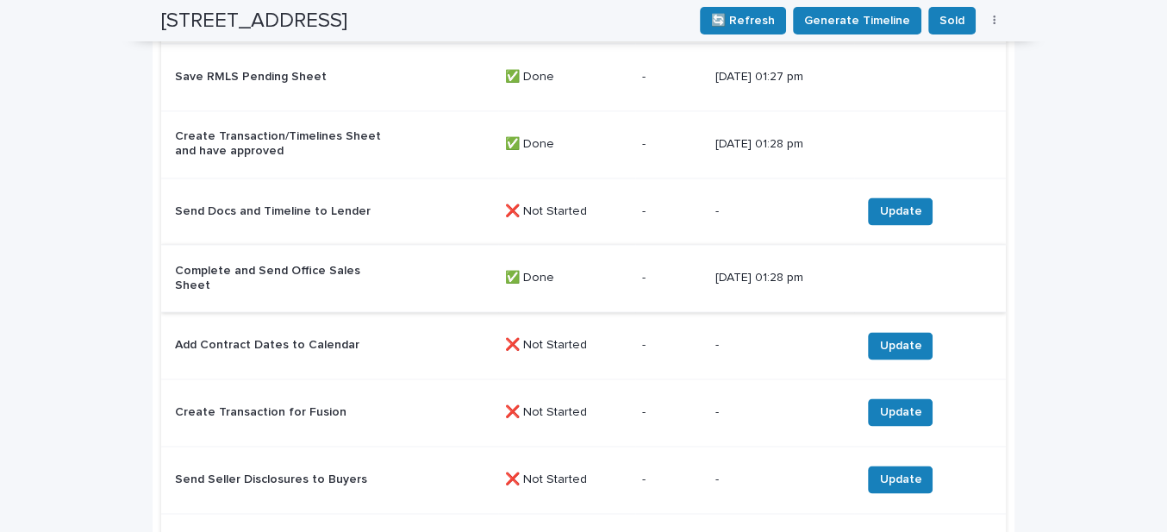
scroll to position [2092, 0]
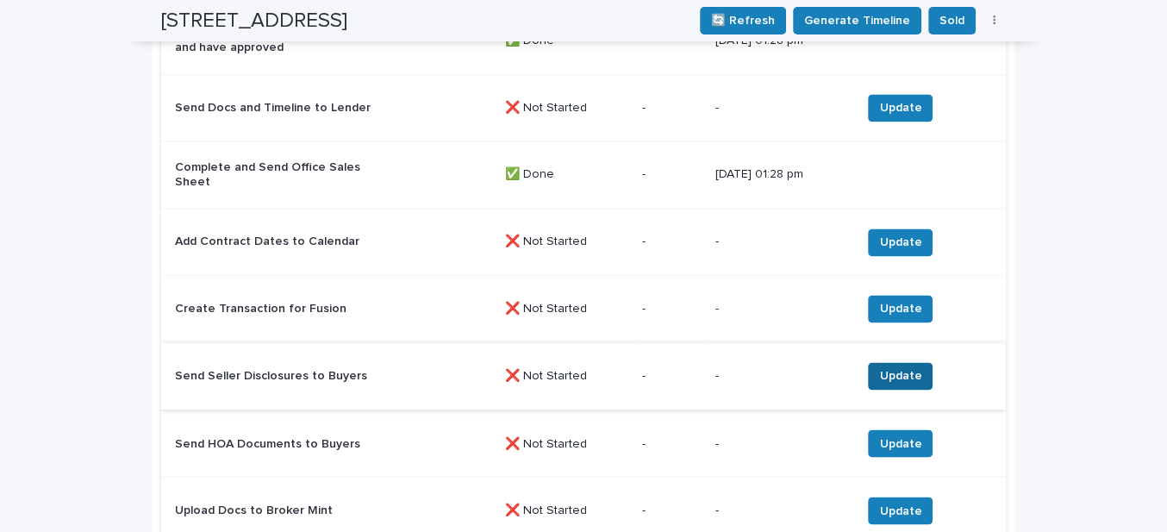
click at [882, 367] on span "Update" at bounding box center [900, 375] width 42 height 17
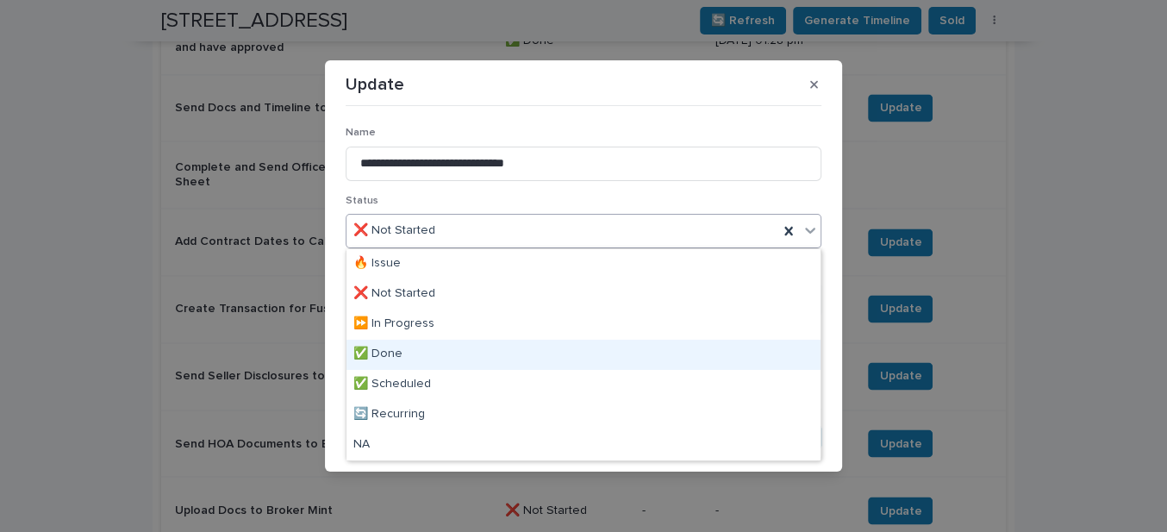
drag, startPoint x: 387, startPoint y: 230, endPoint x: 378, endPoint y: 338, distance: 108.1
click at [378, 351] on div "✅ Done" at bounding box center [584, 355] width 474 height 30
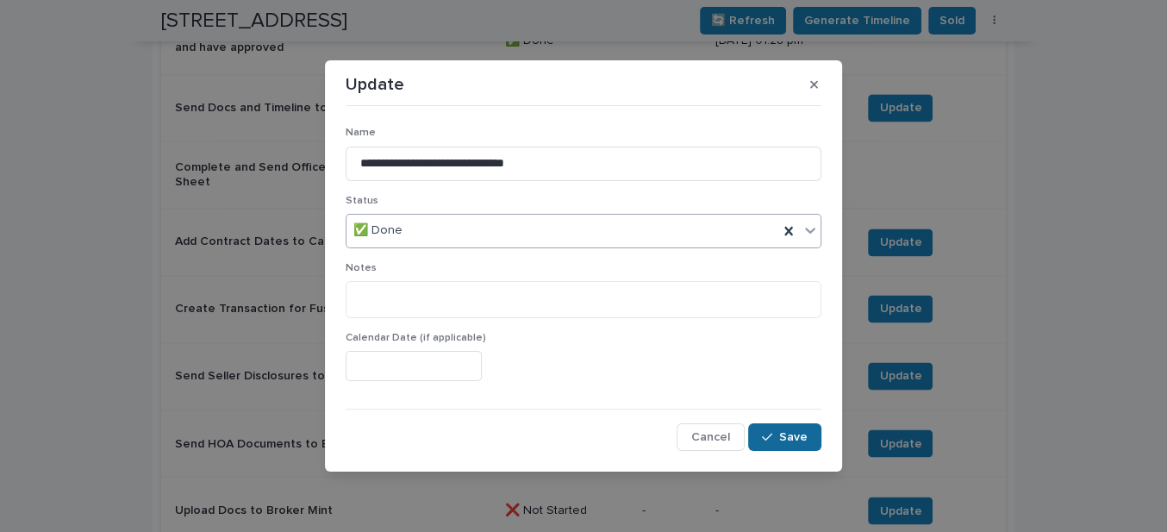
click at [801, 428] on button "Save" at bounding box center [784, 437] width 73 height 28
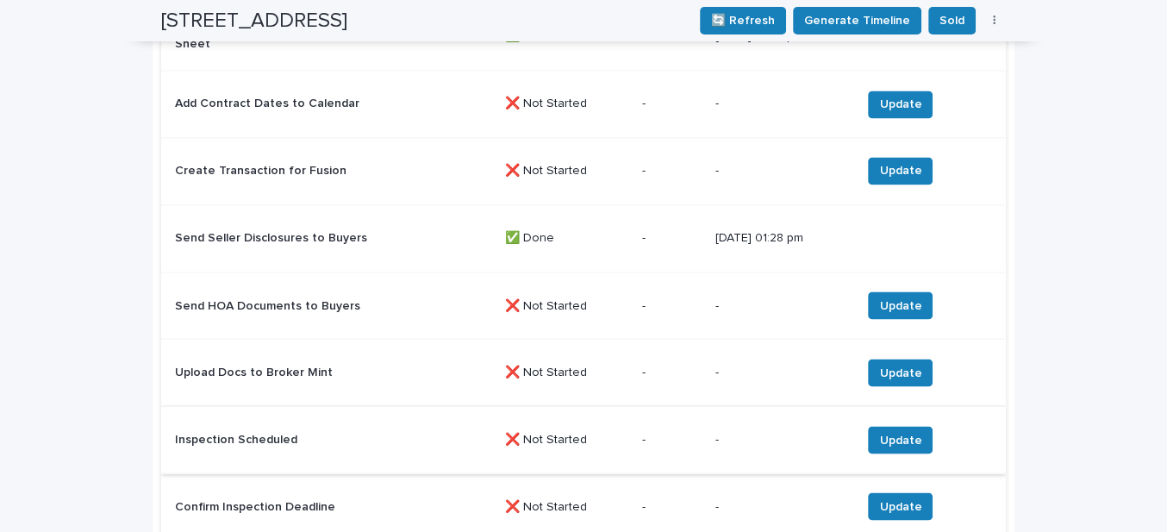
scroll to position [2248, 0]
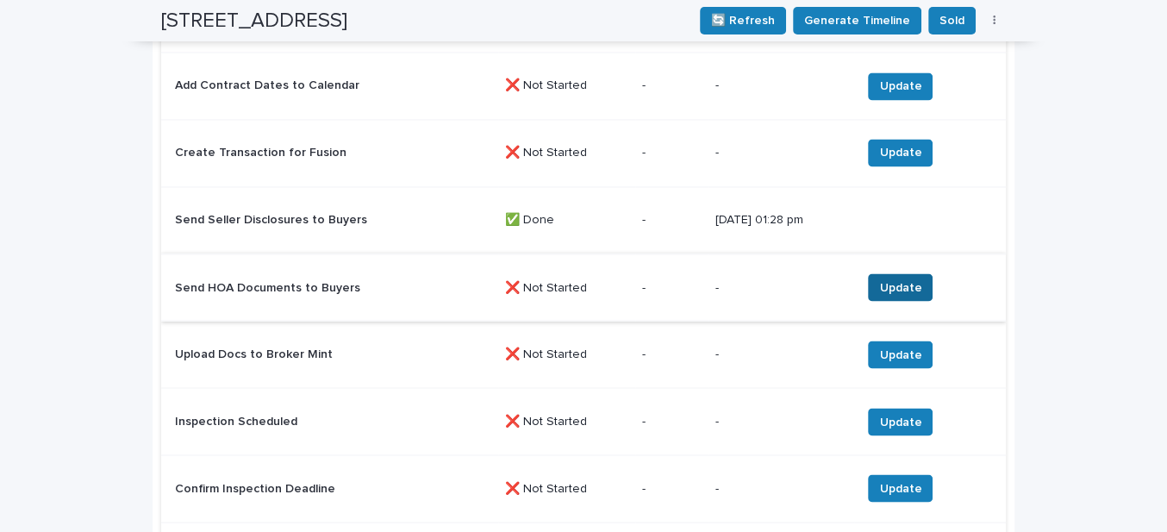
click at [903, 278] on span "Update" at bounding box center [900, 286] width 42 height 17
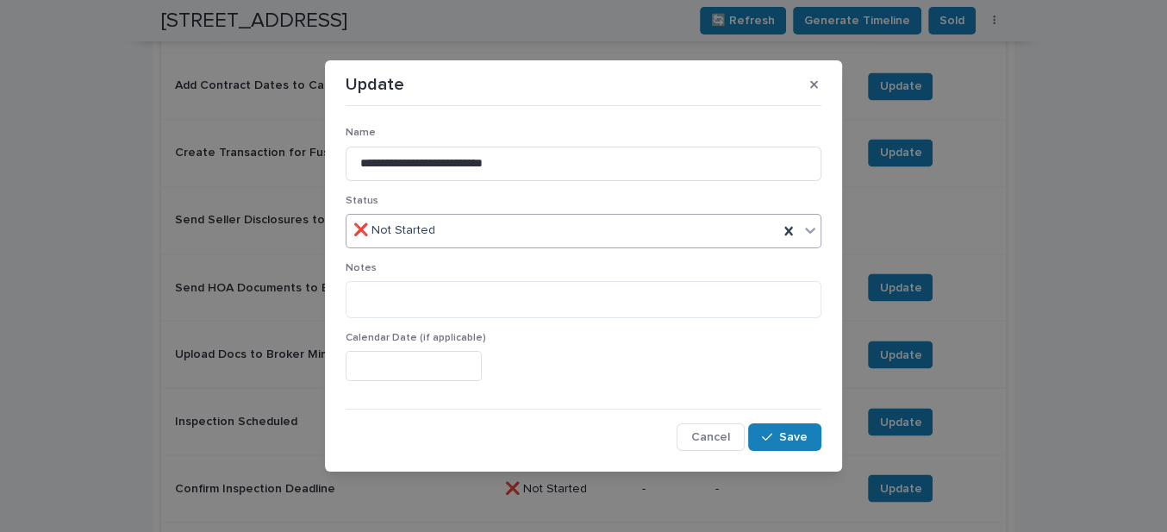
click at [471, 228] on div "❌ Not Started" at bounding box center [563, 230] width 432 height 28
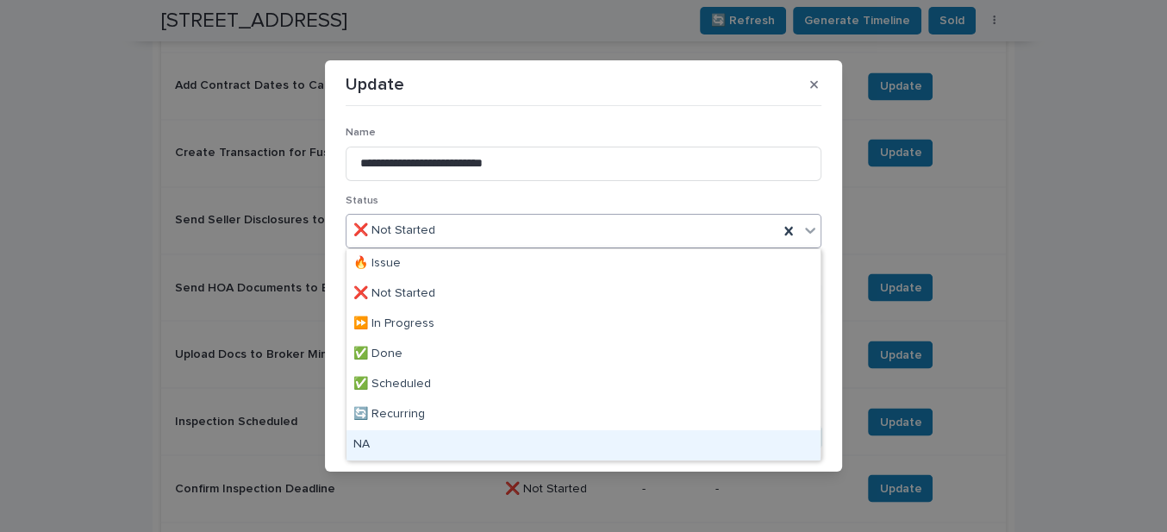
click at [382, 444] on div "NA" at bounding box center [584, 445] width 474 height 30
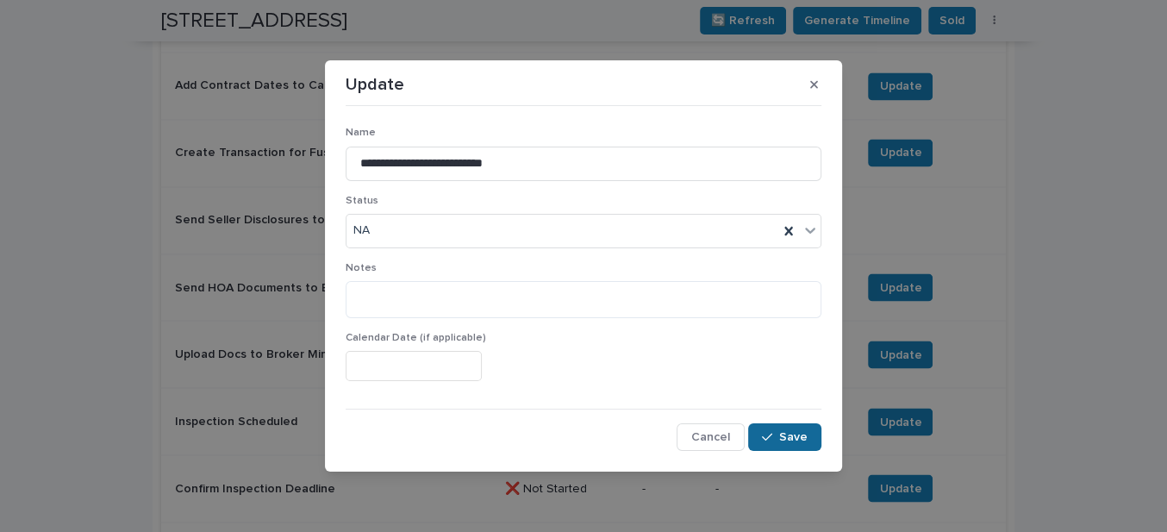
click at [797, 431] on span "Save" at bounding box center [793, 437] width 28 height 12
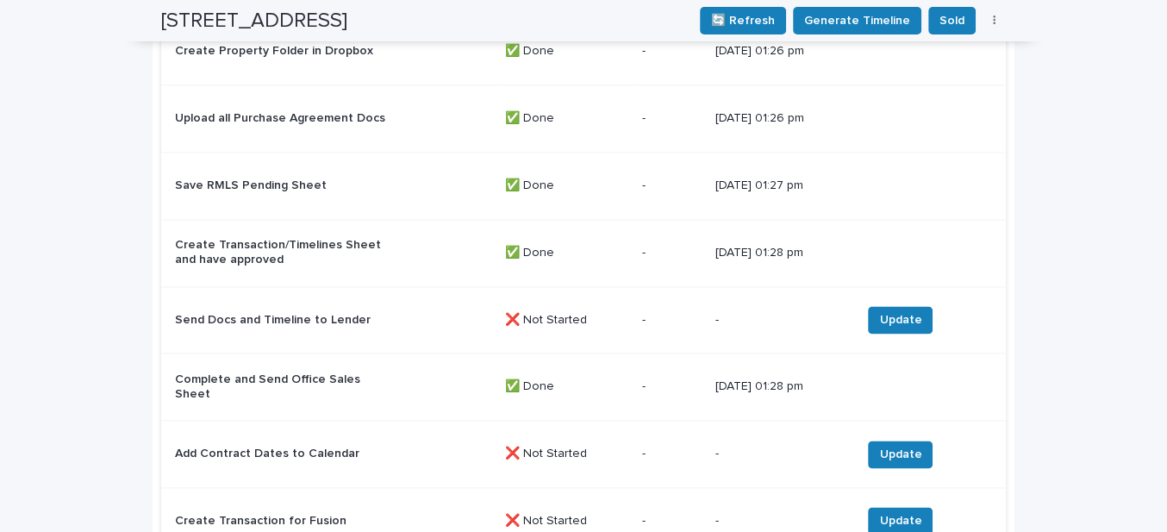
scroll to position [1857, 0]
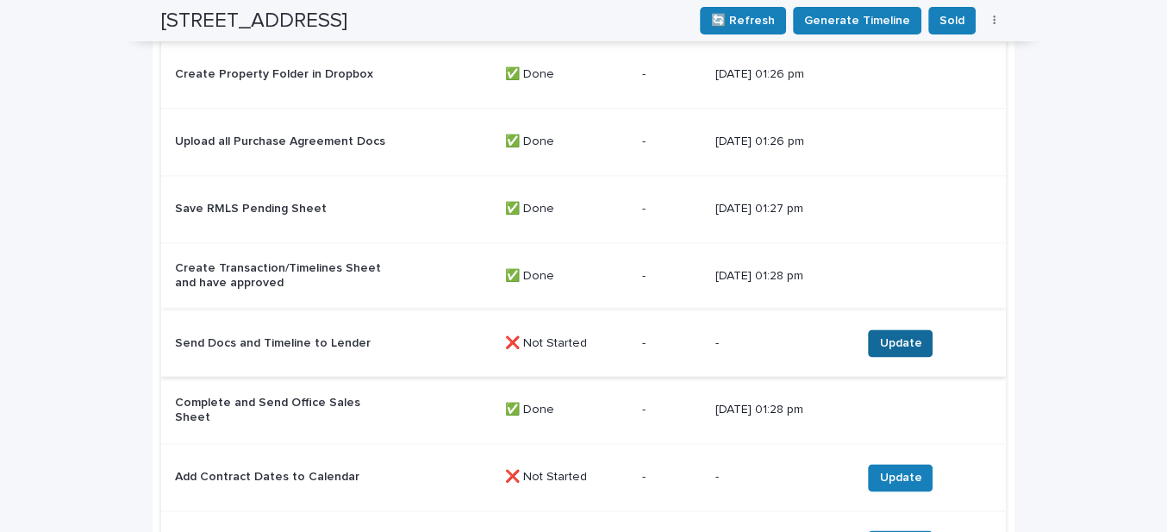
click at [908, 335] on span "Update" at bounding box center [900, 342] width 42 height 17
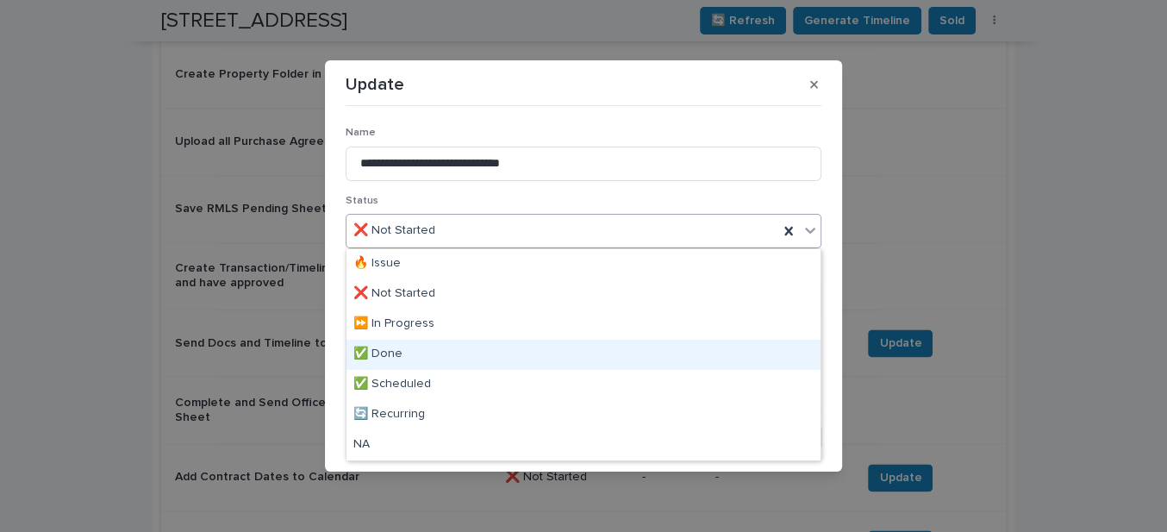
click at [395, 355] on div "✅ Done" at bounding box center [584, 355] width 474 height 30
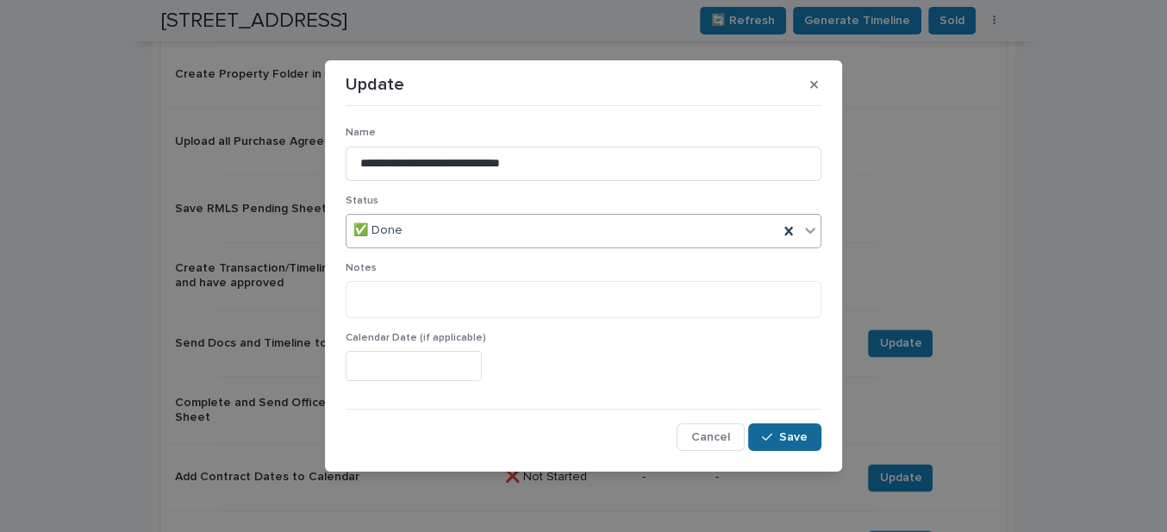
click at [791, 431] on span "Save" at bounding box center [793, 437] width 28 height 12
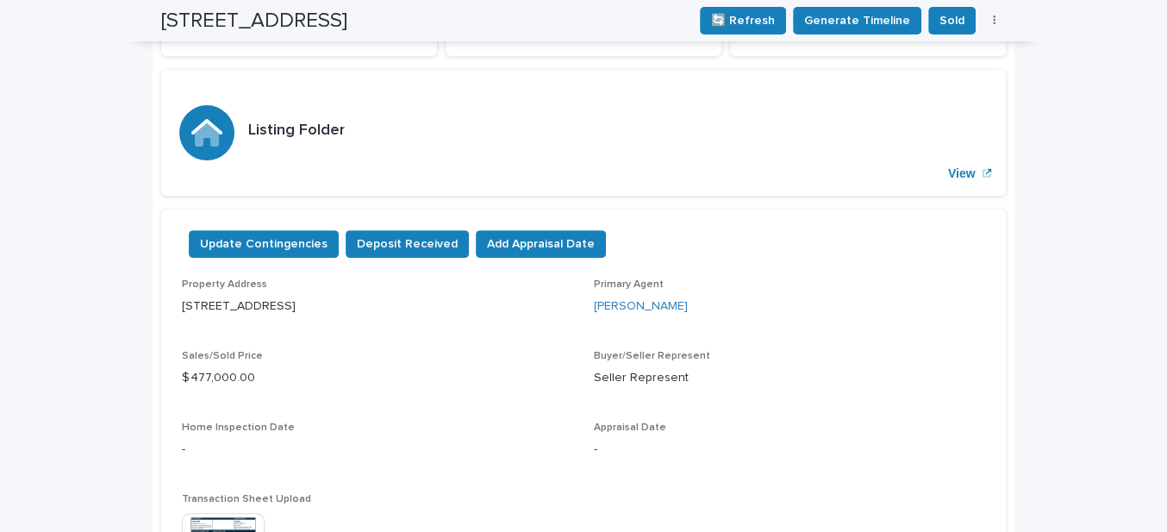
scroll to position [133, 0]
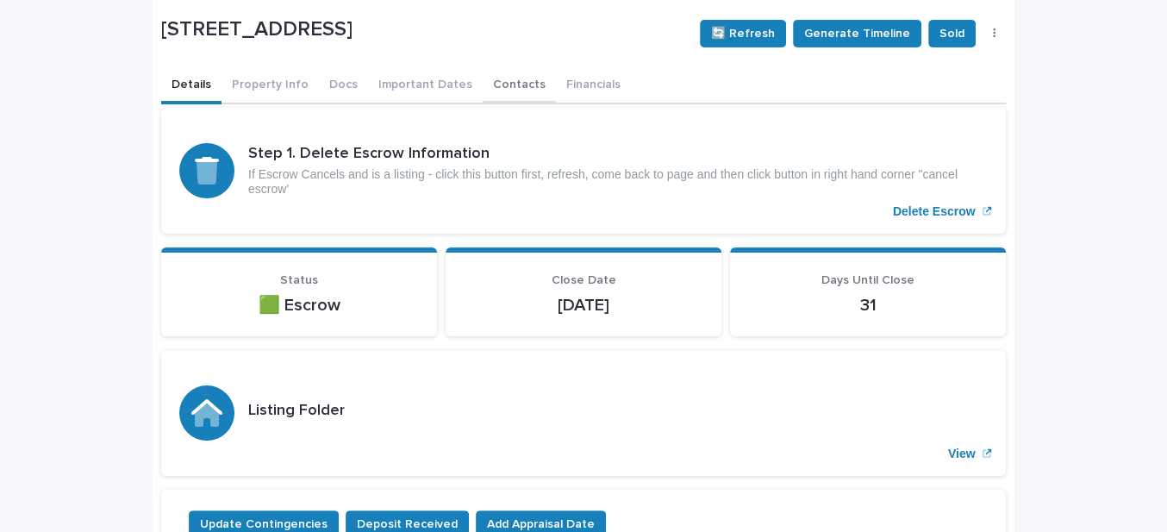
click at [491, 82] on button "Contacts" at bounding box center [519, 86] width 73 height 36
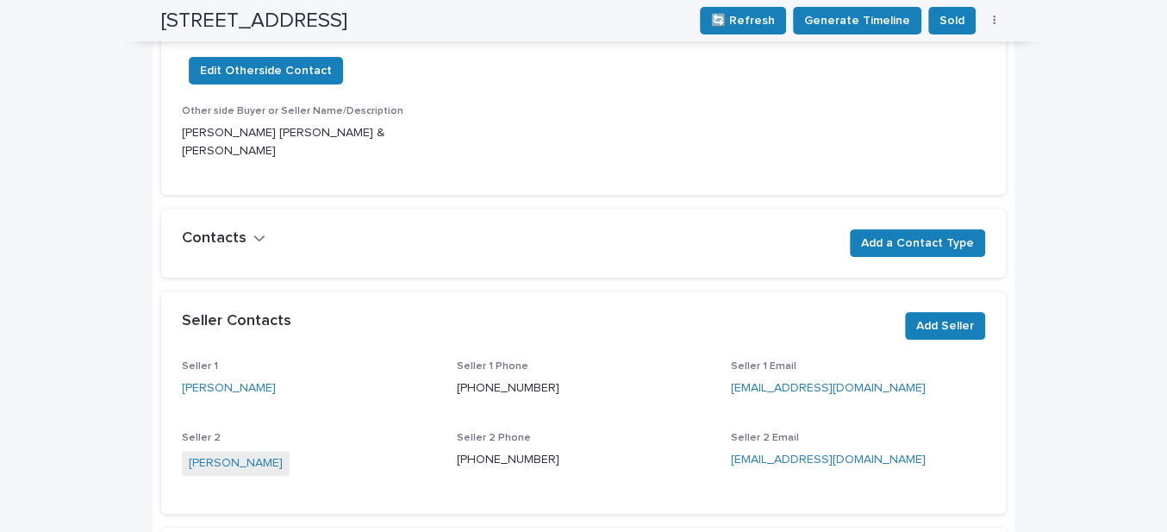
scroll to position [85, 0]
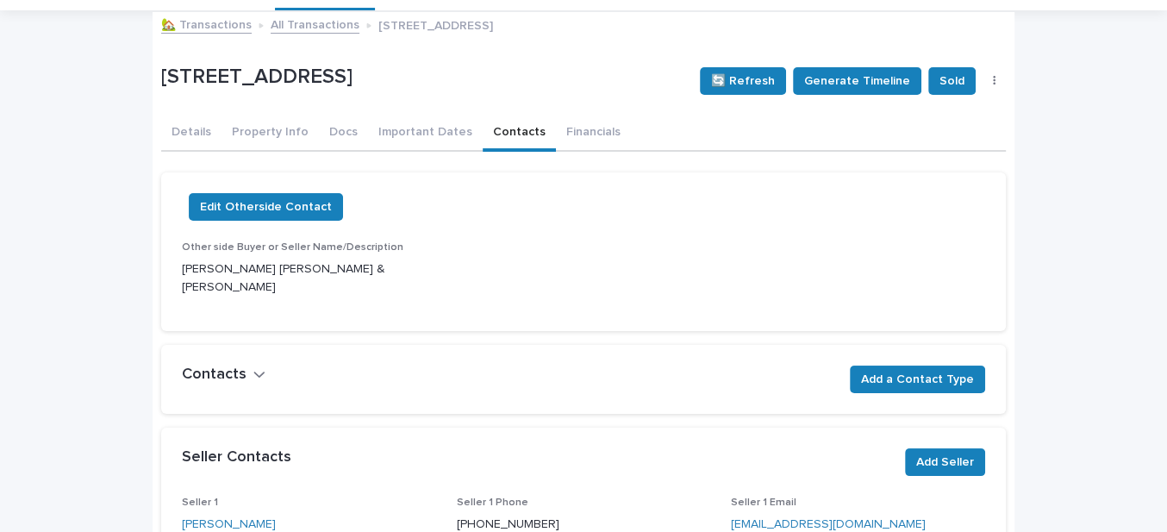
click at [201, 26] on link "🏡 Transactions" at bounding box center [206, 24] width 91 height 20
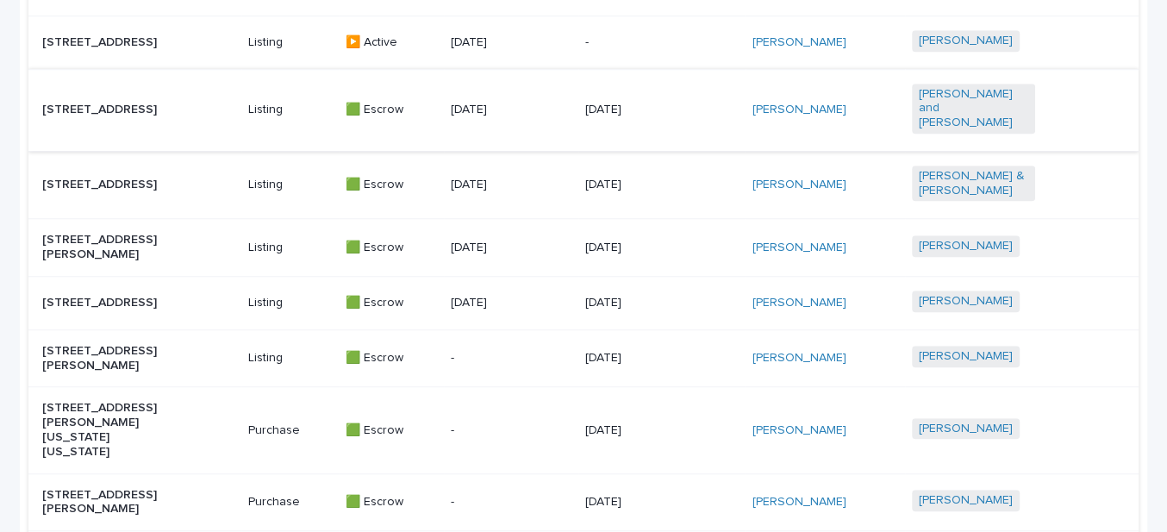
scroll to position [1086, 0]
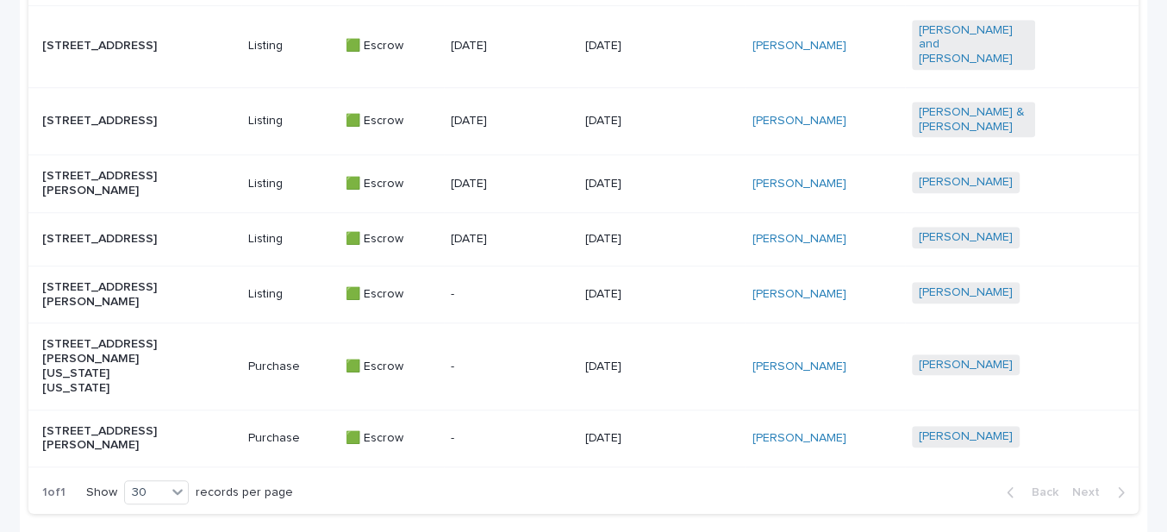
click at [109, 247] on p "[STREET_ADDRESS]" at bounding box center [103, 239] width 123 height 15
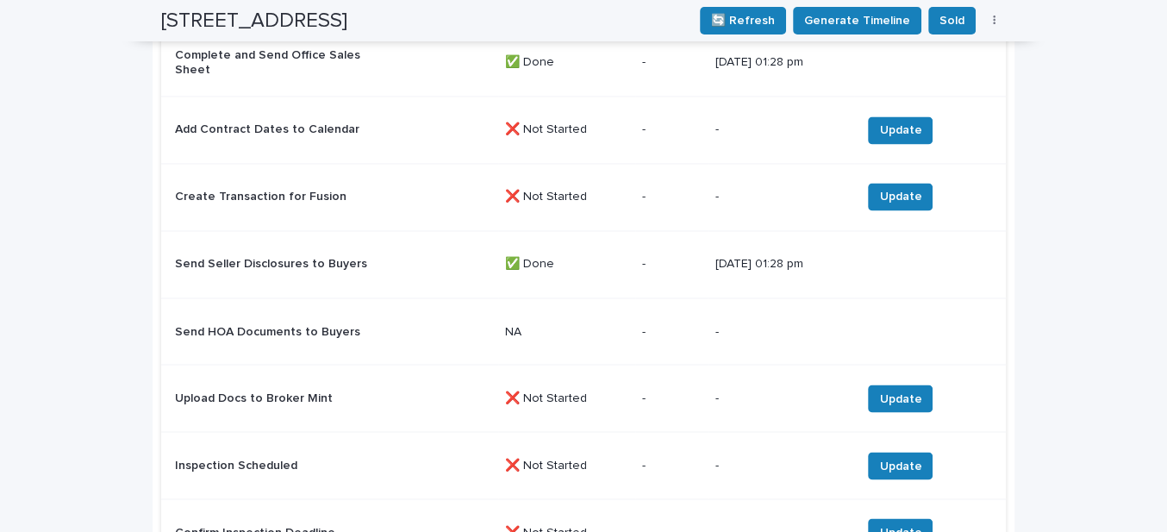
scroll to position [2170, 0]
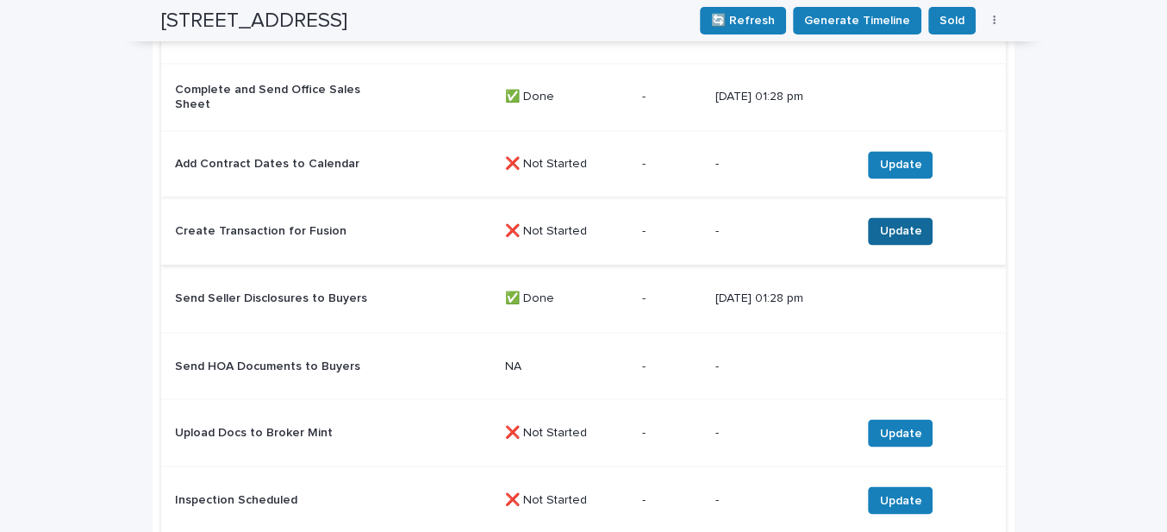
click at [896, 226] on span "Update" at bounding box center [900, 230] width 42 height 17
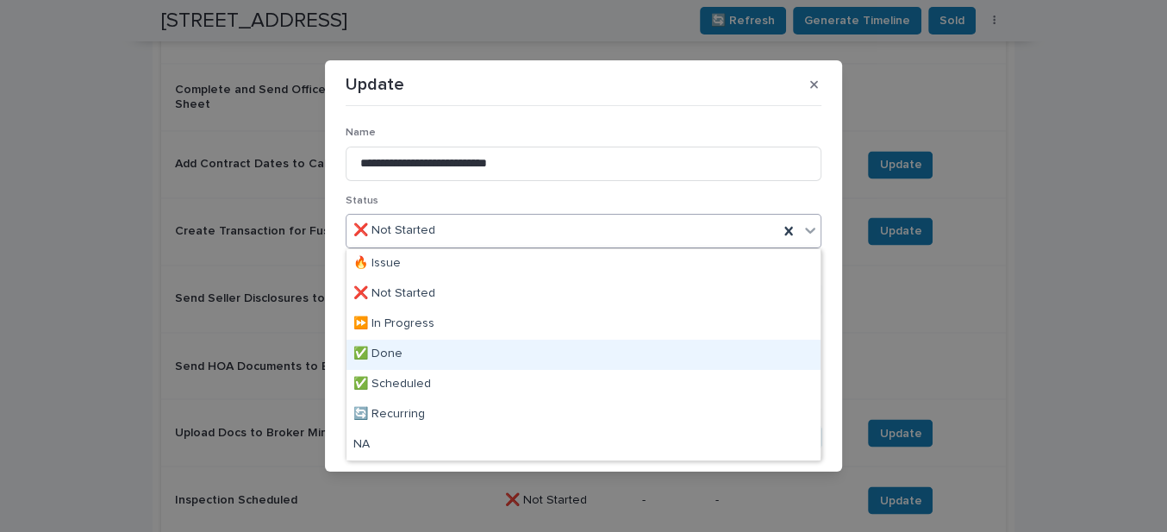
click at [390, 357] on div "✅ Done" at bounding box center [584, 355] width 474 height 30
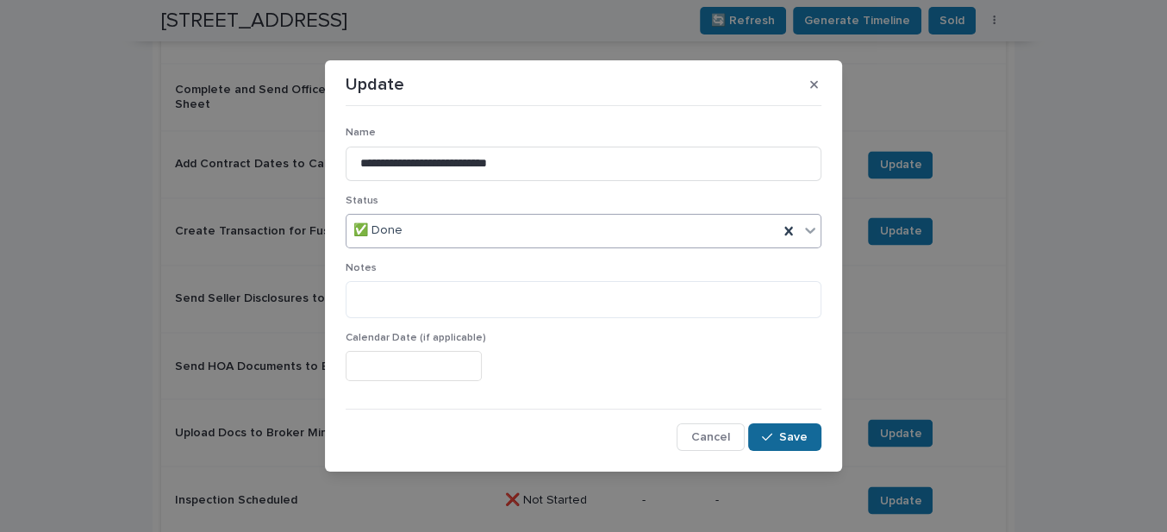
click at [791, 431] on span "Save" at bounding box center [793, 437] width 28 height 12
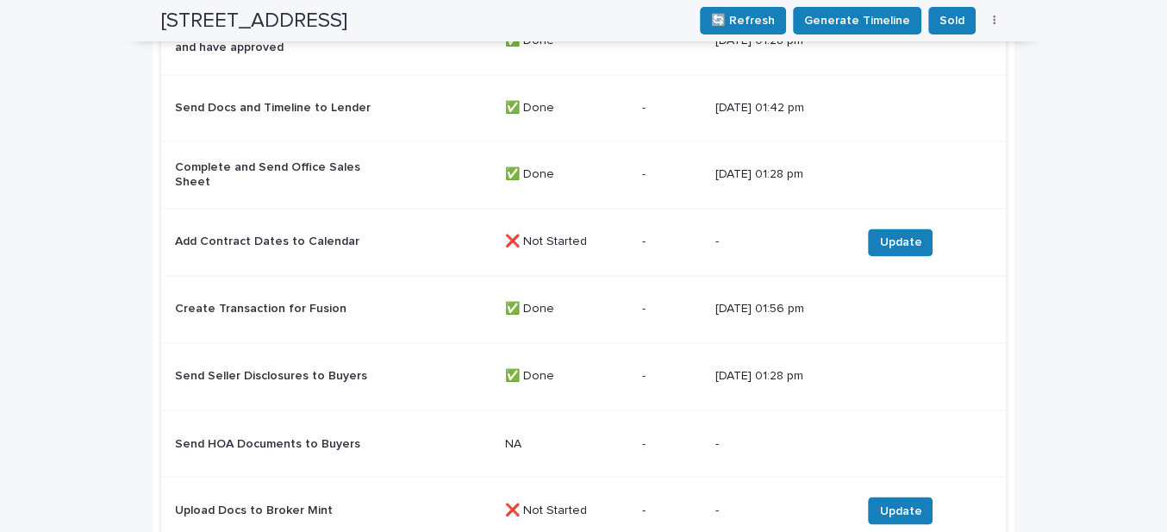
scroll to position [2014, 0]
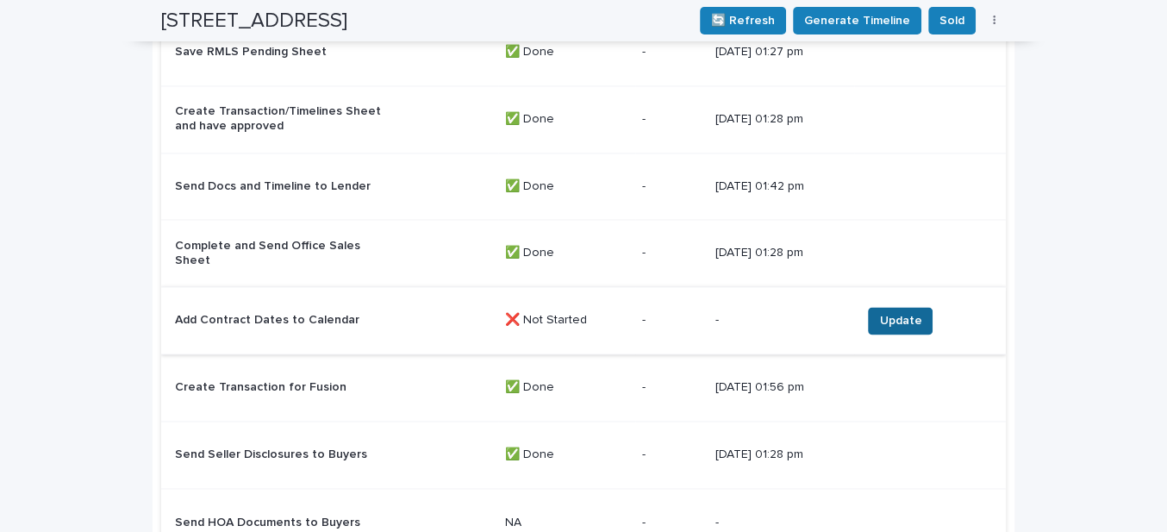
click at [900, 312] on span "Update" at bounding box center [900, 320] width 42 height 17
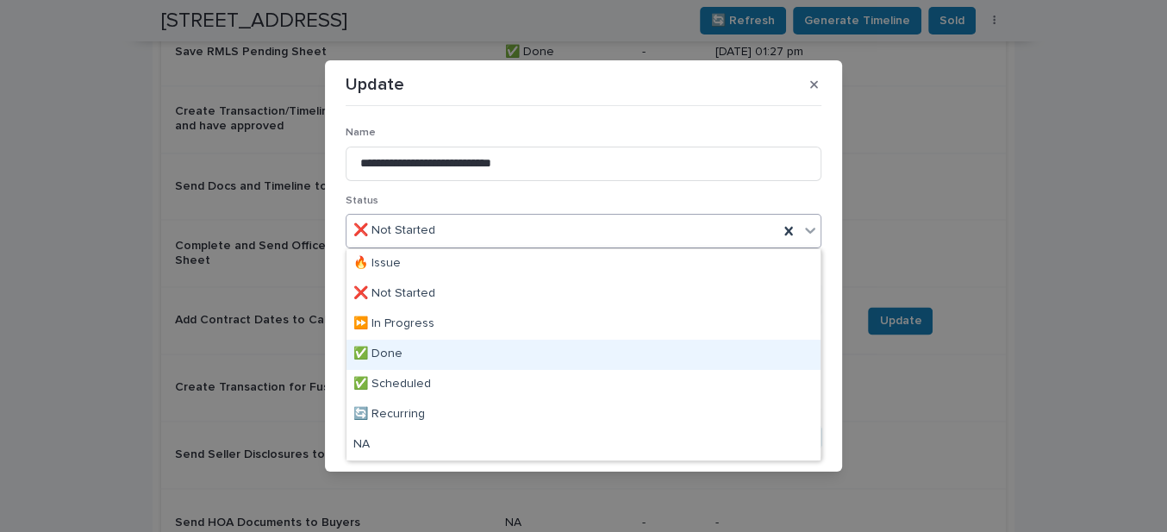
drag, startPoint x: 391, startPoint y: 353, endPoint x: 416, endPoint y: 366, distance: 28.1
click at [394, 355] on div "✅ Done" at bounding box center [584, 355] width 474 height 30
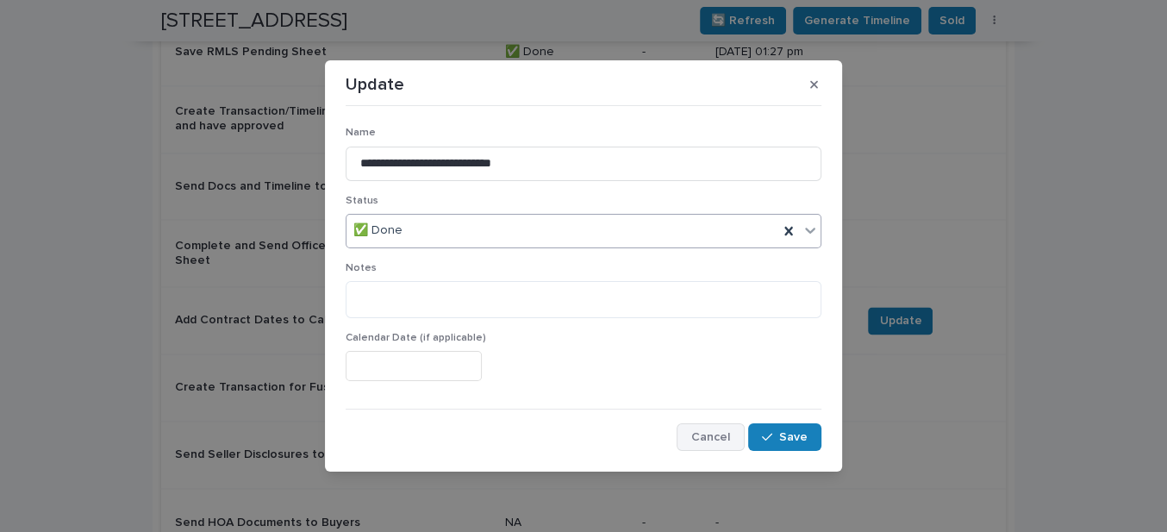
drag, startPoint x: 790, startPoint y: 434, endPoint x: 736, endPoint y: 432, distance: 53.5
click at [778, 435] on button "Save" at bounding box center [784, 437] width 73 height 28
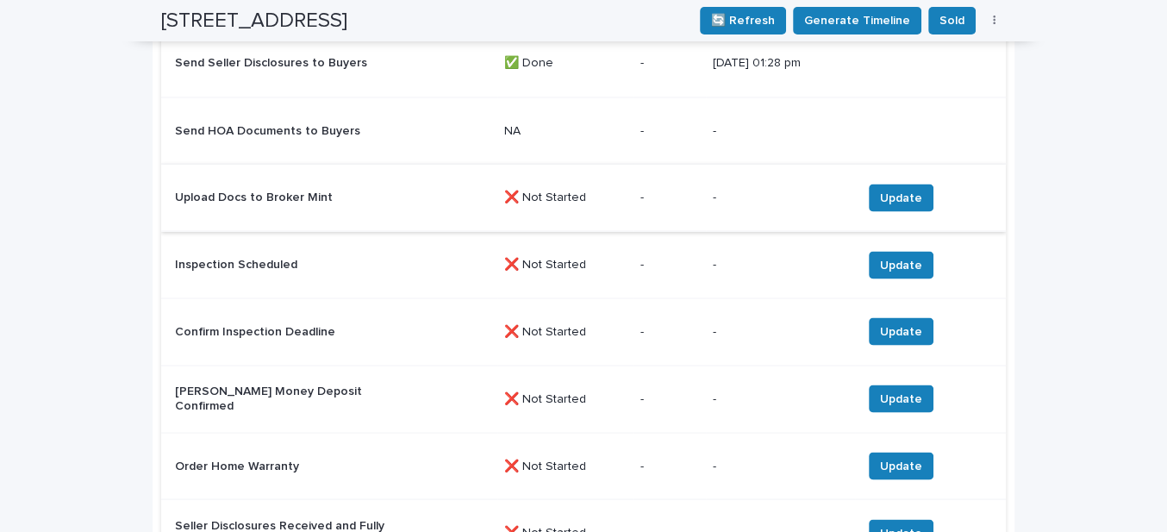
scroll to position [2484, 0]
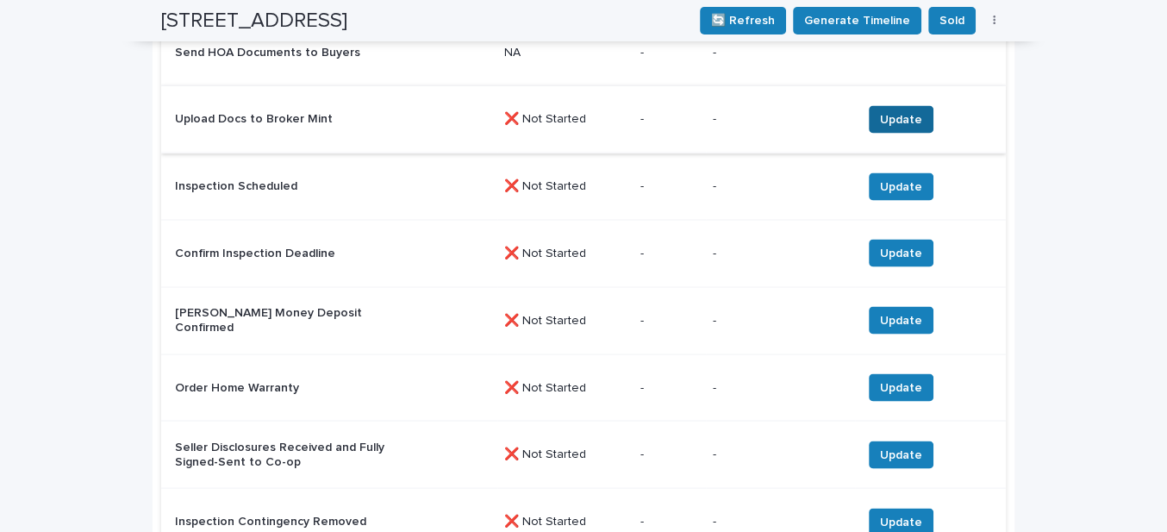
click at [898, 110] on span "Update" at bounding box center [901, 118] width 42 height 17
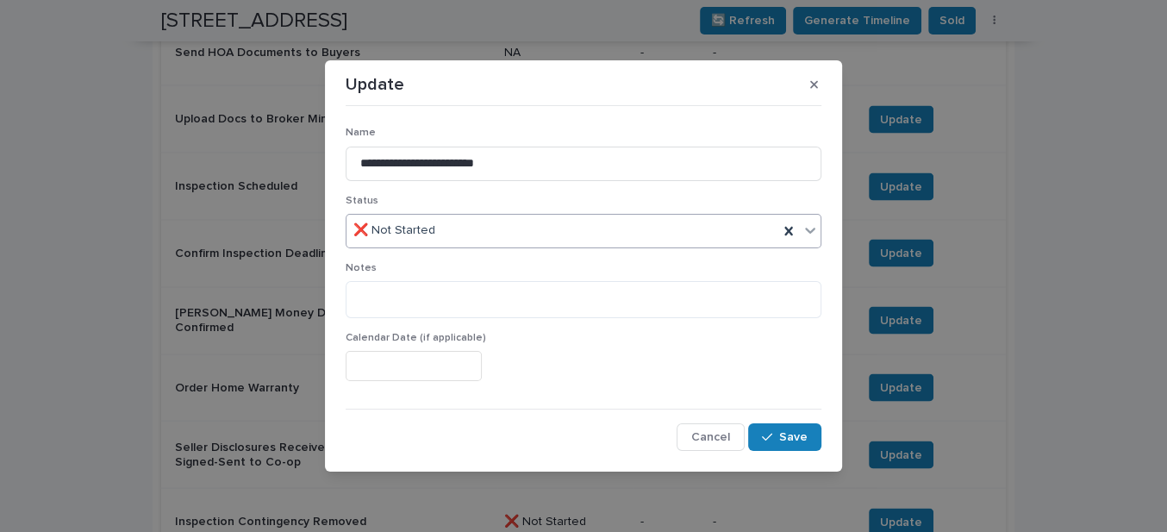
click at [463, 235] on div "❌ Not Started" at bounding box center [563, 230] width 432 height 28
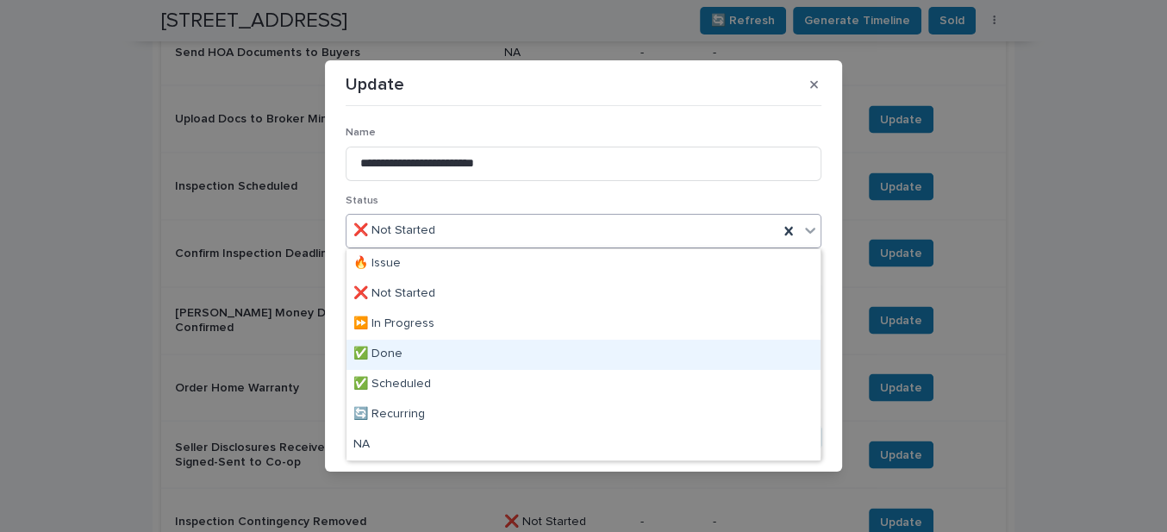
click at [386, 353] on div "✅ Done" at bounding box center [584, 355] width 474 height 30
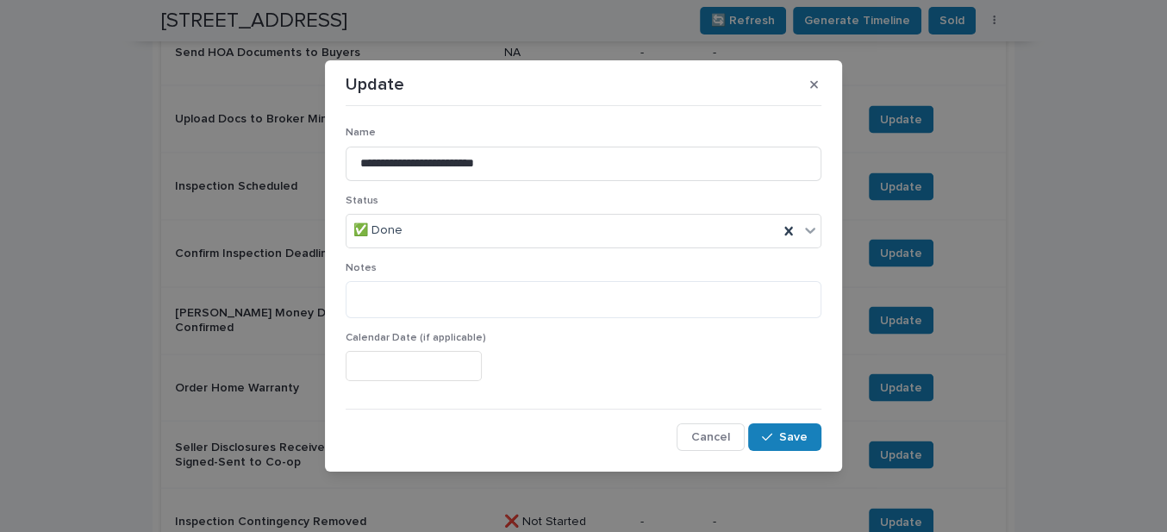
drag, startPoint x: 794, startPoint y: 440, endPoint x: 673, endPoint y: 406, distance: 125.3
click at [784, 439] on span "Save" at bounding box center [793, 437] width 28 height 12
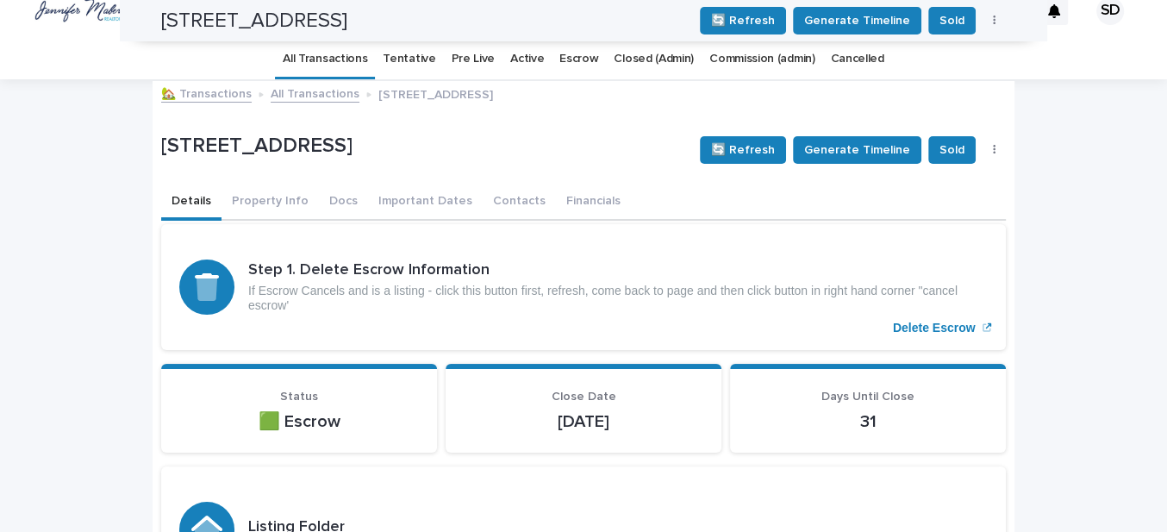
scroll to position [0, 0]
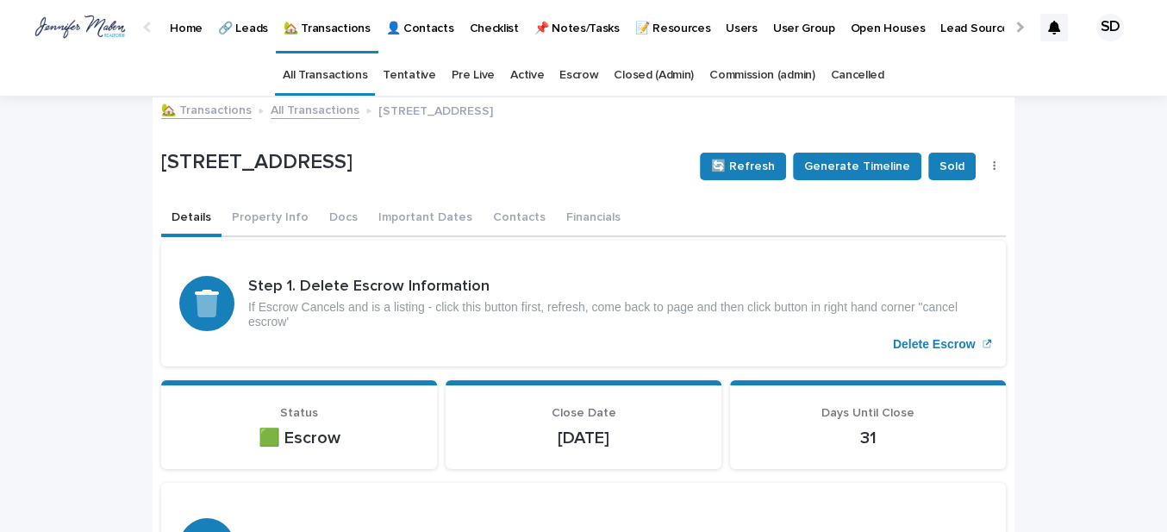
click at [213, 110] on link "🏡 Transactions" at bounding box center [206, 109] width 91 height 20
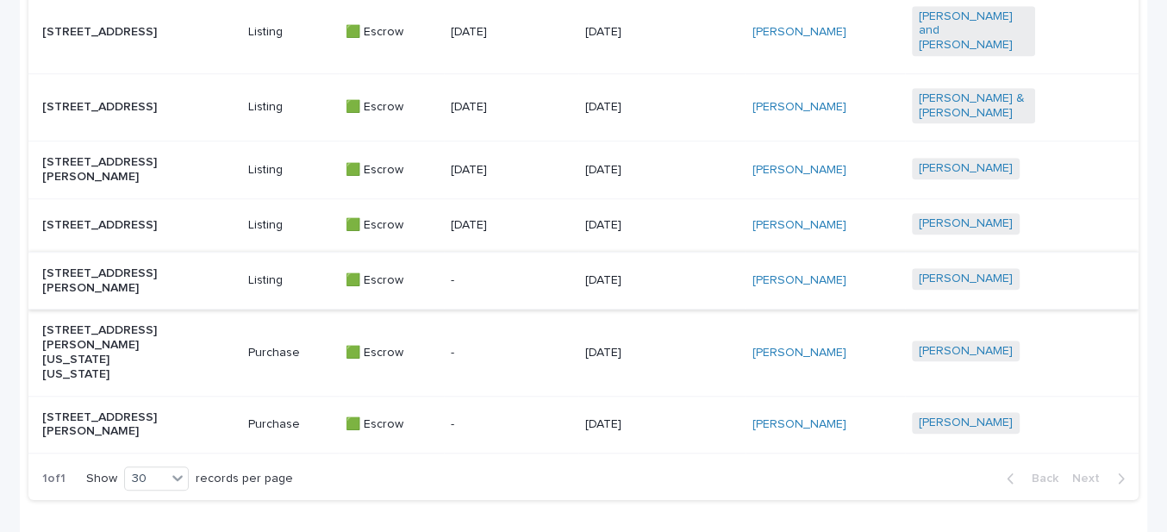
scroll to position [1164, 0]
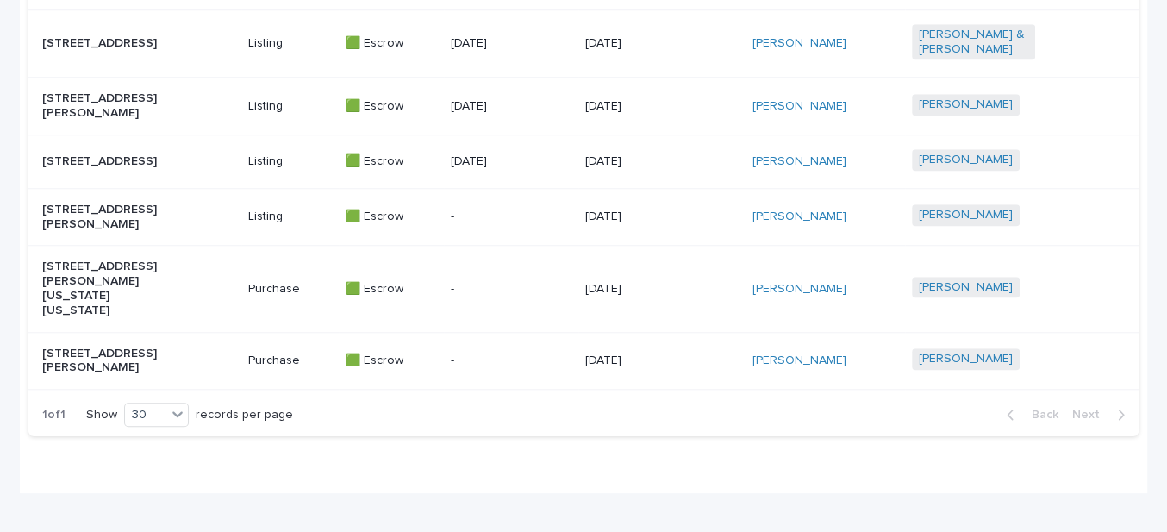
click at [92, 103] on p "[STREET_ADDRESS][PERSON_NAME]" at bounding box center [103, 105] width 123 height 29
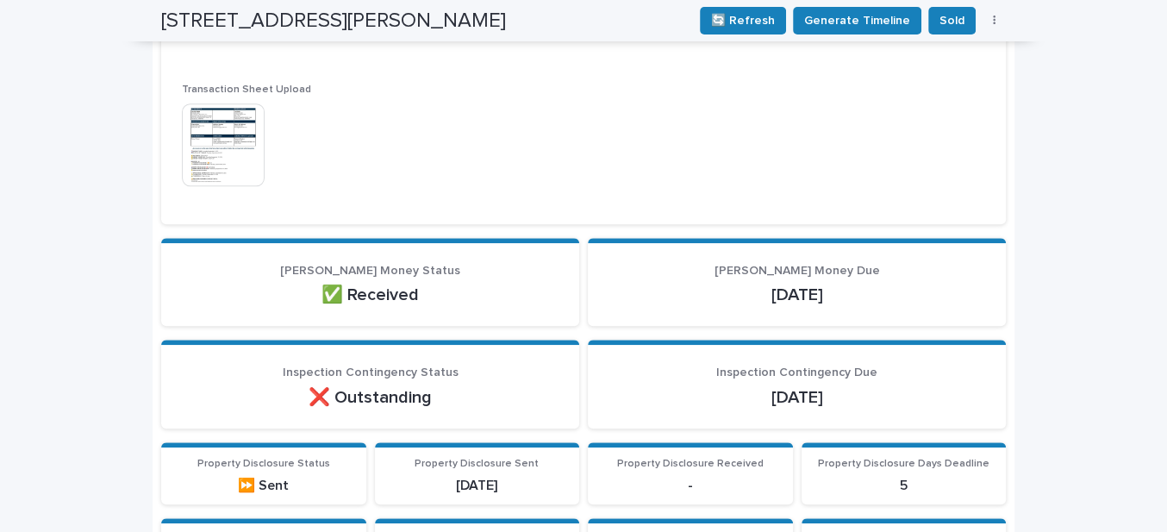
scroll to position [784, 0]
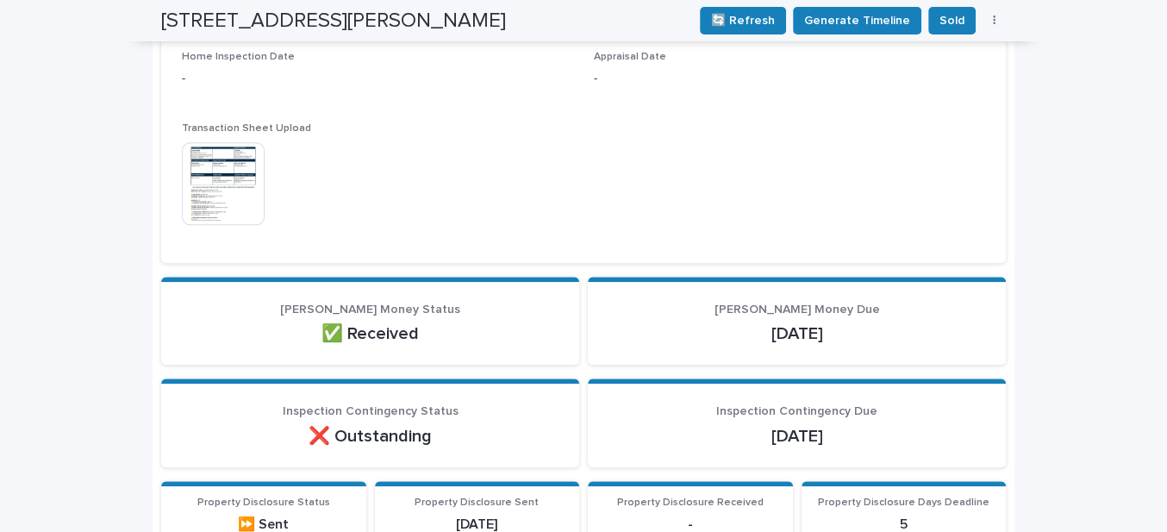
click at [190, 200] on img at bounding box center [223, 183] width 83 height 83
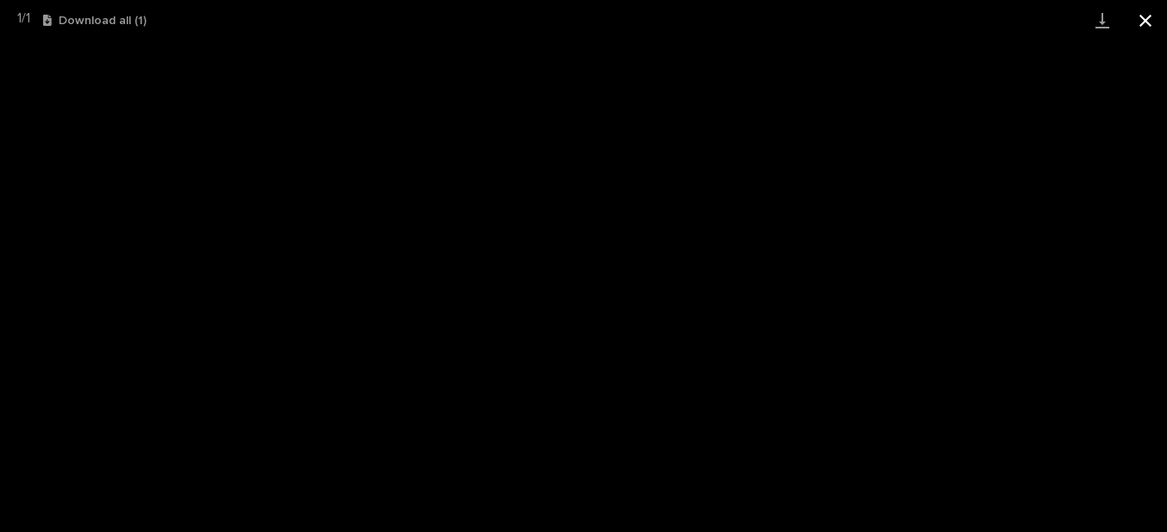
click at [1141, 16] on button "Close gallery" at bounding box center [1145, 20] width 43 height 41
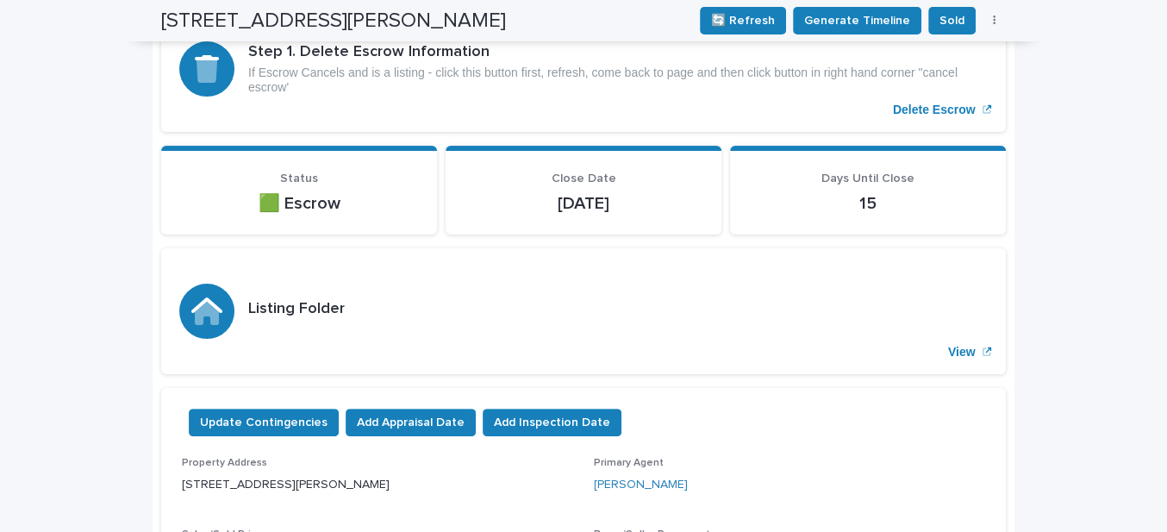
scroll to position [0, 0]
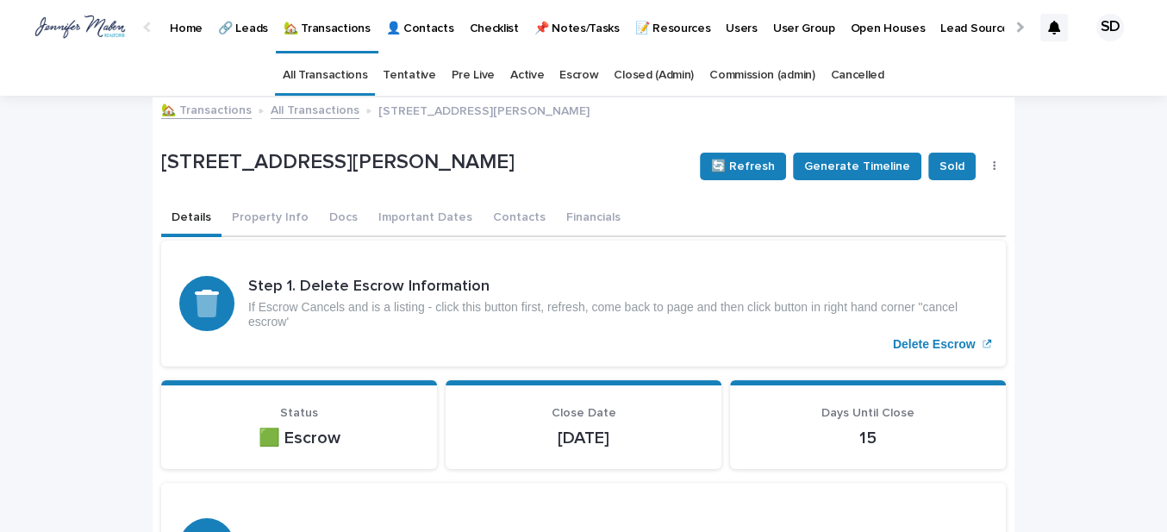
click at [187, 109] on link "🏡 Transactions" at bounding box center [206, 109] width 91 height 20
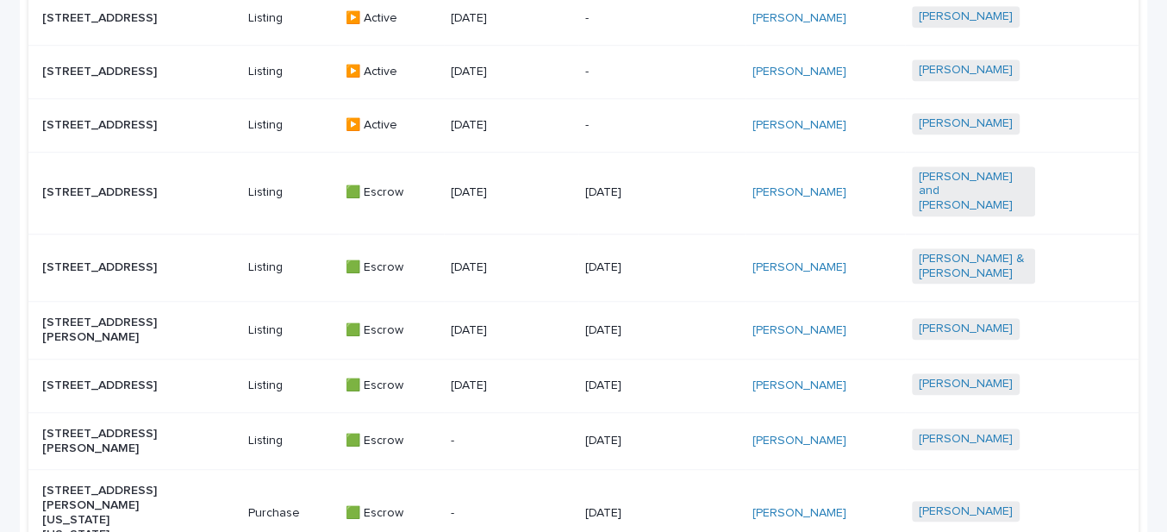
scroll to position [940, 0]
click at [118, 316] on p "[STREET_ADDRESS][PERSON_NAME]" at bounding box center [103, 330] width 123 height 29
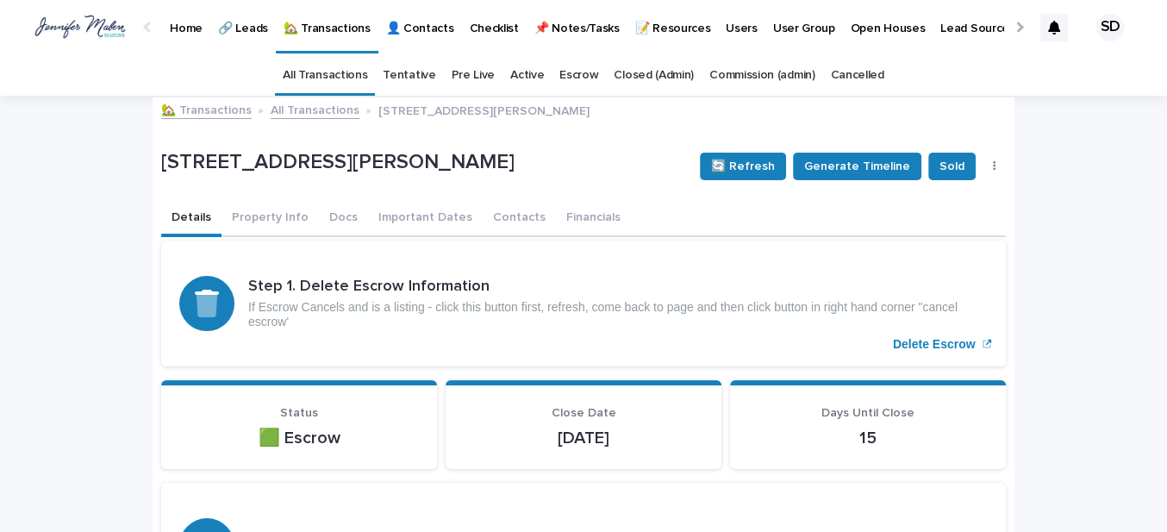
click at [193, 109] on link "🏡 Transactions" at bounding box center [206, 109] width 91 height 20
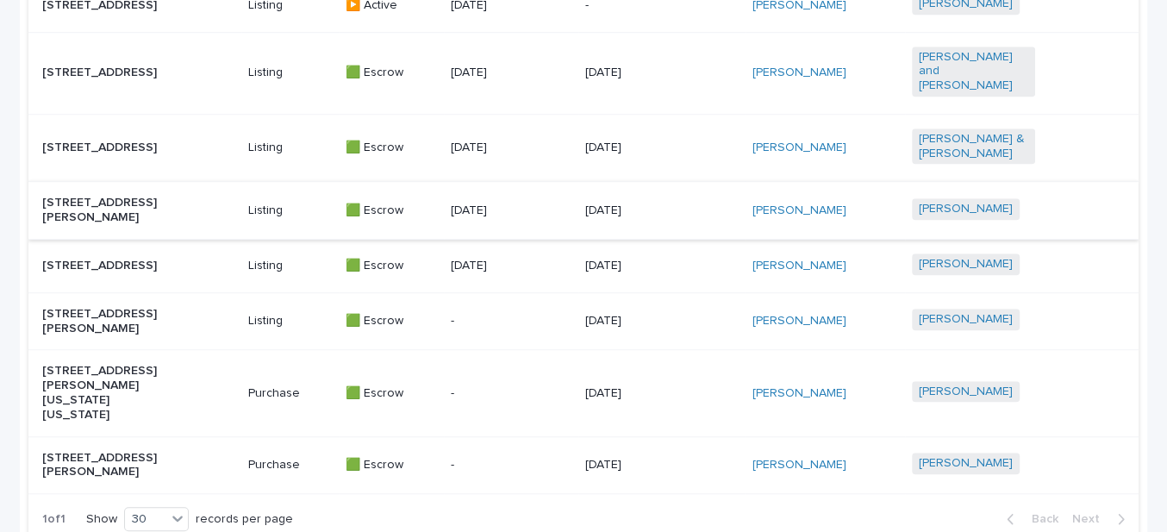
scroll to position [1086, 0]
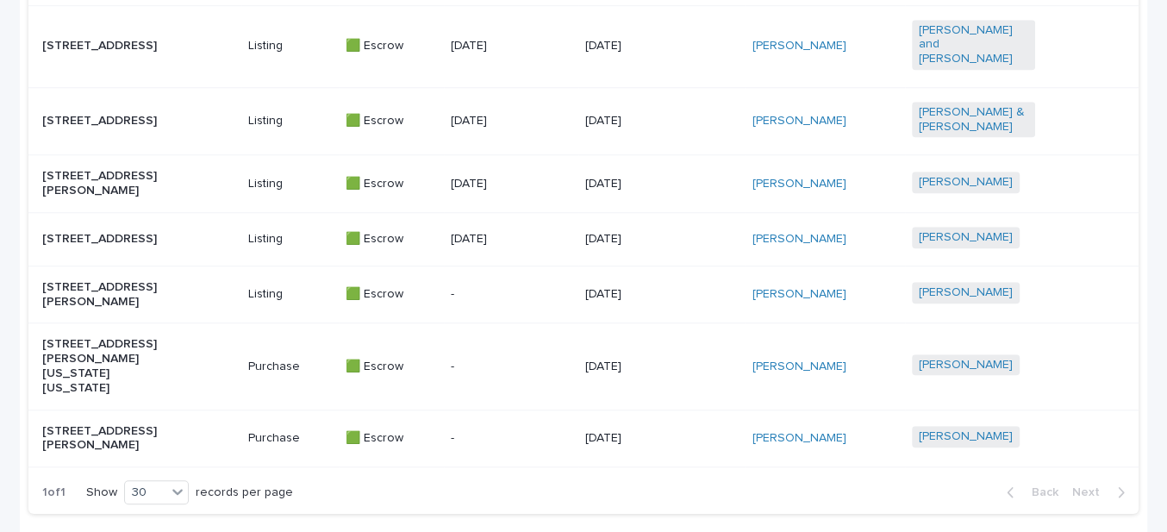
click at [117, 309] on p "[STREET_ADDRESS][PERSON_NAME]" at bounding box center [103, 294] width 123 height 29
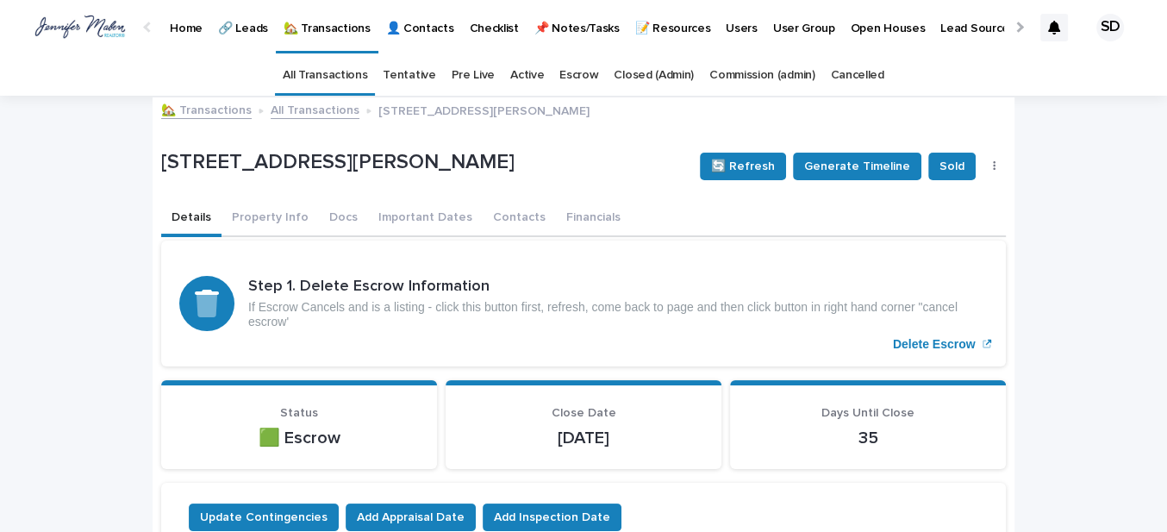
click at [183, 104] on link "🏡 Transactions" at bounding box center [206, 109] width 91 height 20
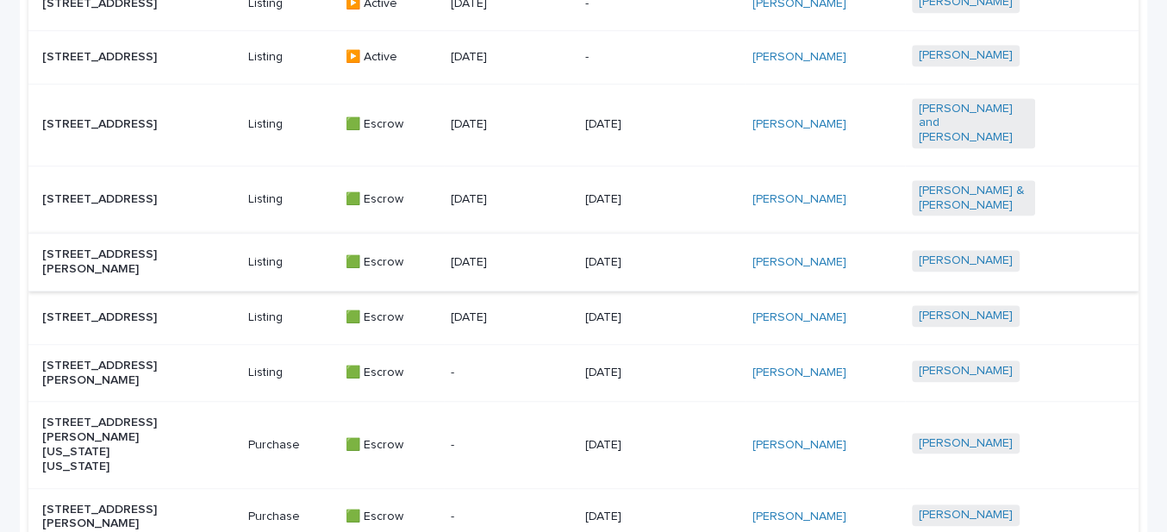
scroll to position [1008, 0]
click at [78, 192] on p "[STREET_ADDRESS]" at bounding box center [103, 199] width 123 height 15
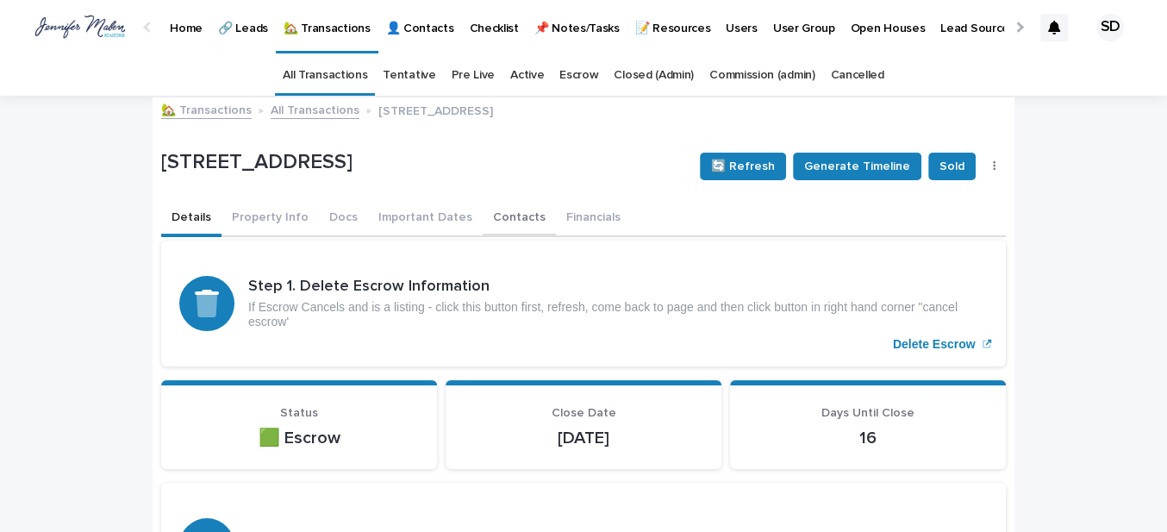
drag, startPoint x: 483, startPoint y: 216, endPoint x: 359, endPoint y: 227, distance: 123.8
click at [484, 216] on button "Contacts" at bounding box center [519, 219] width 73 height 36
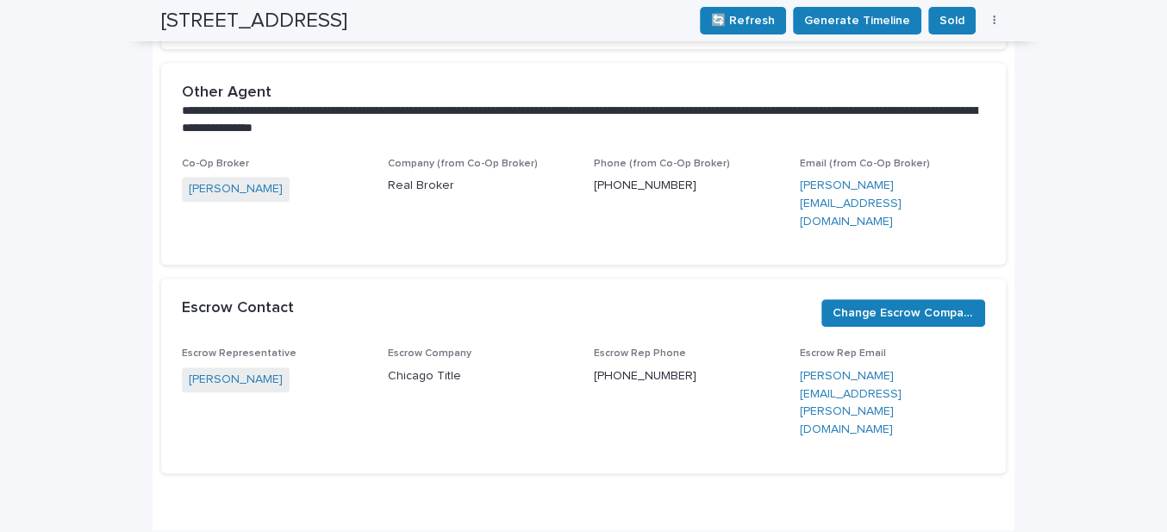
scroll to position [687, 0]
